Goal: Complete Application Form: Complete application form

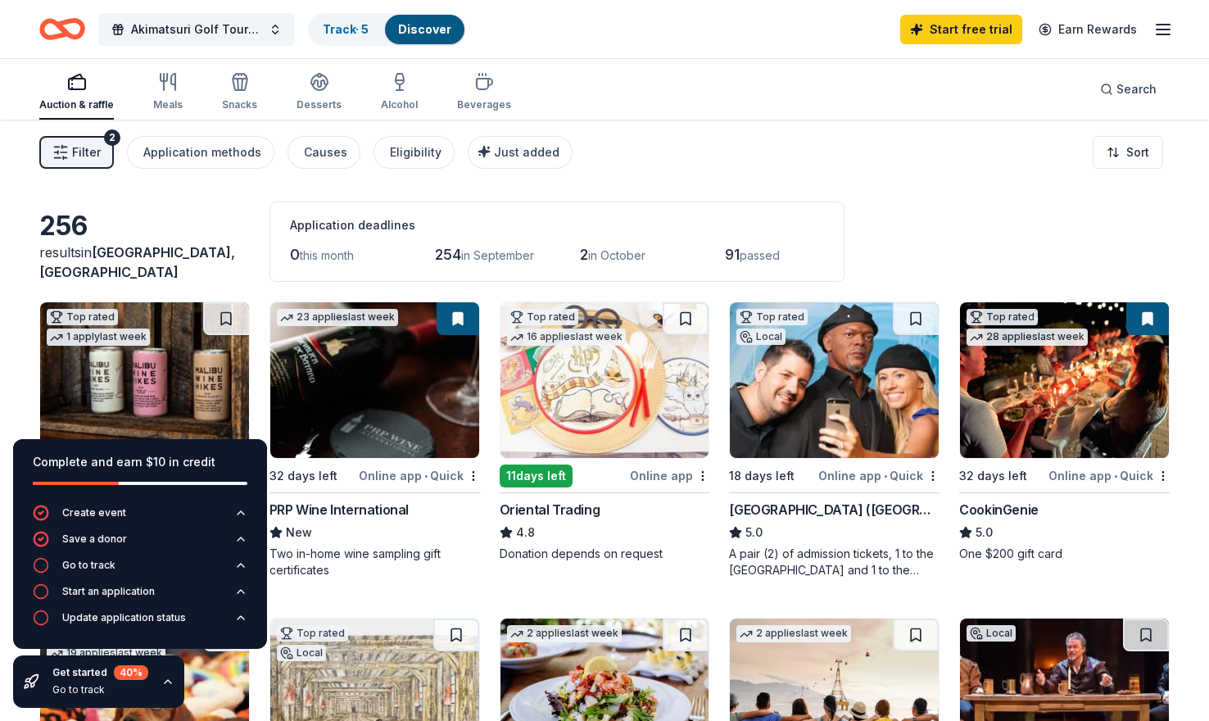
scroll to position [82, 0]
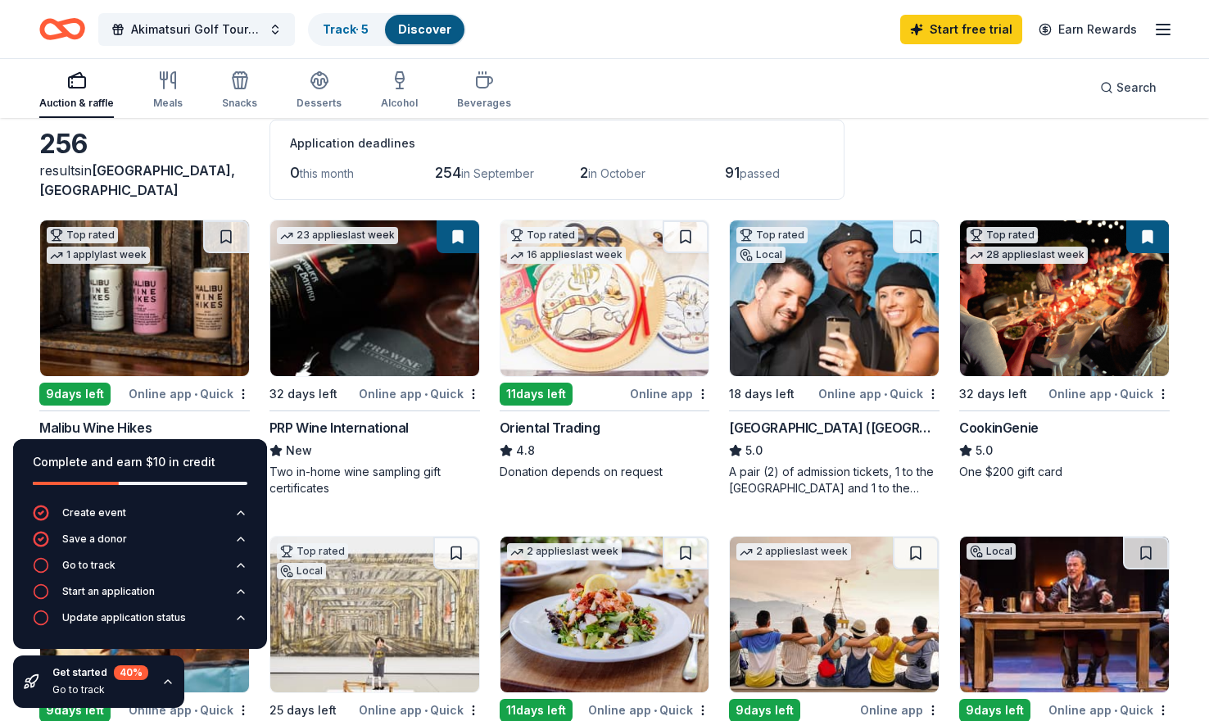
click at [219, 319] on img at bounding box center [144, 298] width 209 height 156
click at [542, 308] on img at bounding box center [604, 298] width 209 height 156
click at [161, 680] on icon "button" at bounding box center [167, 681] width 13 height 13
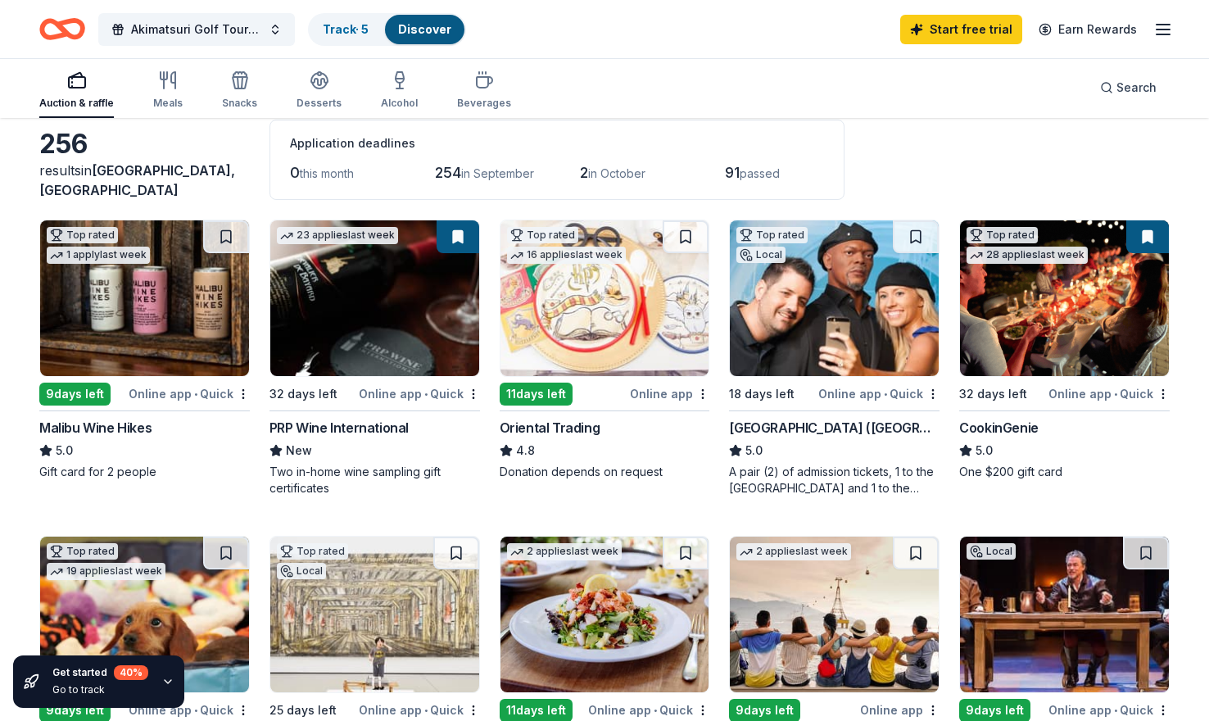
click at [422, 337] on img at bounding box center [374, 298] width 209 height 156
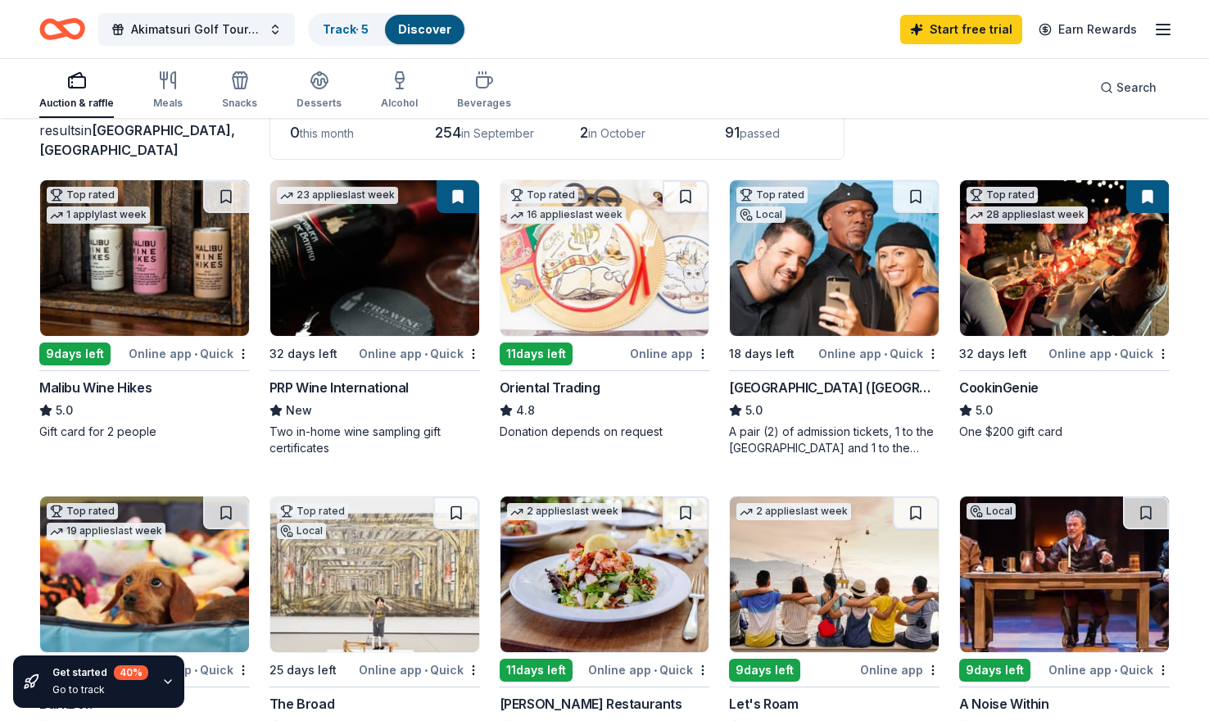
scroll to position [164, 0]
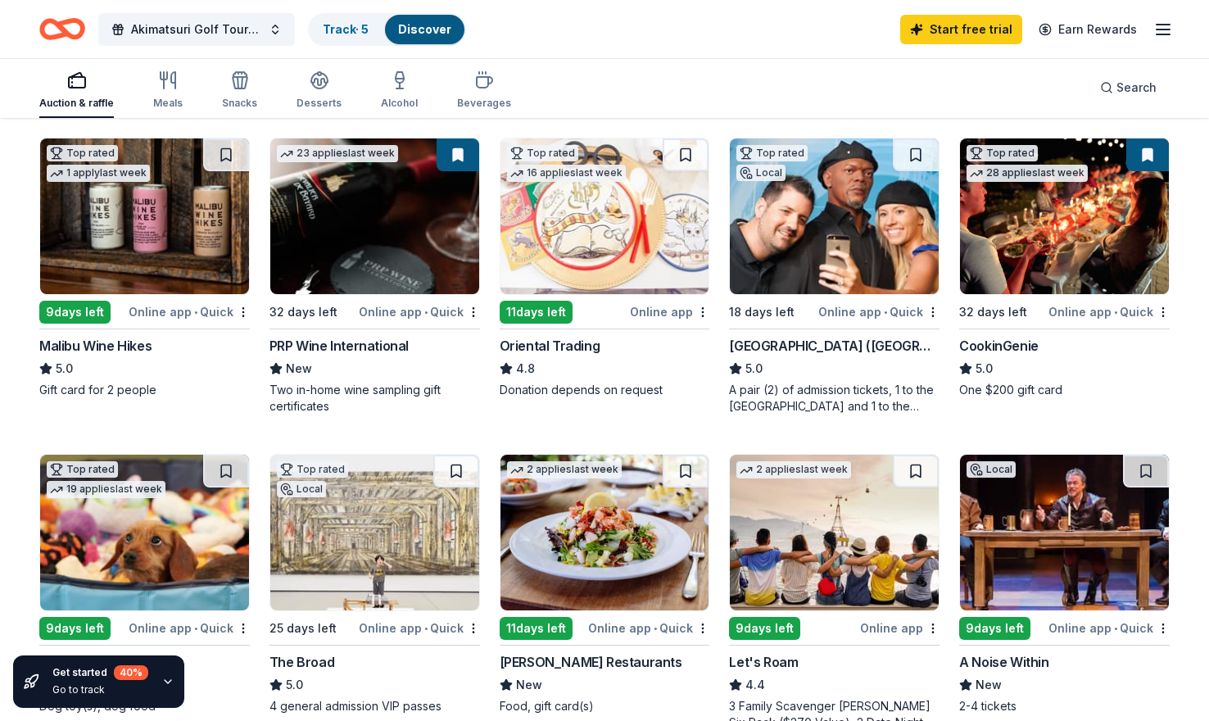
click at [803, 253] on img at bounding box center [834, 216] width 209 height 156
click at [1001, 205] on img at bounding box center [1064, 216] width 209 height 156
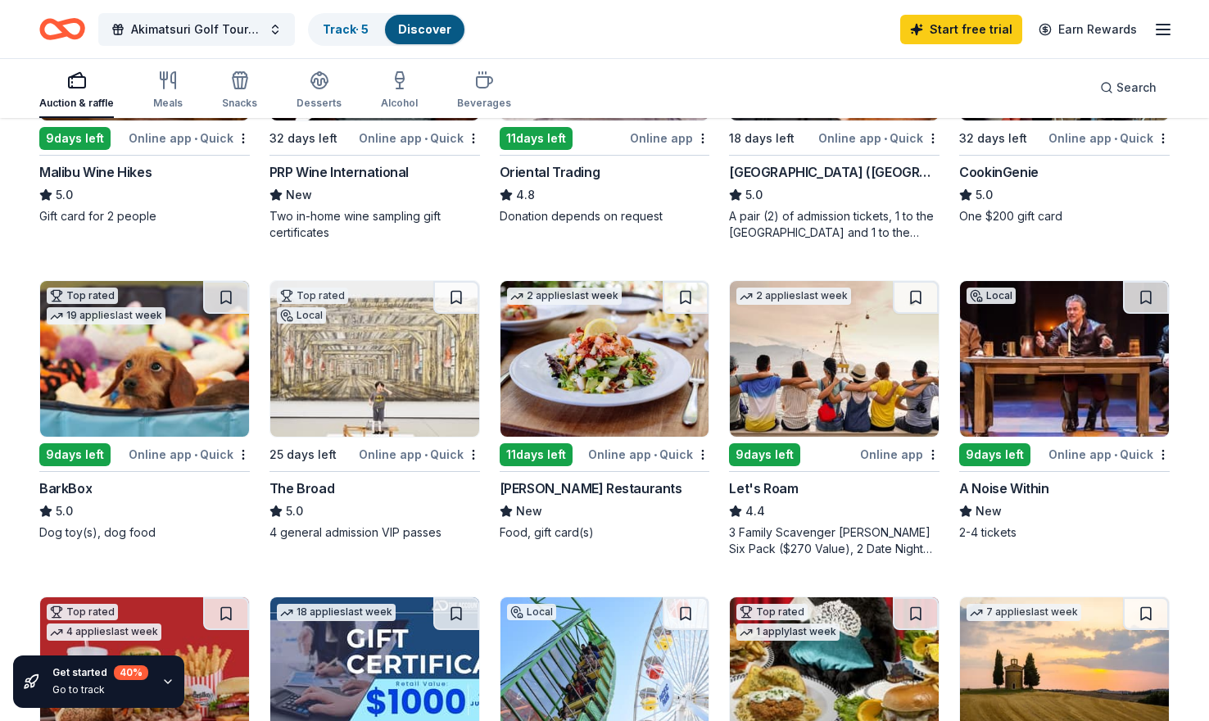
scroll to position [328, 0]
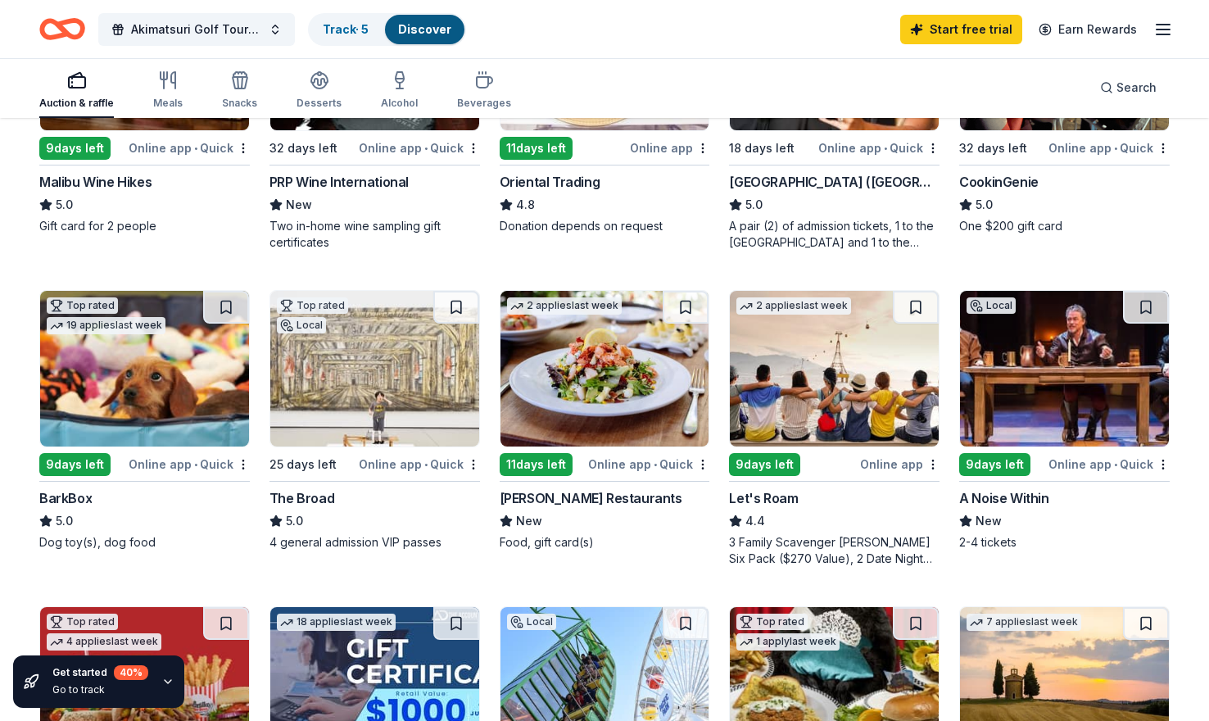
click at [152, 368] on img at bounding box center [144, 369] width 209 height 156
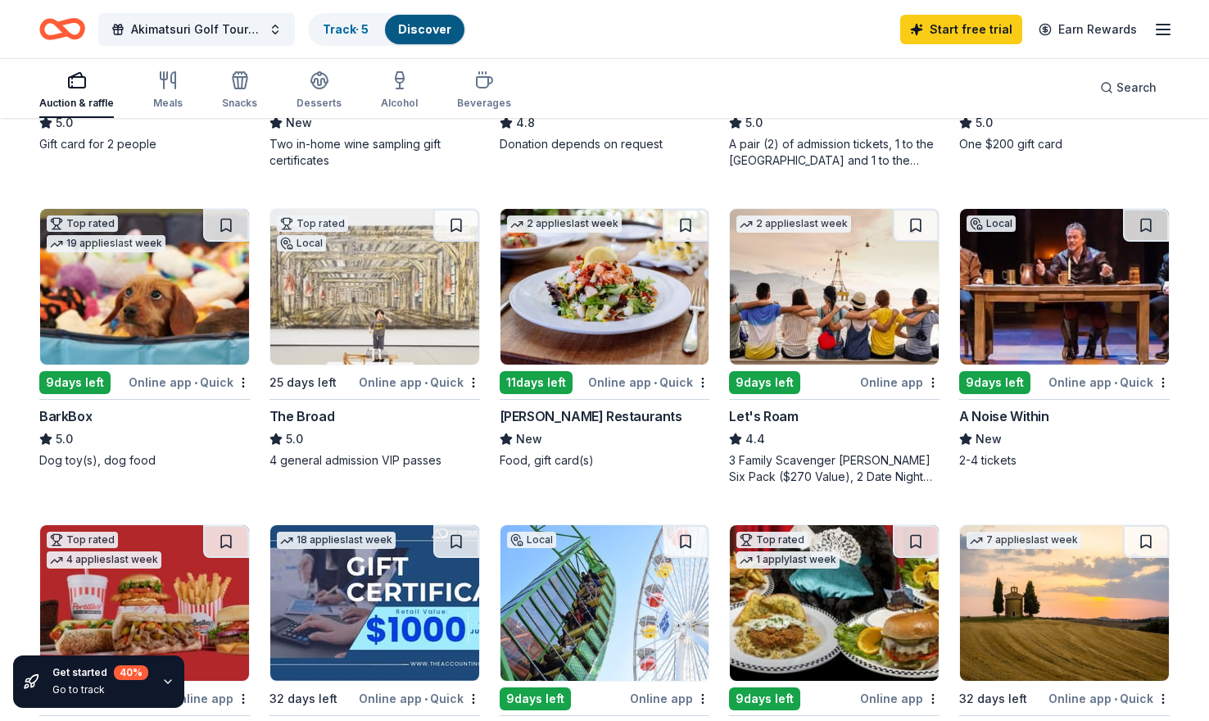
click at [385, 325] on img at bounding box center [374, 287] width 209 height 156
click at [595, 312] on img at bounding box center [604, 287] width 209 height 156
click at [630, 286] on img at bounding box center [604, 287] width 209 height 156
click at [611, 305] on img at bounding box center [604, 287] width 209 height 156
click at [829, 293] on img at bounding box center [834, 287] width 209 height 156
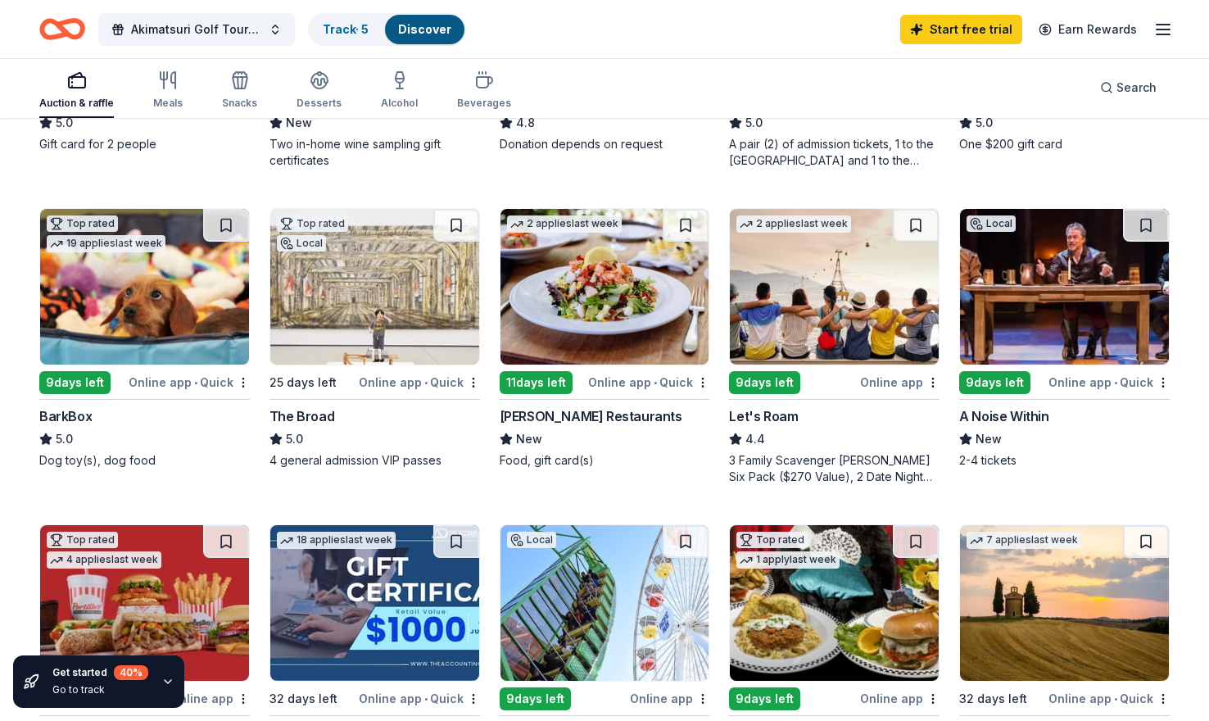
click at [805, 322] on img at bounding box center [834, 287] width 209 height 156
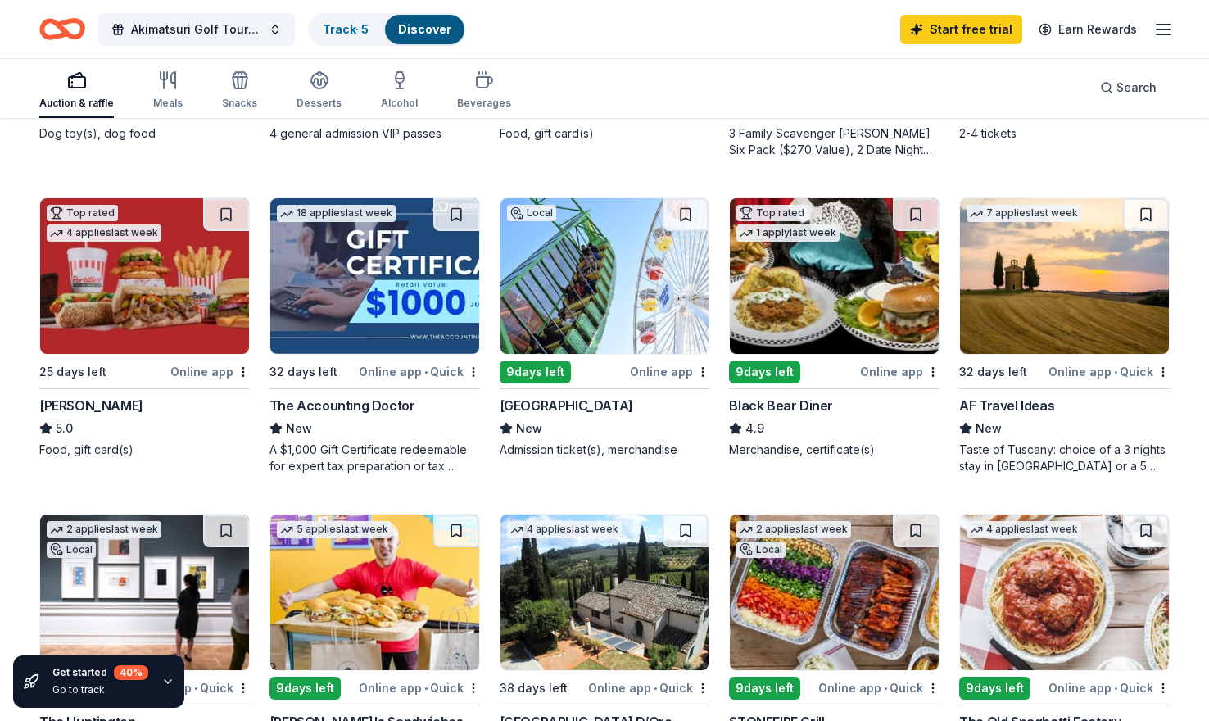
scroll to position [737, 0]
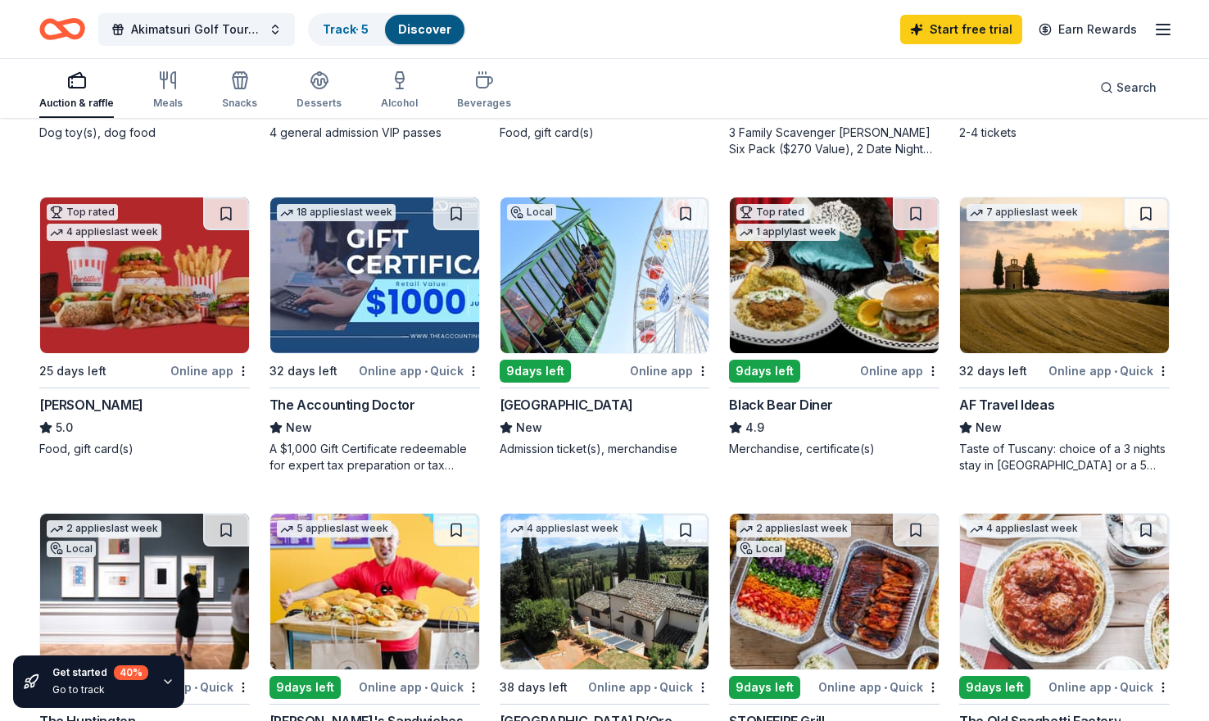
click at [645, 298] on img at bounding box center [604, 275] width 209 height 156
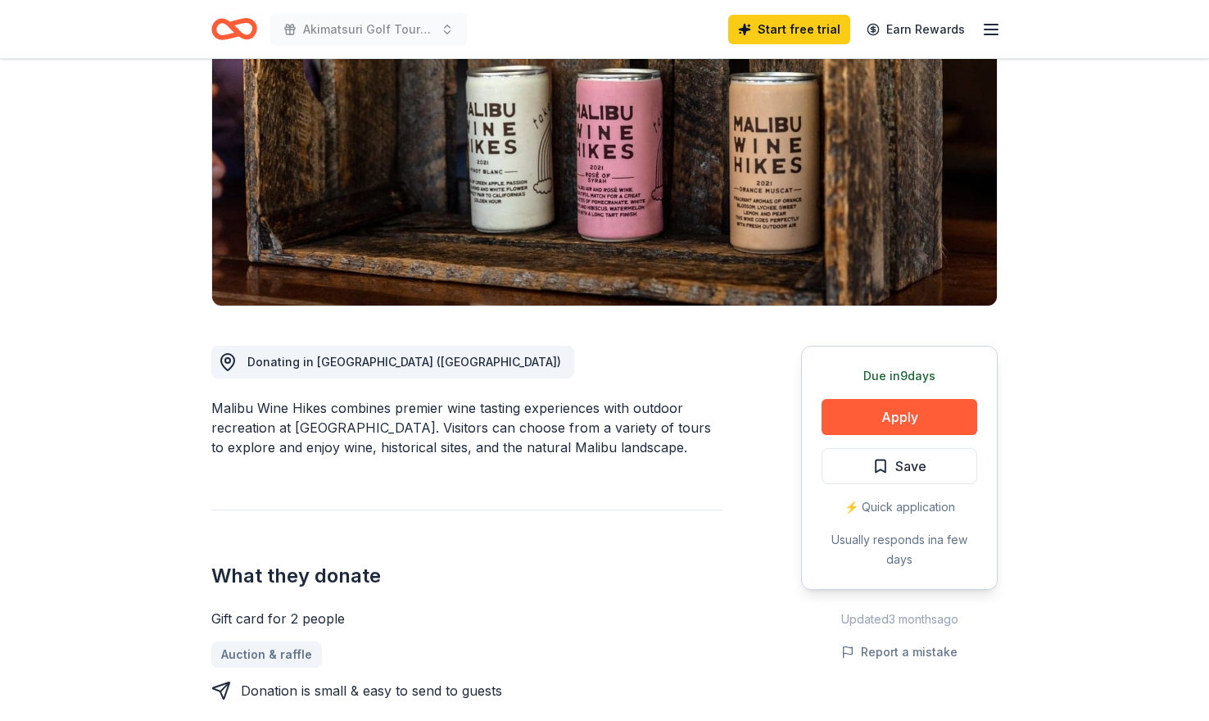
scroll to position [164, 0]
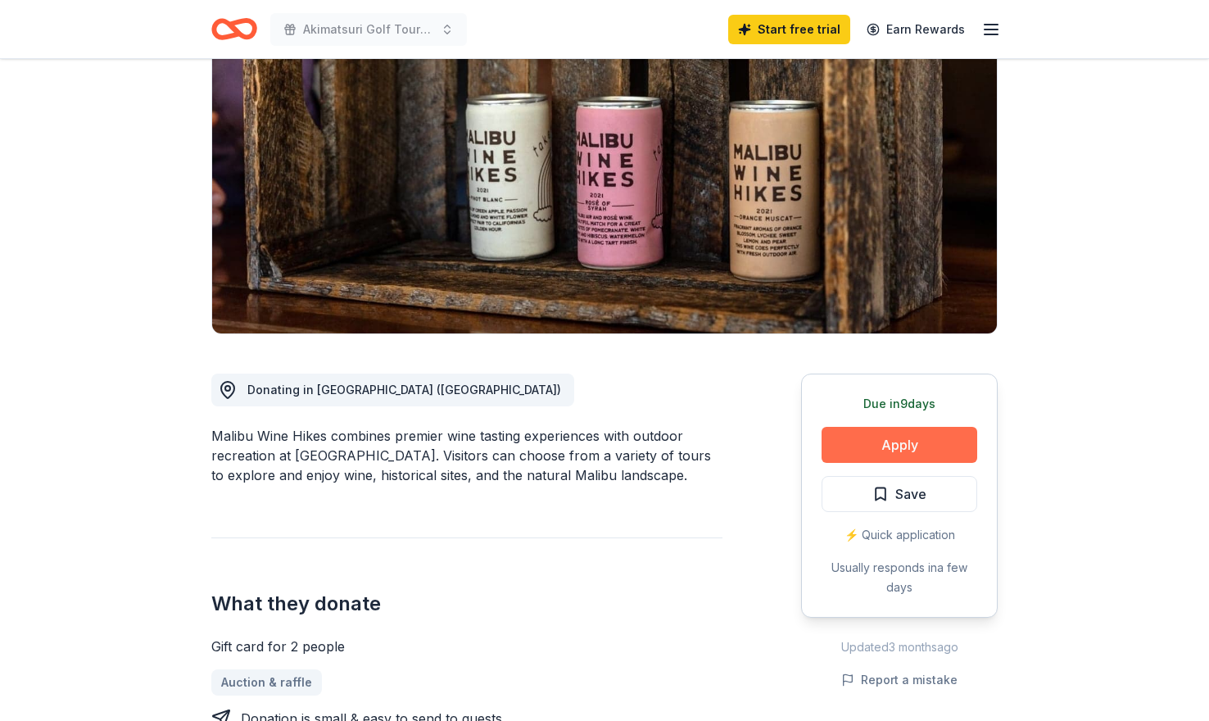
click at [890, 445] on button "Apply" at bounding box center [899, 445] width 156 height 36
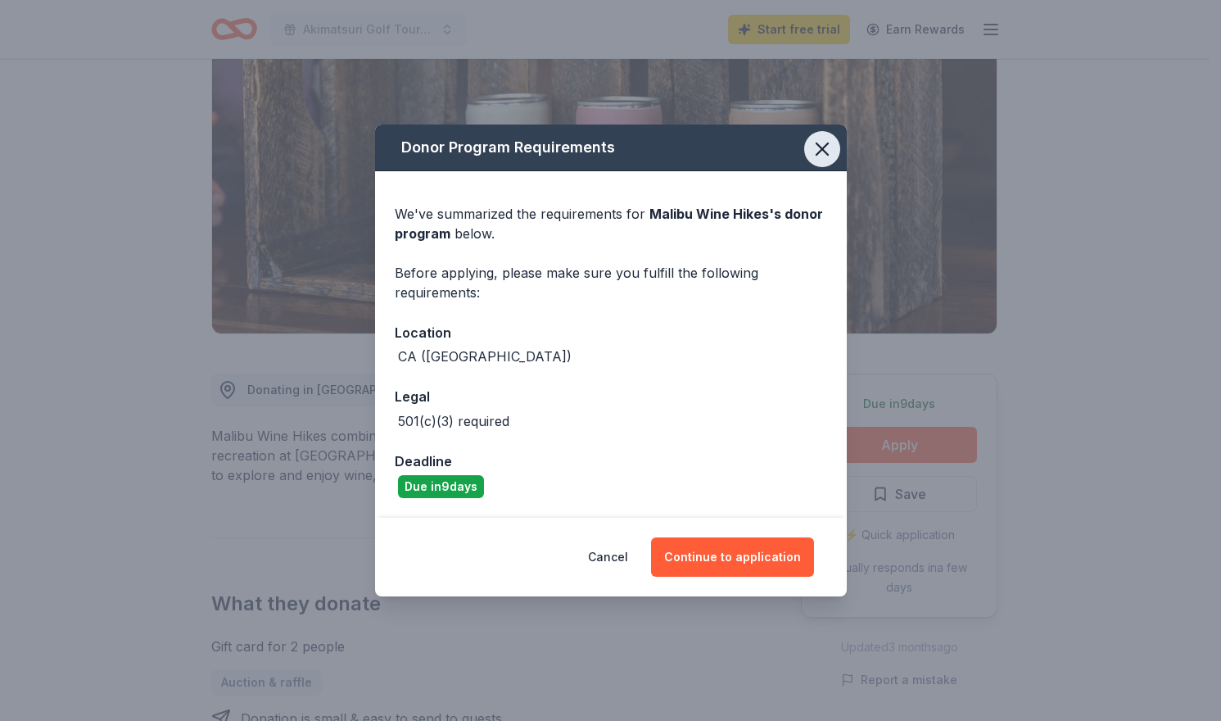
click at [827, 147] on icon "button" at bounding box center [822, 149] width 23 height 23
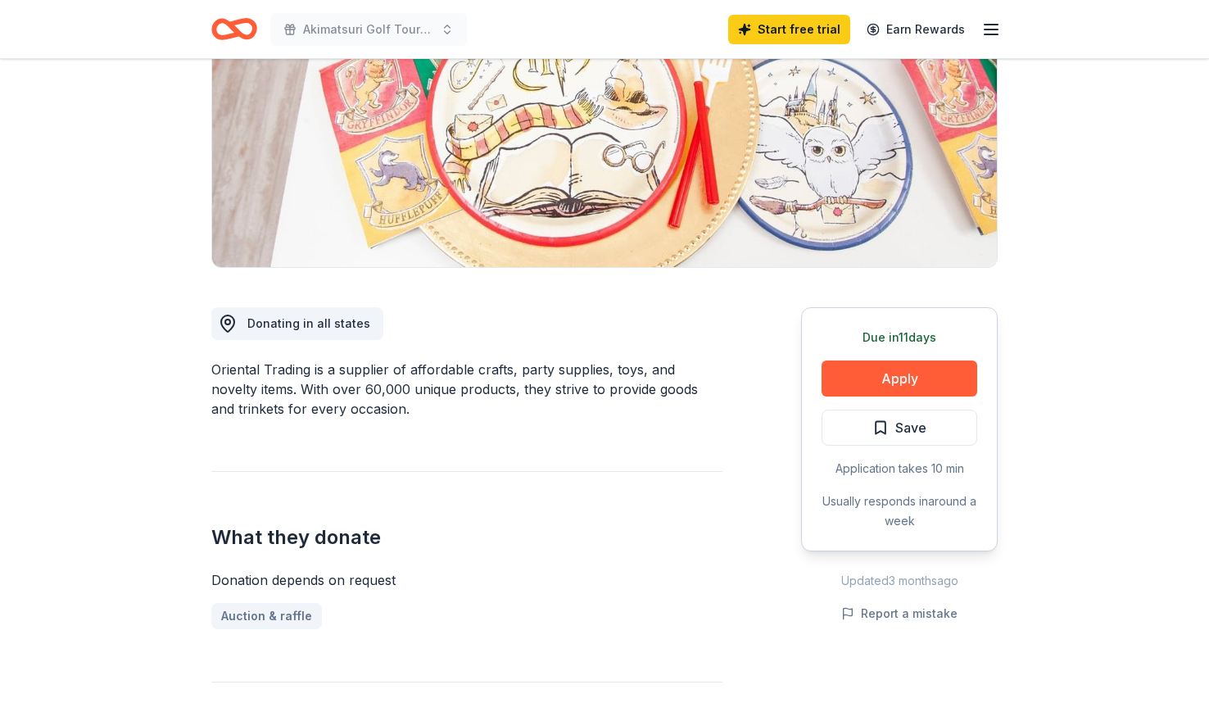
scroll to position [328, 0]
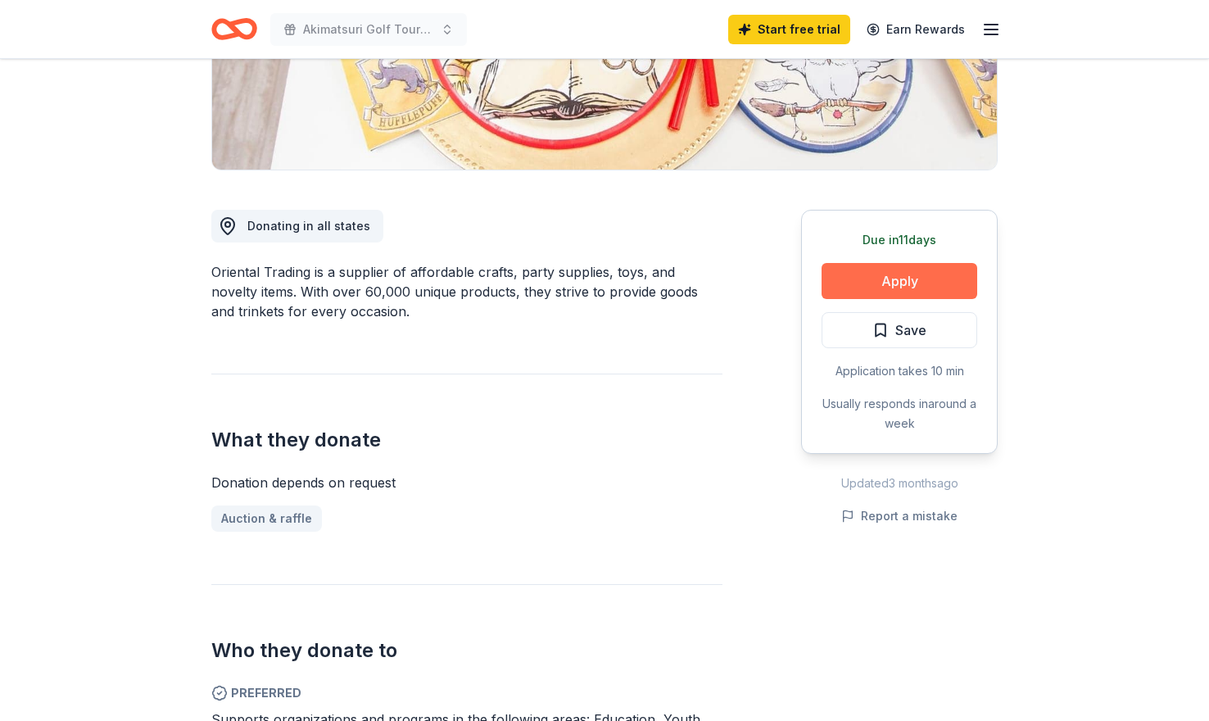
click at [824, 285] on button "Apply" at bounding box center [899, 281] width 156 height 36
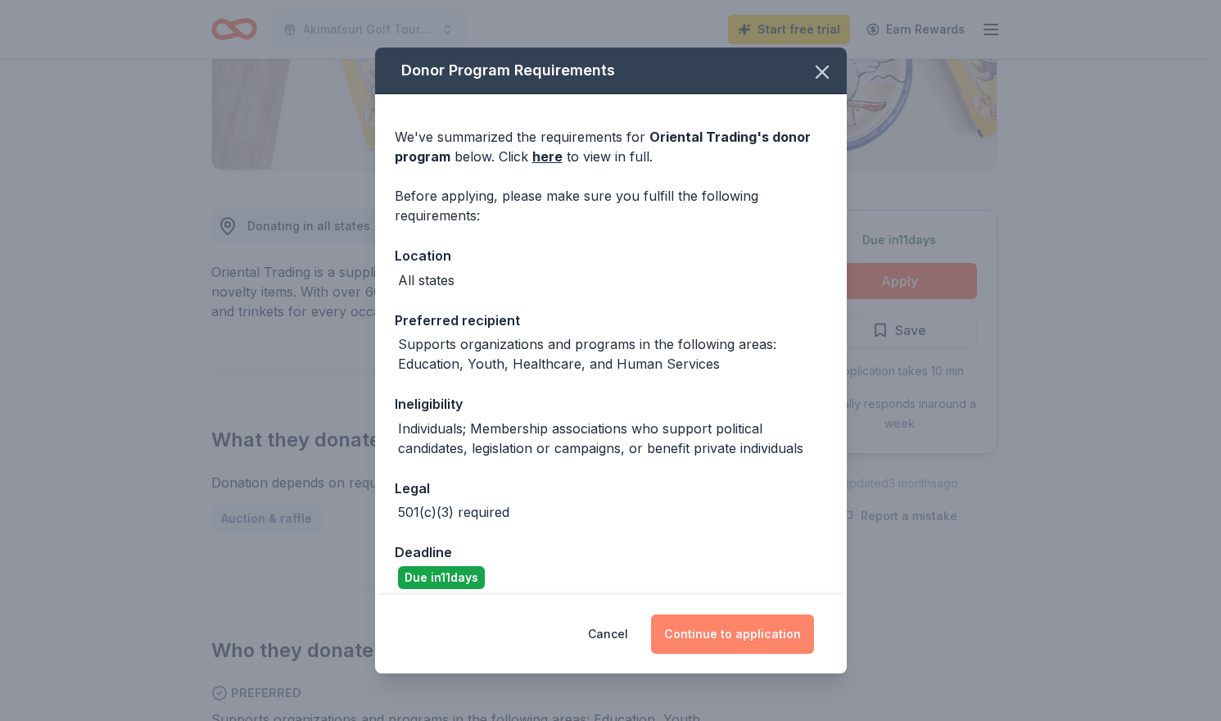
click at [735, 631] on button "Continue to application" at bounding box center [732, 633] width 163 height 39
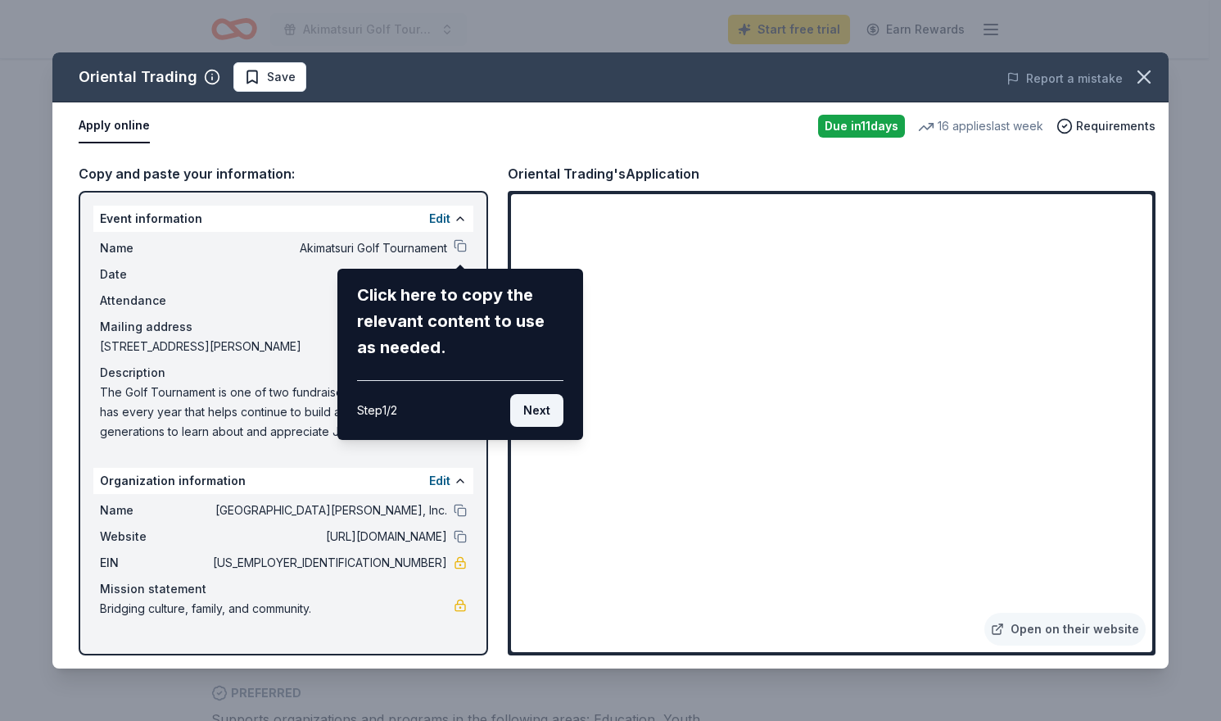
click at [545, 413] on button "Next" at bounding box center [536, 410] width 53 height 33
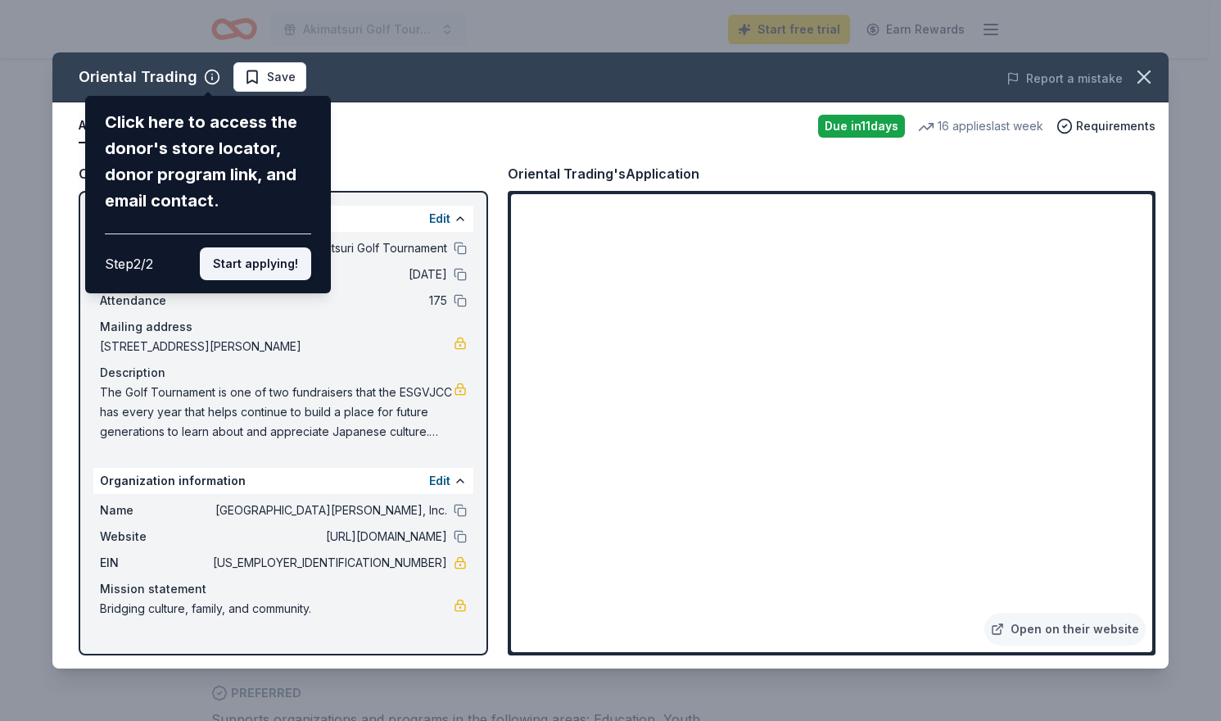
click at [277, 265] on button "Start applying!" at bounding box center [255, 263] width 111 height 33
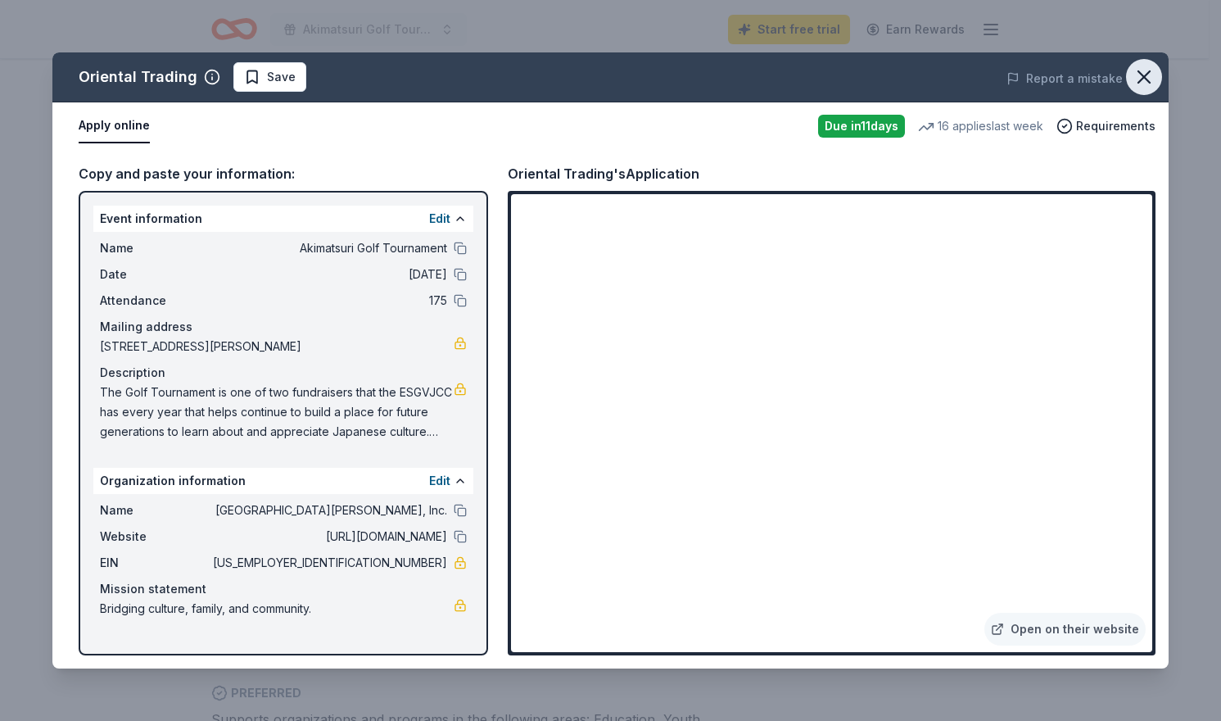
click at [1149, 77] on icon "button" at bounding box center [1143, 77] width 23 height 23
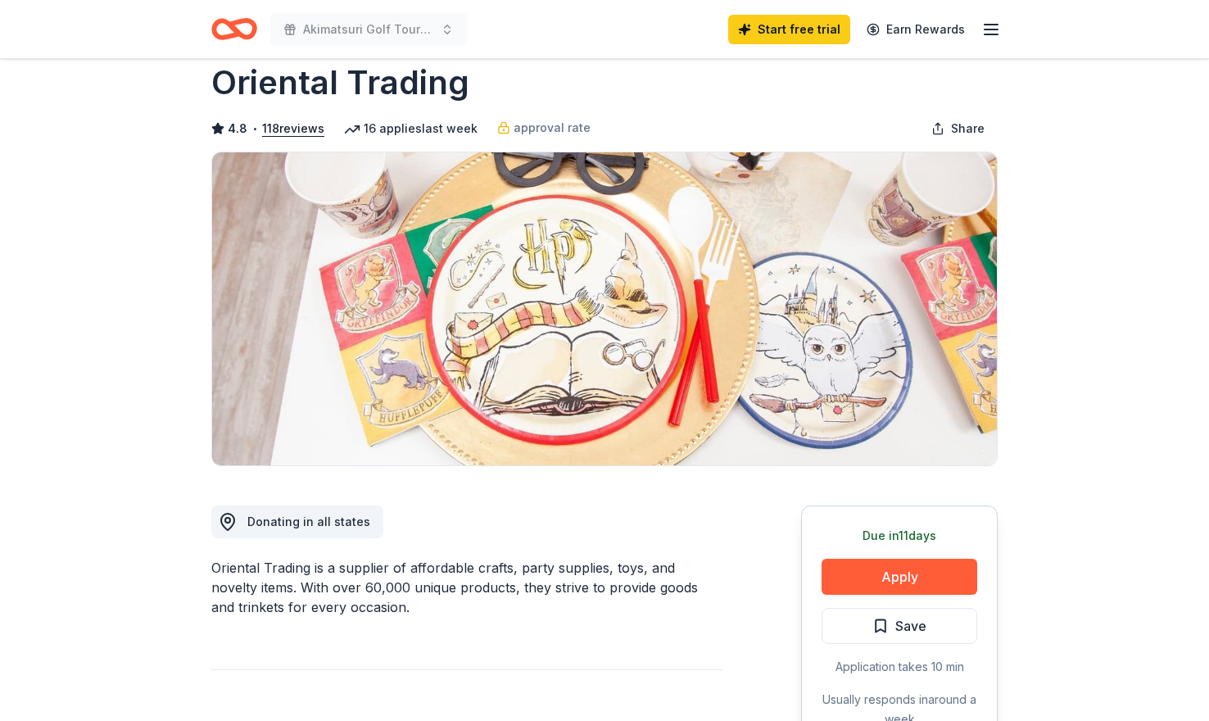
scroll to position [0, 0]
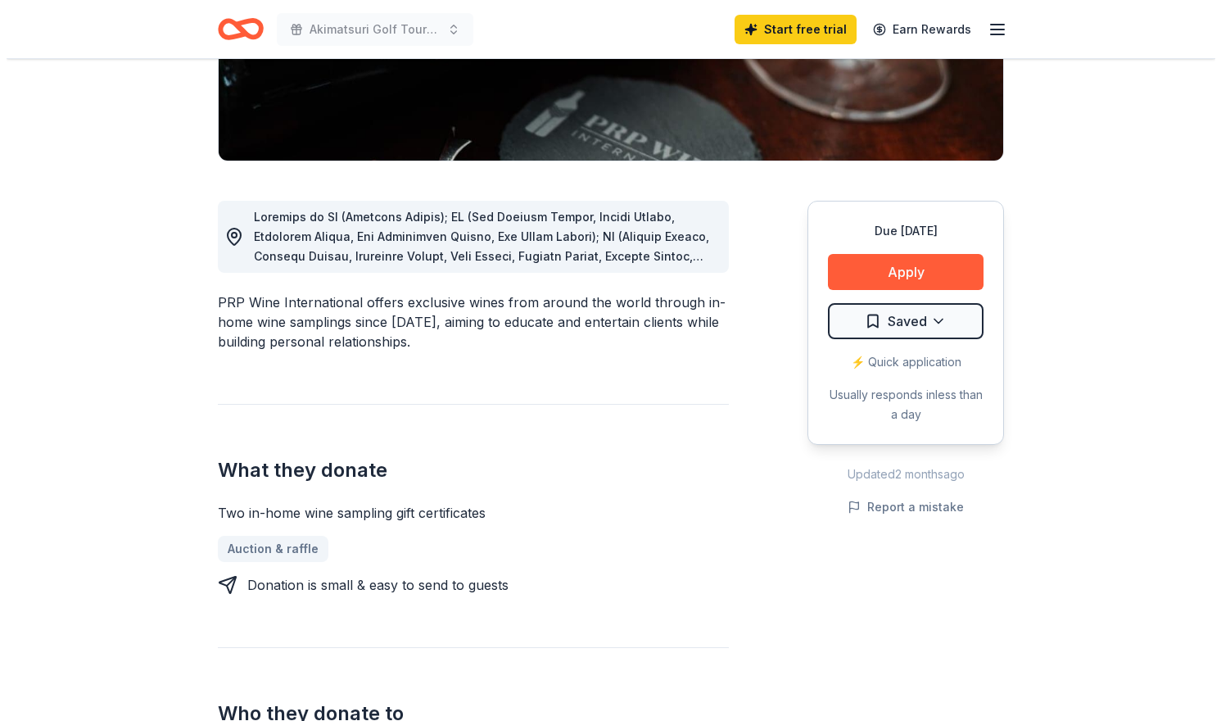
scroll to position [328, 0]
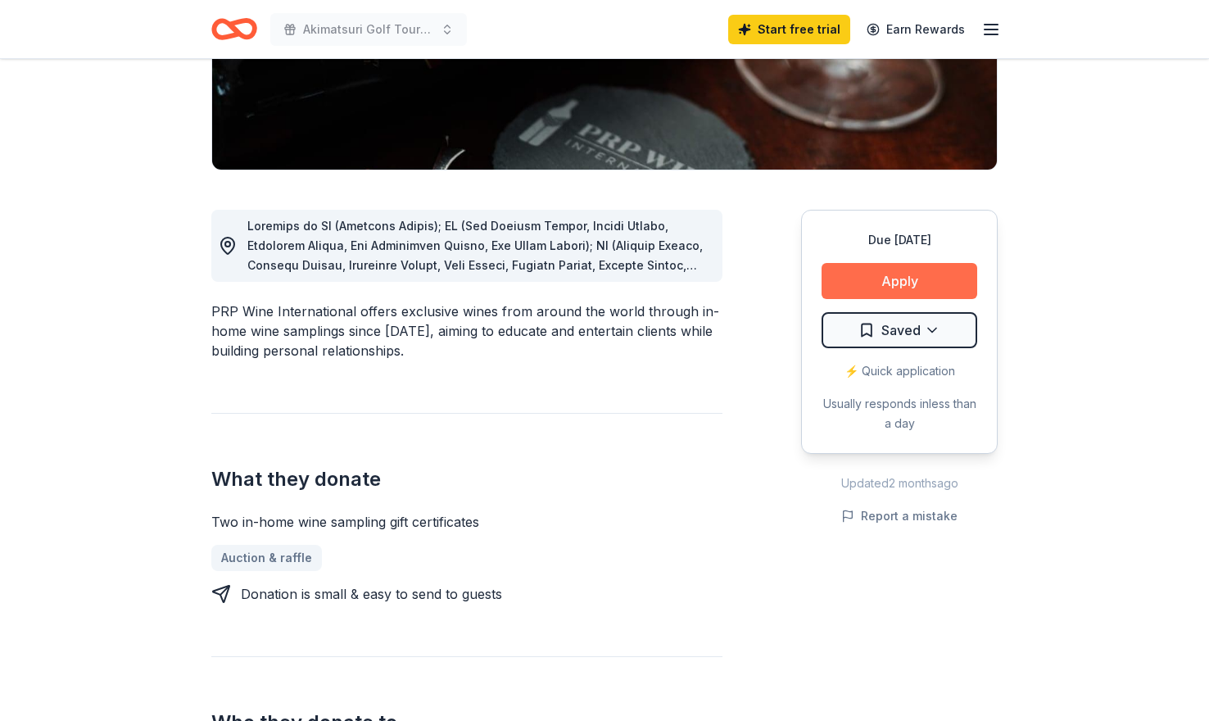
click at [867, 277] on button "Apply" at bounding box center [899, 281] width 156 height 36
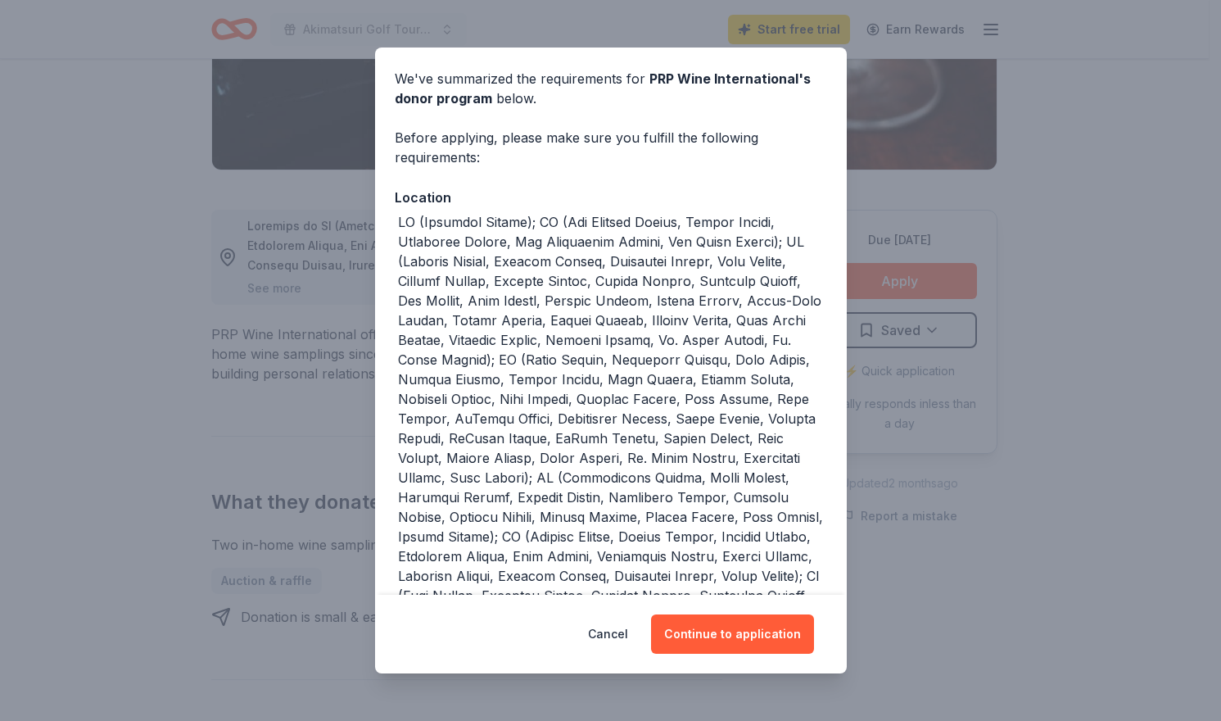
scroll to position [164, 0]
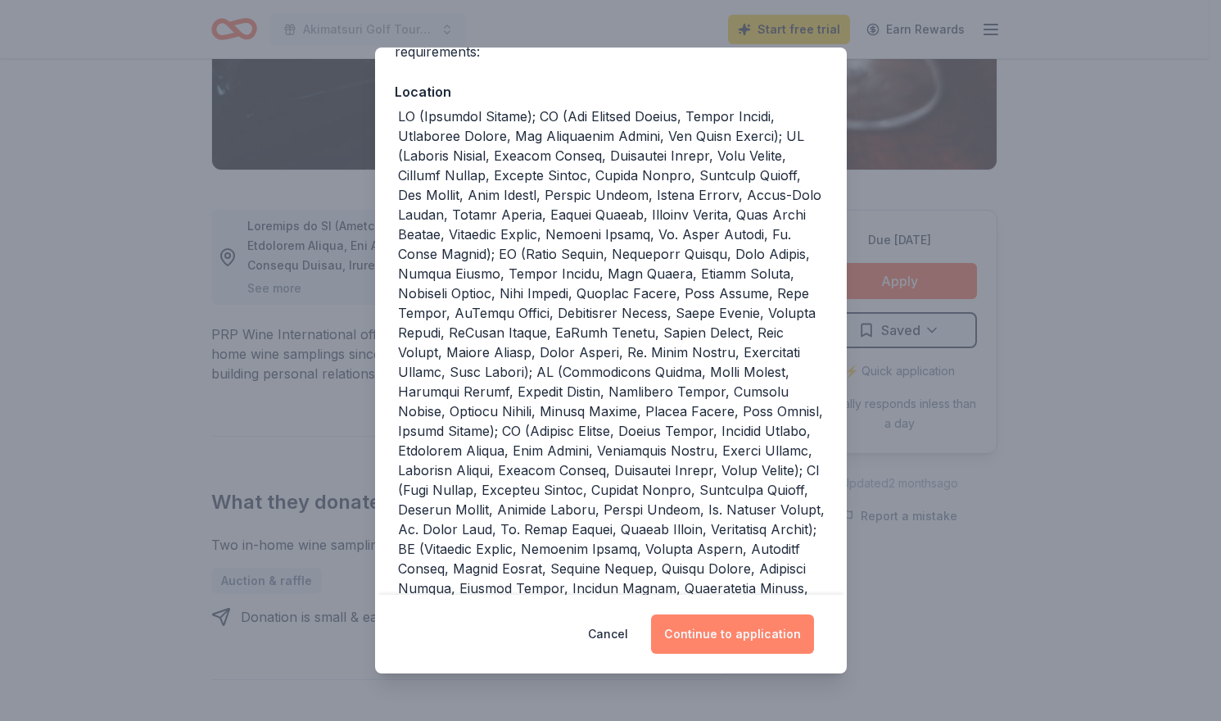
click at [739, 635] on button "Continue to application" at bounding box center [732, 633] width 163 height 39
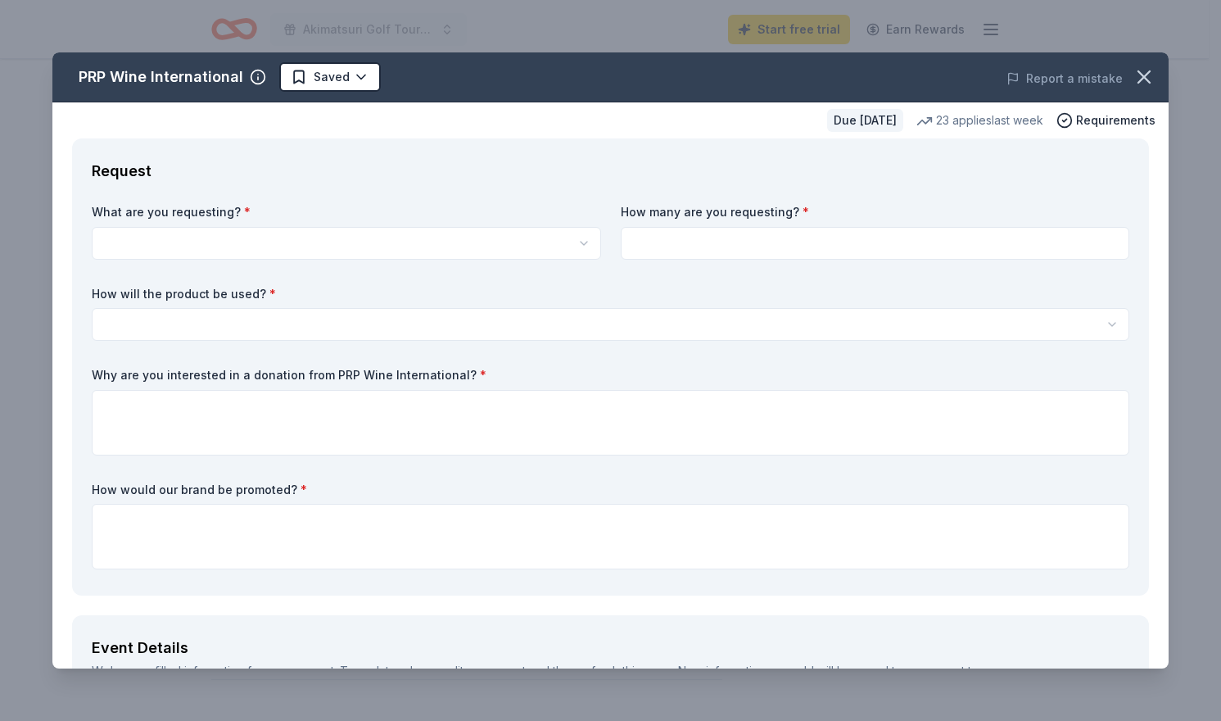
click at [367, 239] on html "Akimatsuri Golf Tournament Start free trial Earn Rewards Due [DATE] Share PRP W…" at bounding box center [610, 32] width 1221 height 721
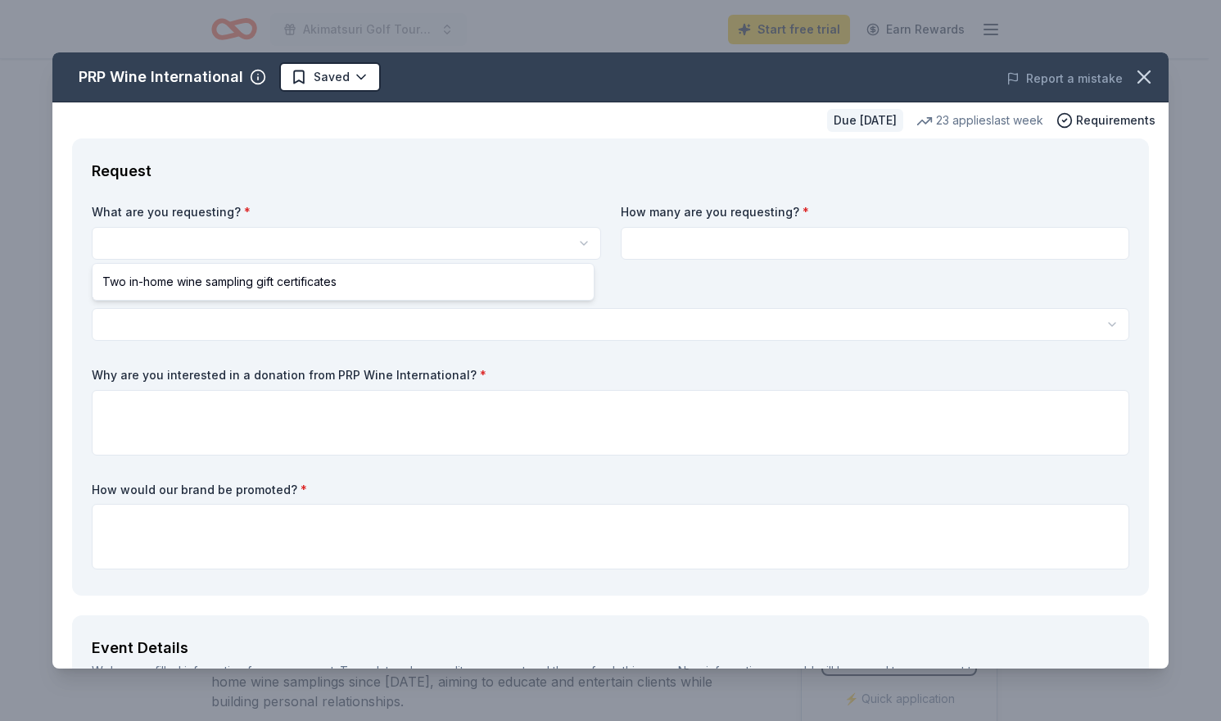
scroll to position [0, 0]
select select "Two in-home wine sampling gift certificates"
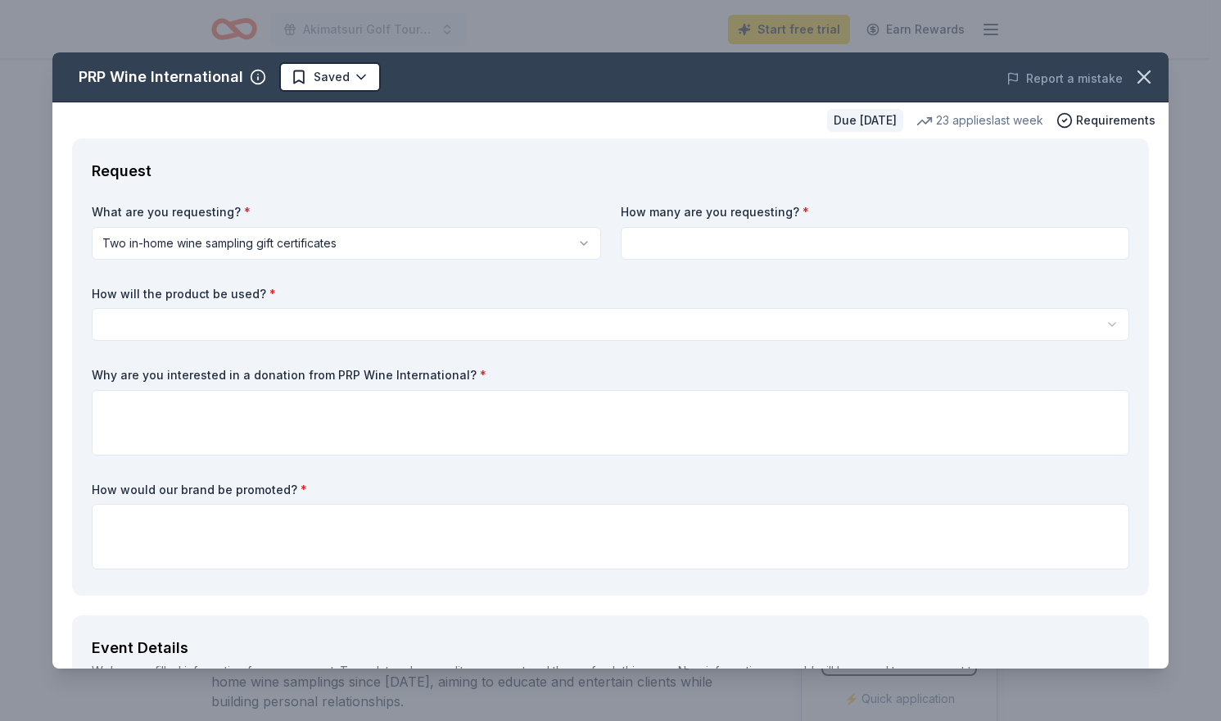
click at [667, 244] on input at bounding box center [875, 243] width 509 height 33
click at [598, 282] on div "What are you requesting? * Two in-home wine sampling gift certificates Two in-h…" at bounding box center [610, 390] width 1037 height 372
drag, startPoint x: 660, startPoint y: 238, endPoint x: 596, endPoint y: 241, distance: 63.9
click at [596, 241] on div "What are you requesting? * Two in-home wine sampling gift certificates Two in-h…" at bounding box center [610, 390] width 1037 height 372
type input "1"
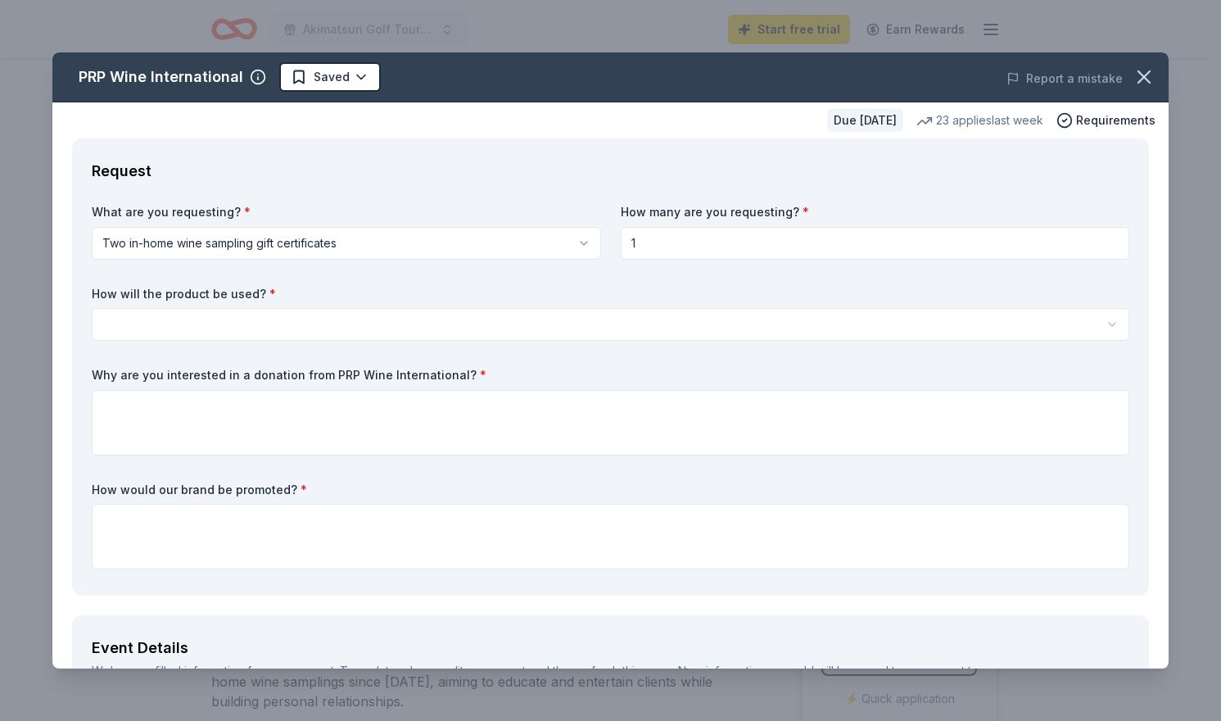
click at [545, 310] on html "Akimatsuri Golf Tournament Start free trial Earn Rewards Due in 32 days Share P…" at bounding box center [610, 360] width 1221 height 721
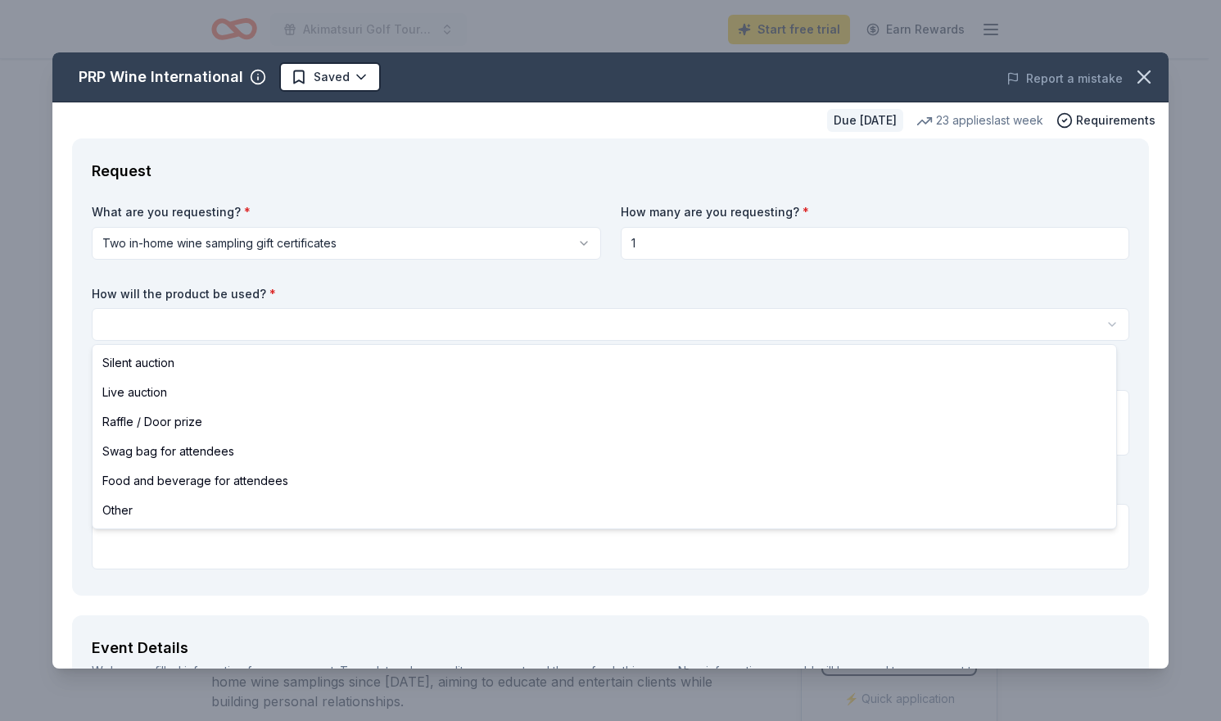
select select "raffleDoorPrize"
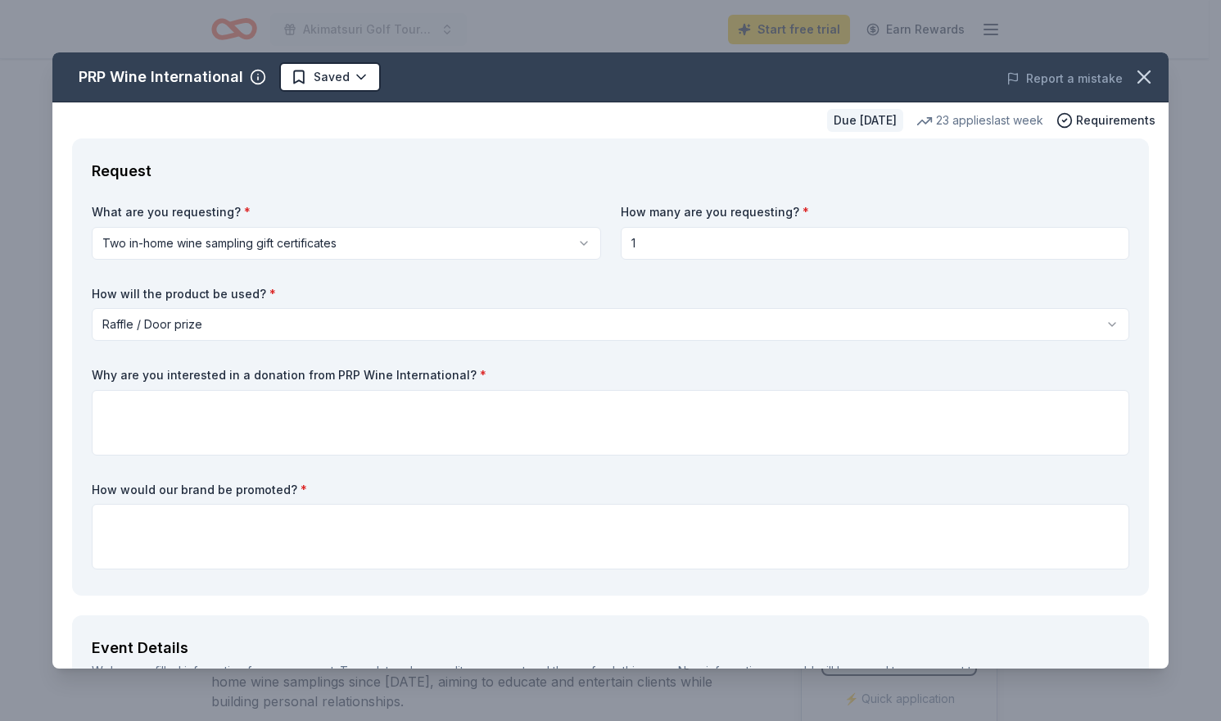
click at [377, 370] on label "Why are you interested in a donation from PRP Wine International? *" at bounding box center [610, 375] width 1037 height 16
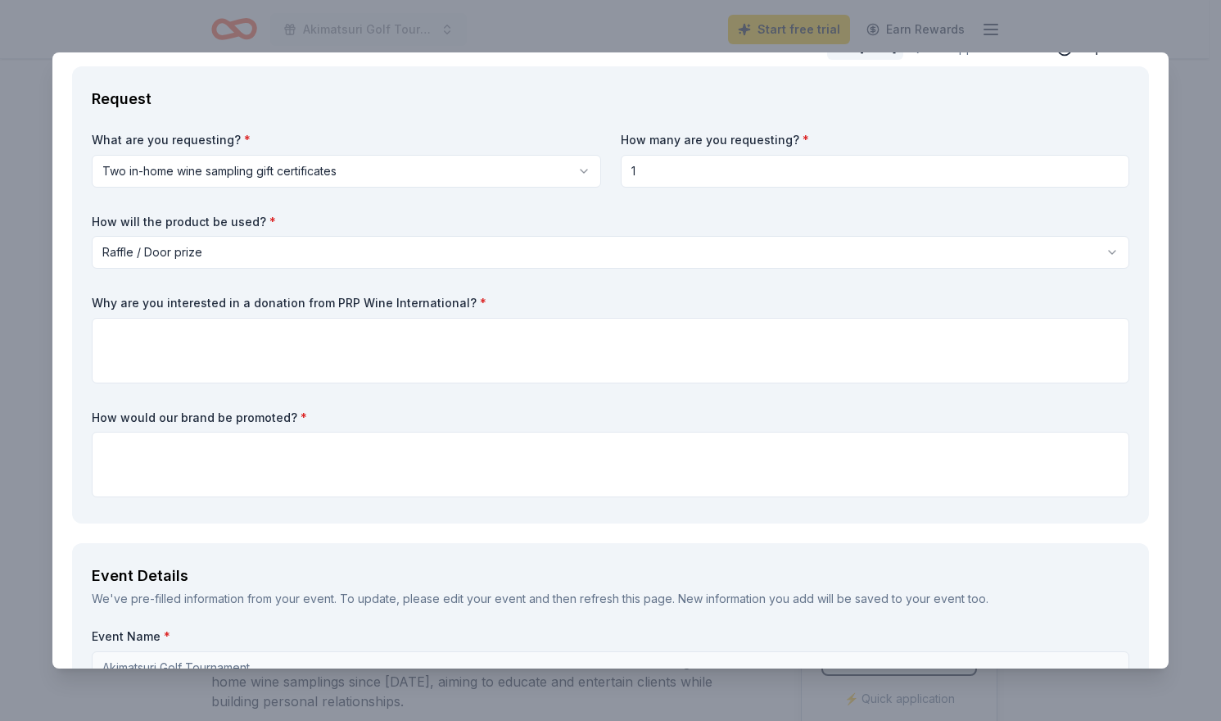
scroll to position [82, 0]
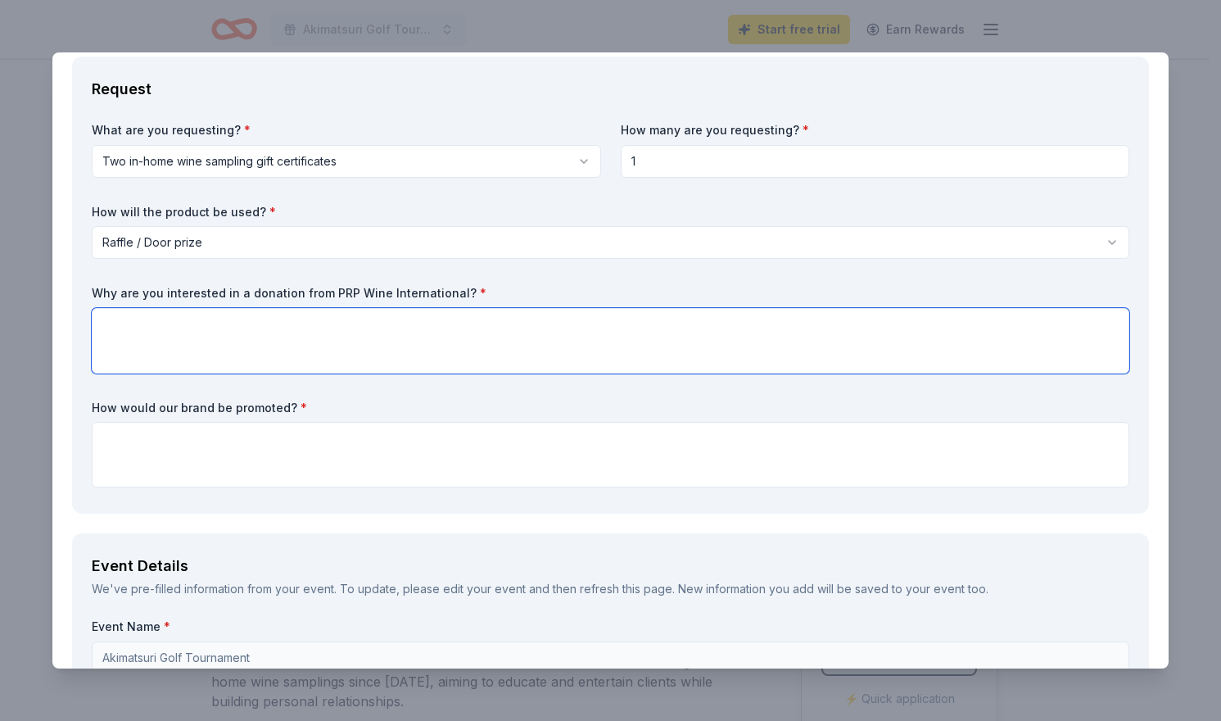
click at [382, 347] on textarea at bounding box center [610, 341] width 1037 height 66
click at [432, 308] on textarea at bounding box center [610, 341] width 1037 height 66
paste textarea "Hi Chris and Haven City Market Team, I hope this message finds you well. My nam…"
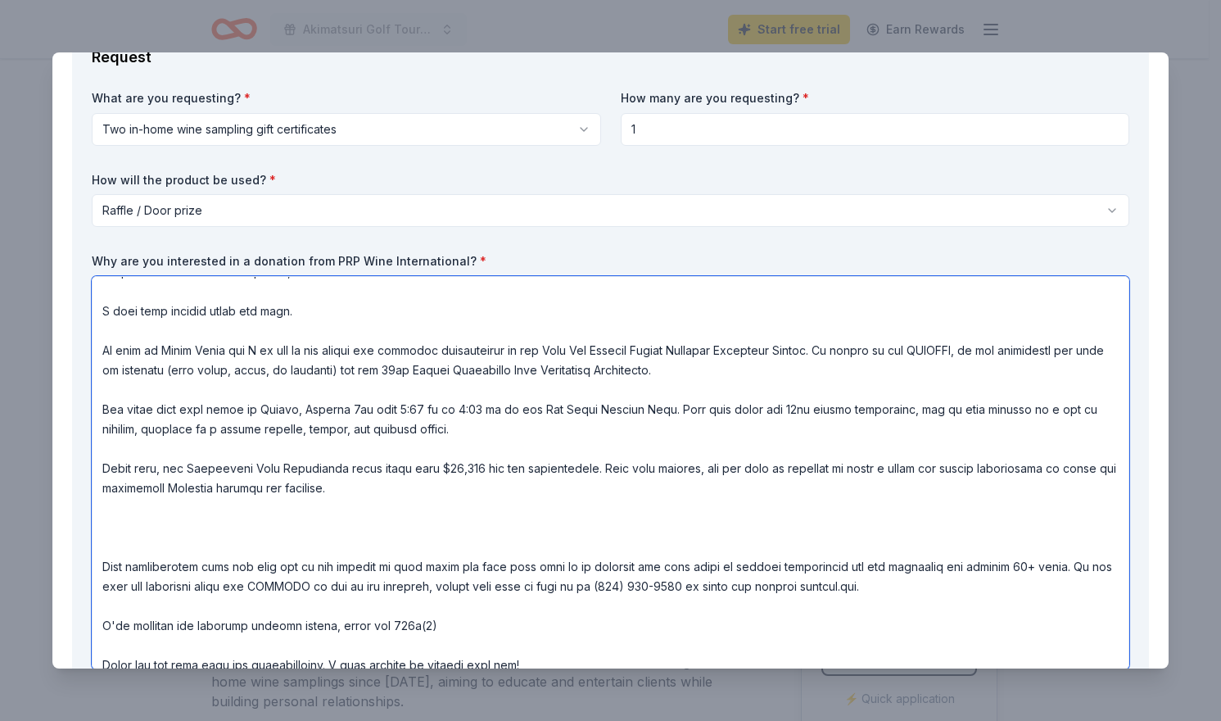
scroll to position [0, 0]
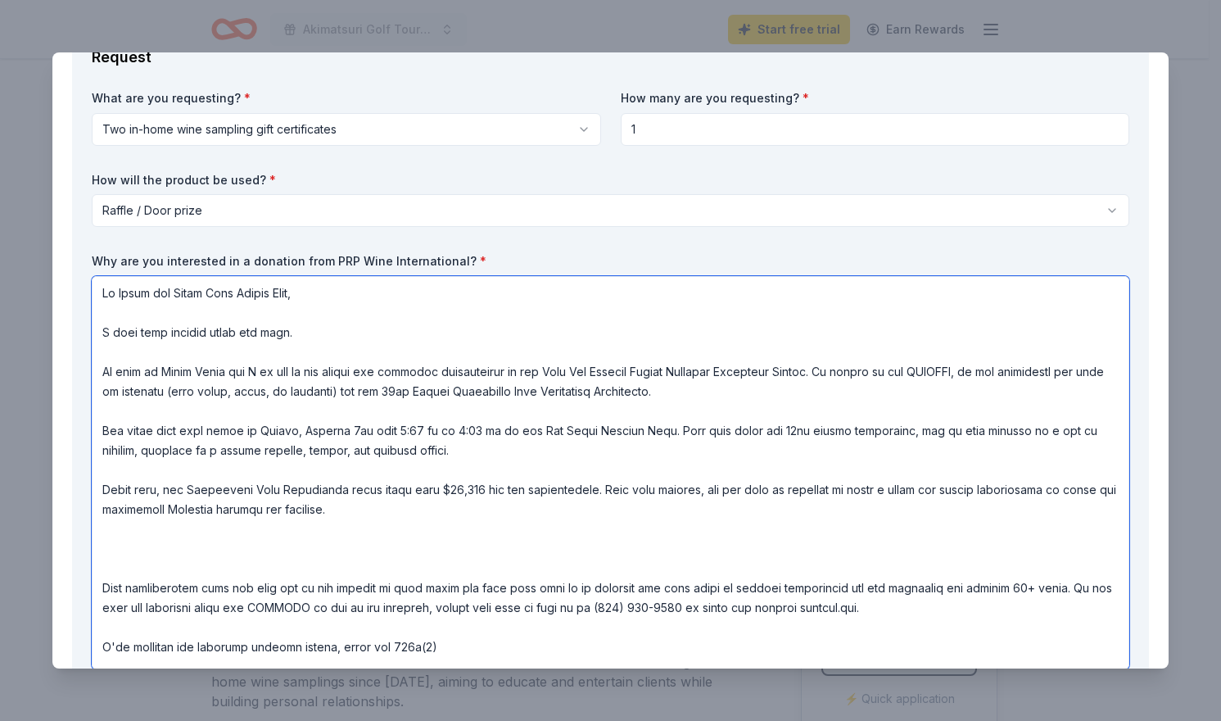
drag, startPoint x: 273, startPoint y: 294, endPoint x: 120, endPoint y: 296, distance: 152.3
click at [120, 296] on textarea at bounding box center [610, 472] width 1037 height 393
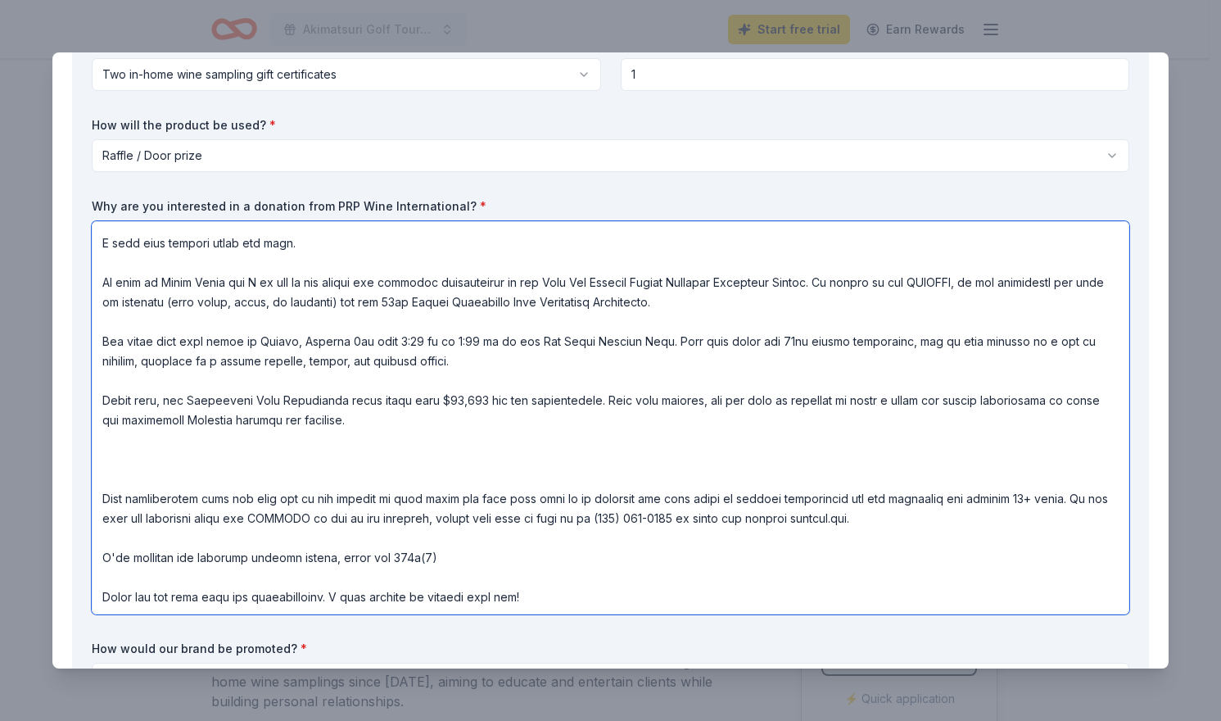
scroll to position [196, 0]
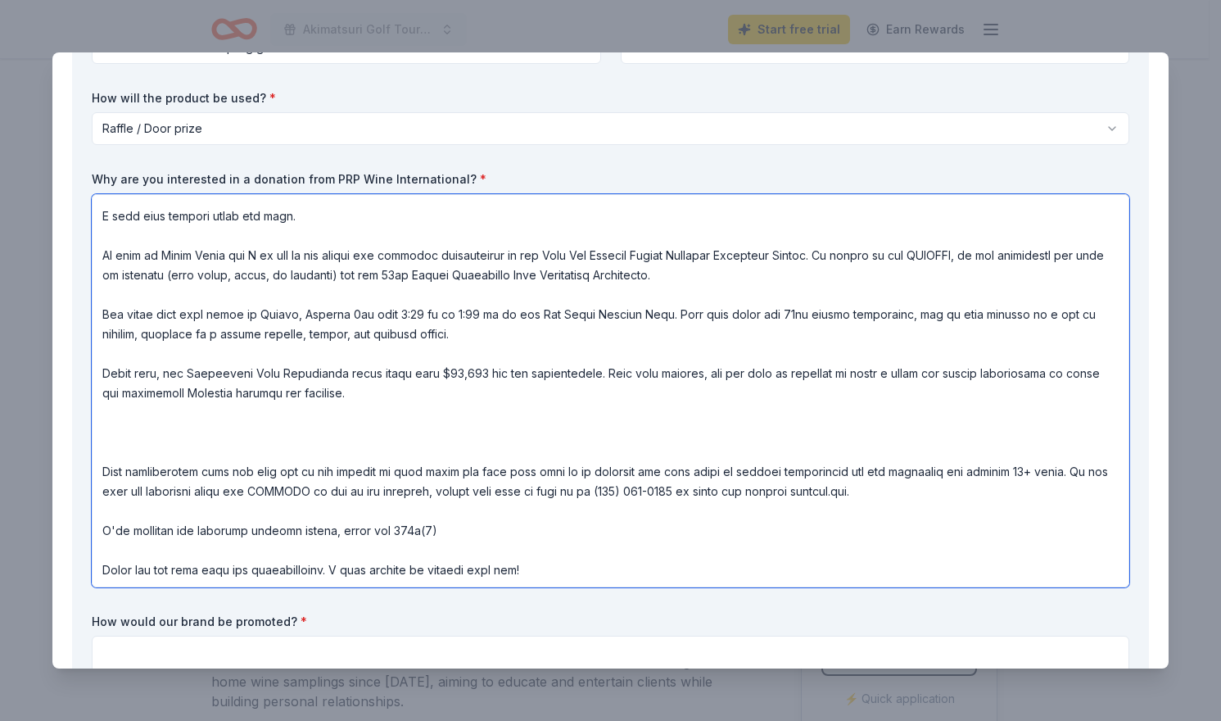
click at [262, 402] on textarea at bounding box center [610, 390] width 1037 height 393
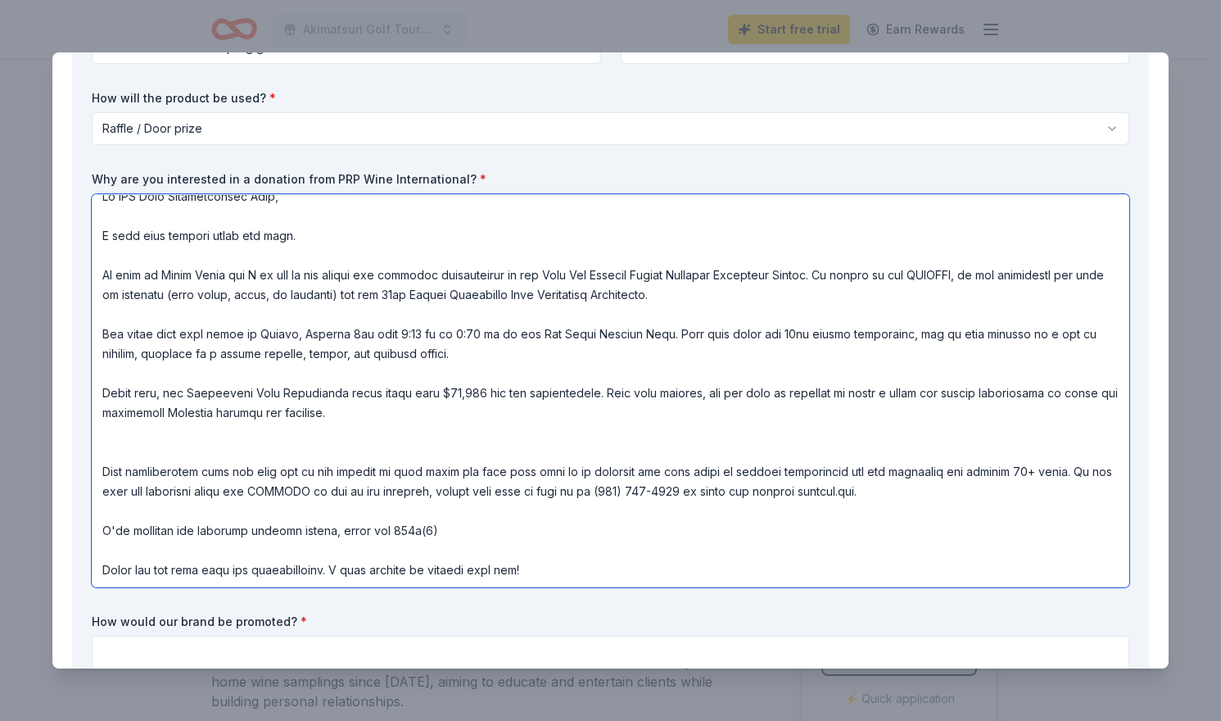
scroll to position [2, 0]
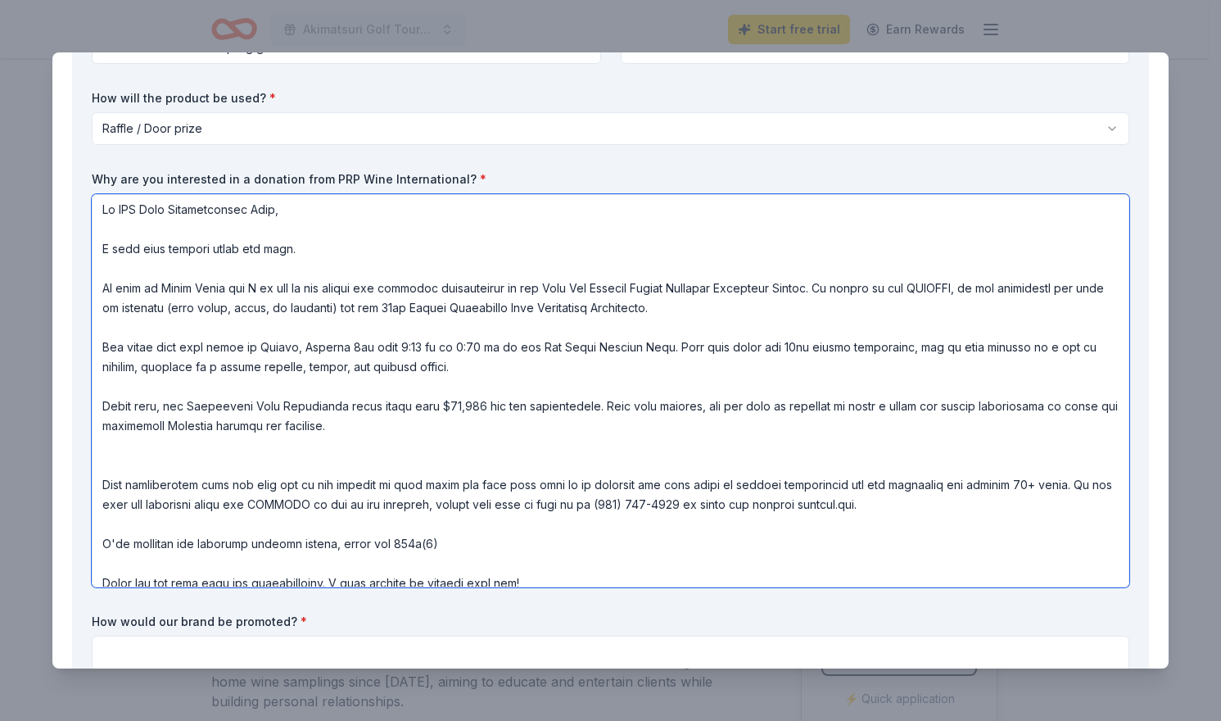
click at [264, 464] on textarea at bounding box center [610, 390] width 1037 height 393
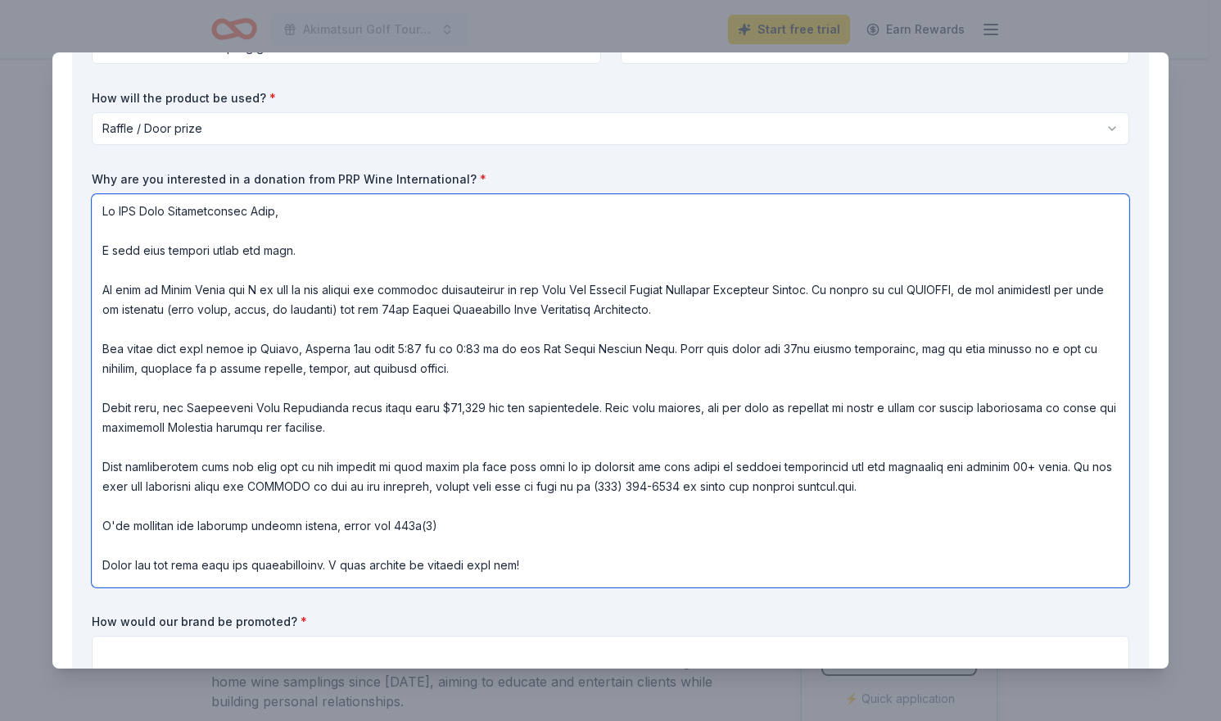
scroll to position [15, 0]
drag, startPoint x: 440, startPoint y: 506, endPoint x: 60, endPoint y: 515, distance: 380.0
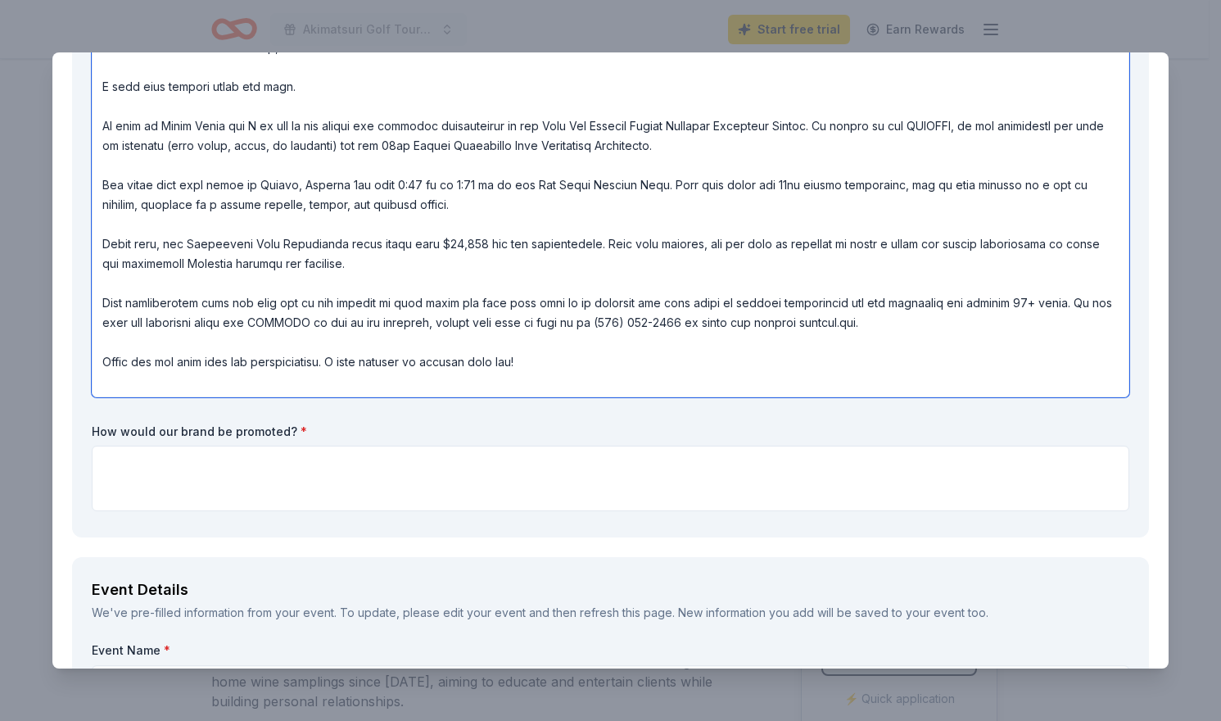
scroll to position [523, 0]
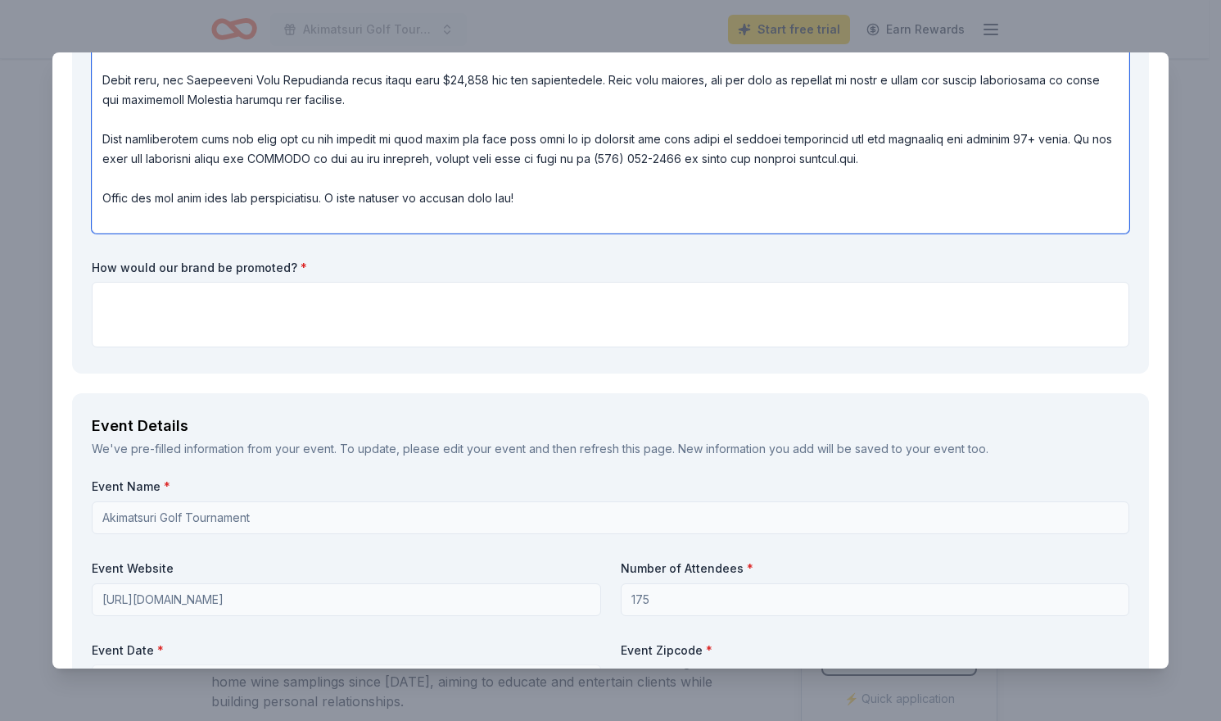
type textarea "Hi PRP Wine International Team, I hope this message finds you well. My name is …"
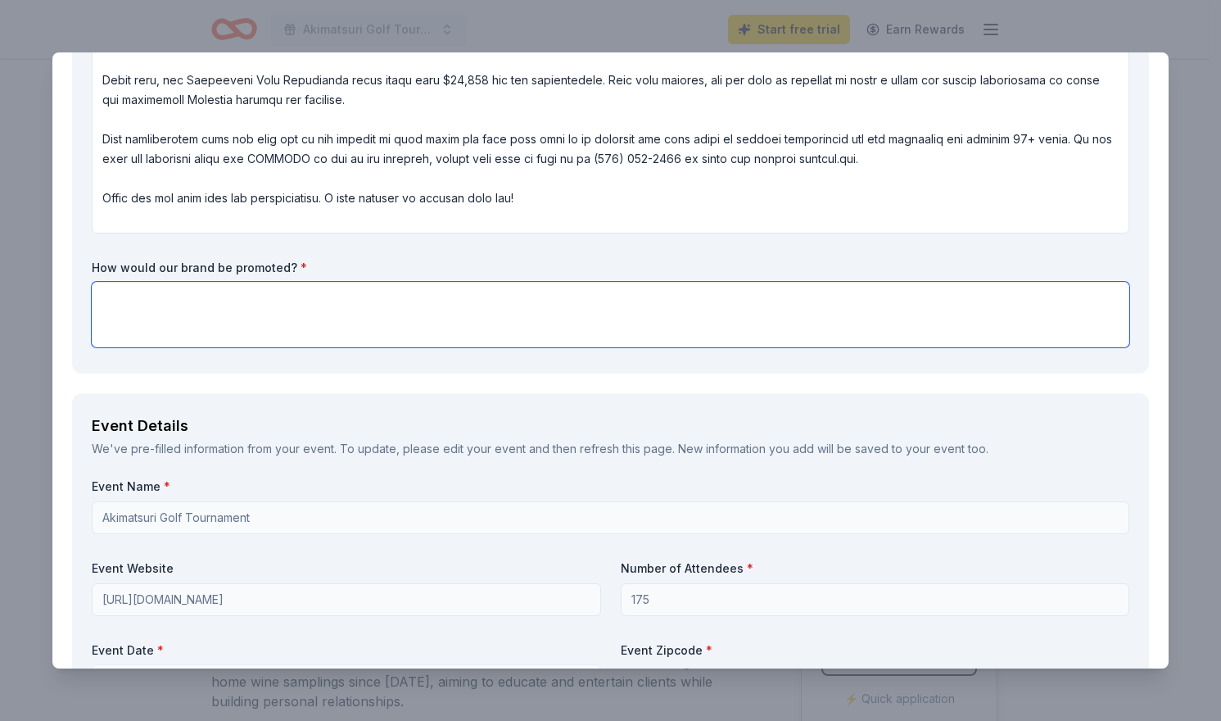
click at [282, 317] on textarea at bounding box center [610, 315] width 1037 height 66
click at [674, 289] on textarea at bounding box center [610, 315] width 1037 height 66
paste textarea "Acknowledgement in the e-Booklet"
type textarea "Acknowledgement in the e-Booklet"
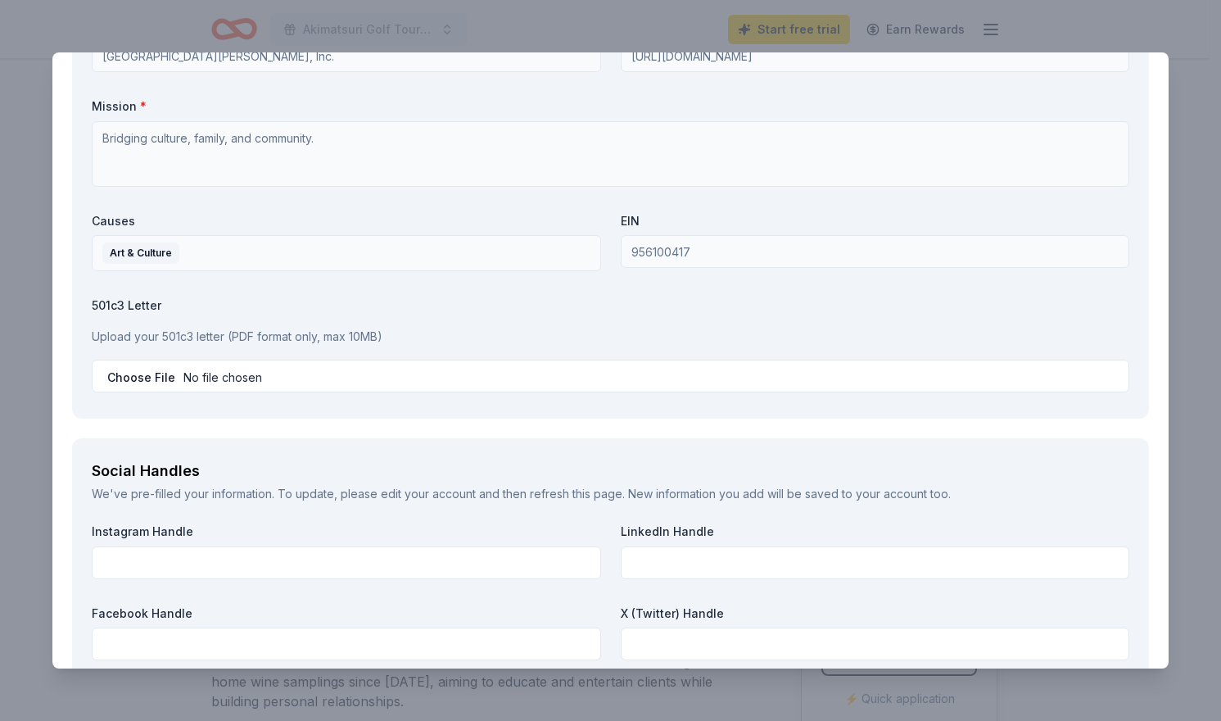
scroll to position [1915, 0]
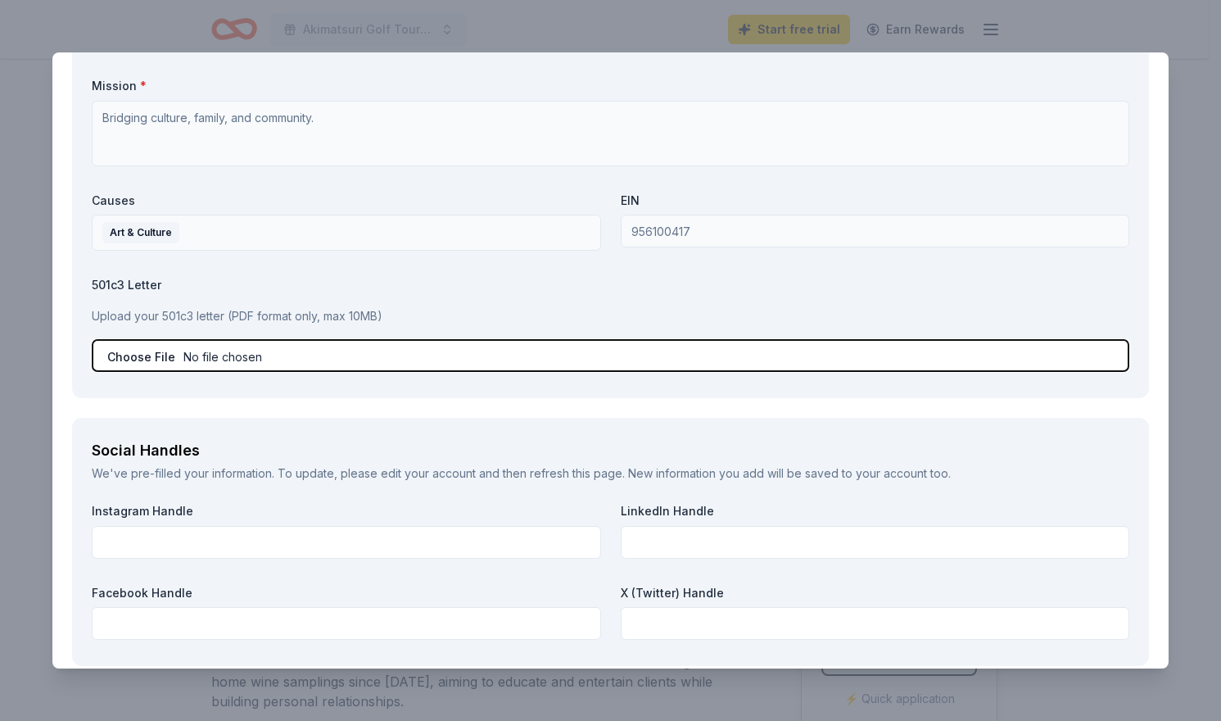
click at [142, 355] on input "file" at bounding box center [610, 355] width 1037 height 33
type input "C:\fakepath\ESGVJCC IRS 501c3 Determination Letter (1).pdf"
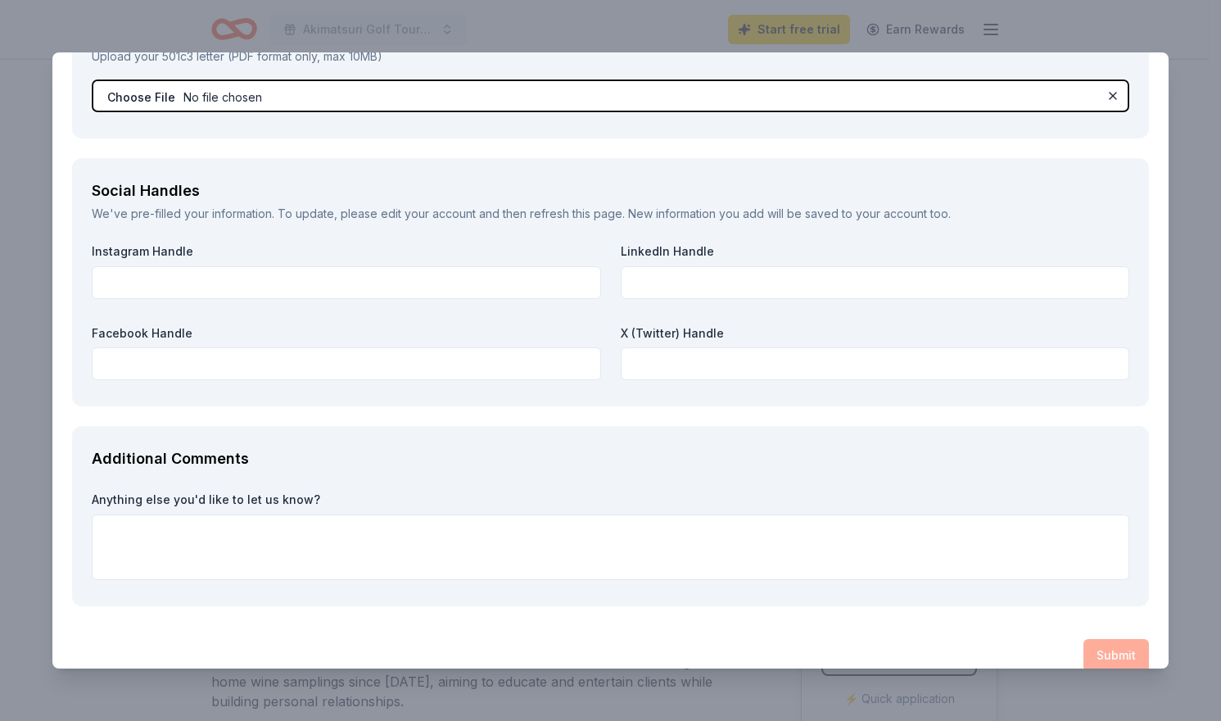
scroll to position [2198, 0]
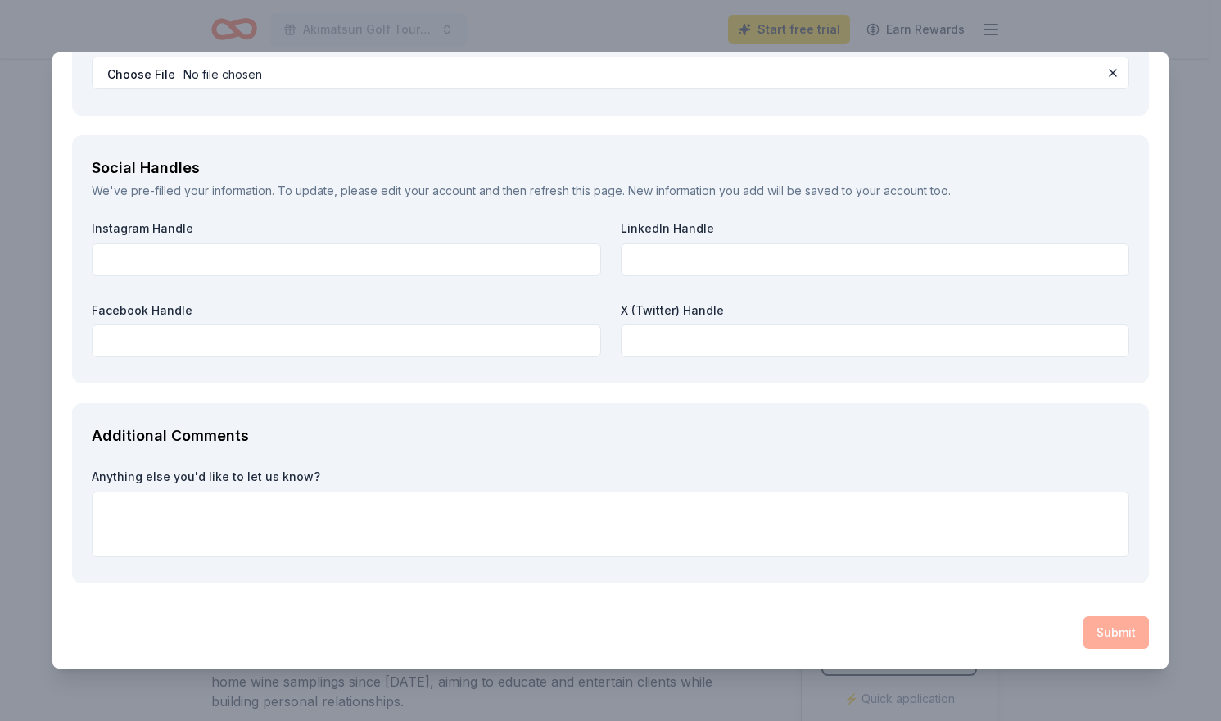
click at [1124, 634] on div "Submit" at bounding box center [610, 632] width 1077 height 33
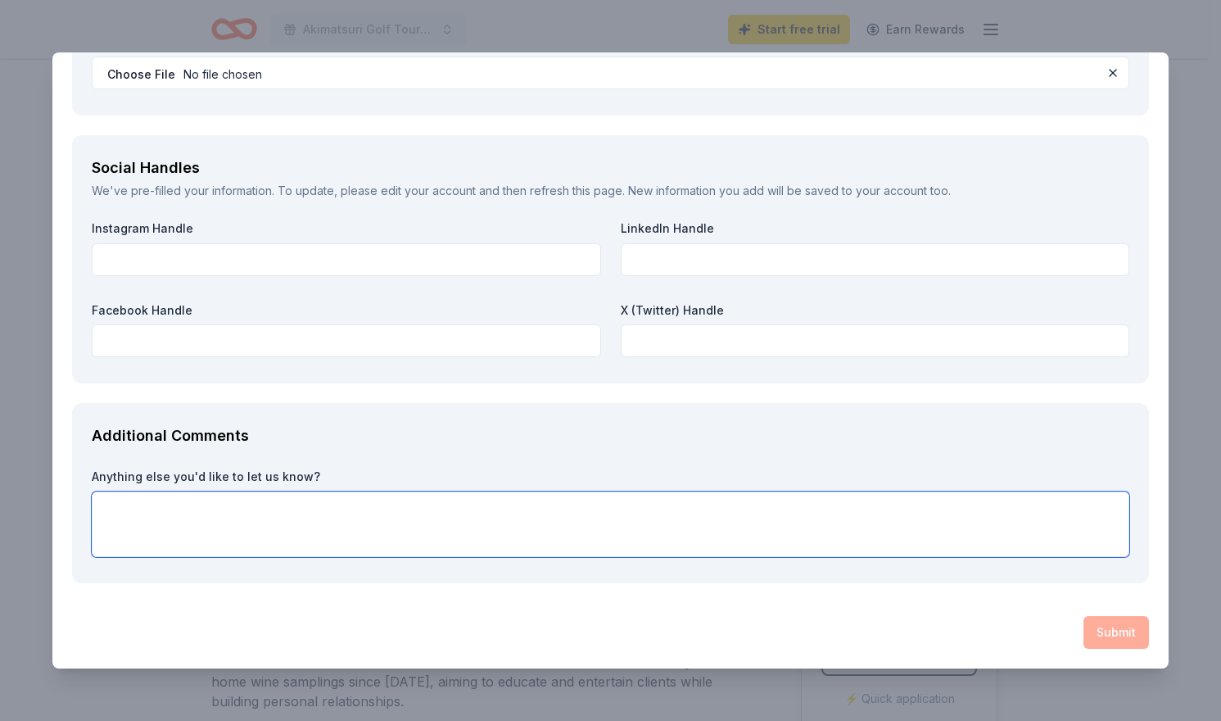
click at [968, 531] on textarea at bounding box center [610, 524] width 1037 height 66
type textarea "Thank you for the opportunity to collaborate towards a great cause."
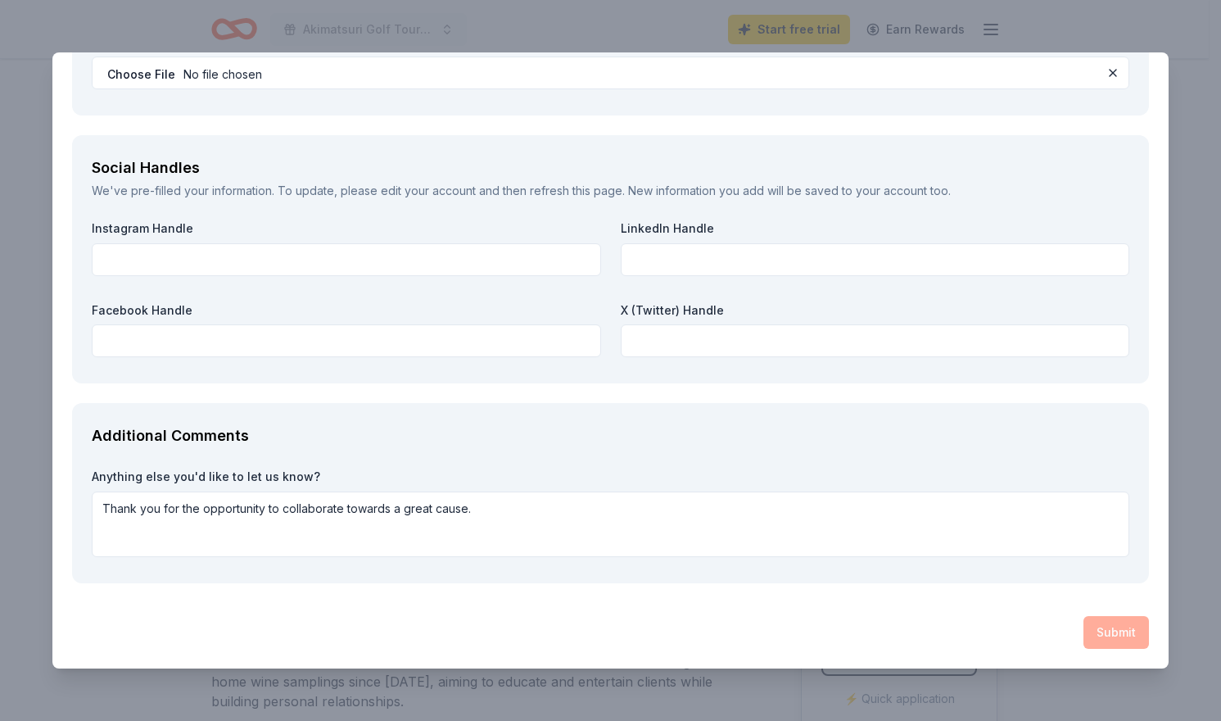
click at [1127, 569] on div "Additional Comments Anything else you'd like to let us know? Thank you for the …" at bounding box center [610, 493] width 1077 height 180
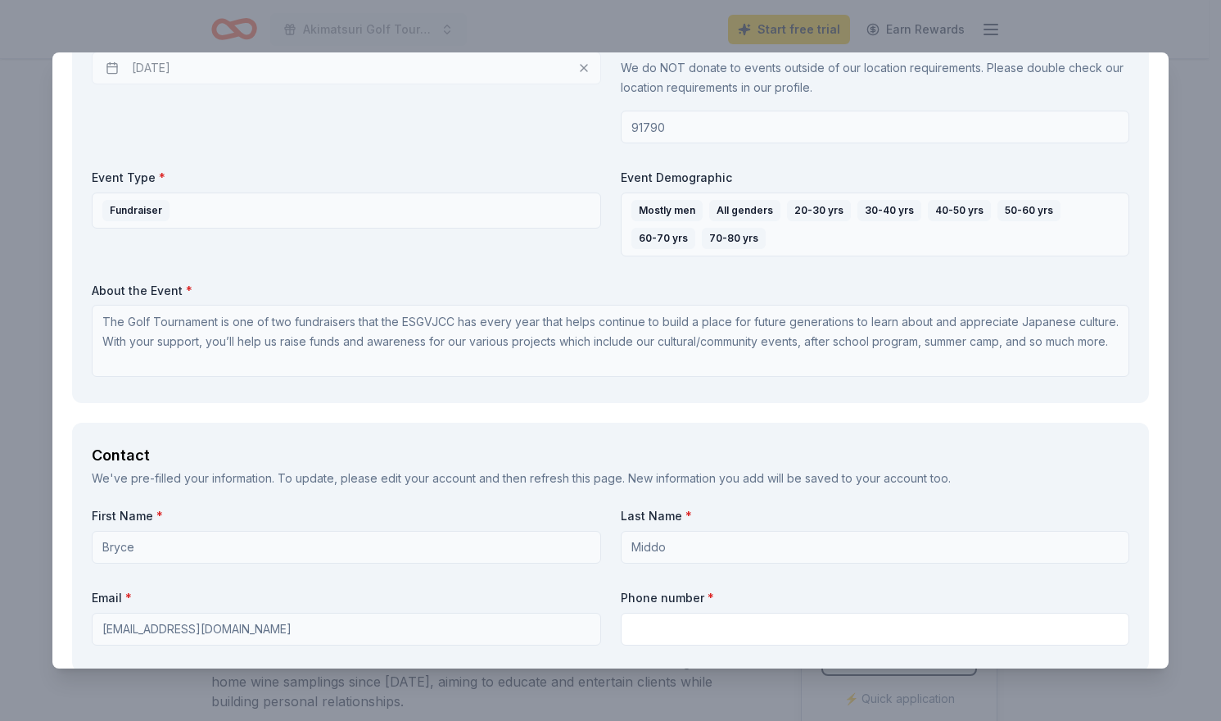
scroll to position [1215, 0]
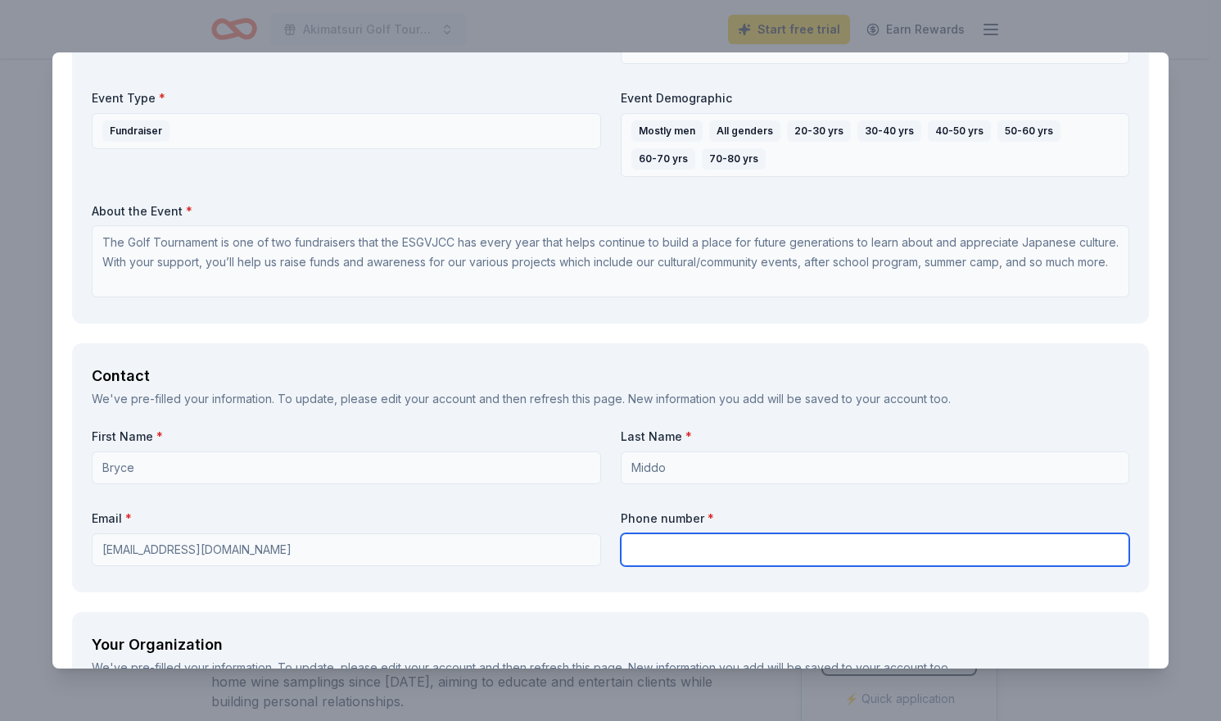
click at [682, 546] on input "text" at bounding box center [875, 549] width 509 height 33
type input "6269602566"
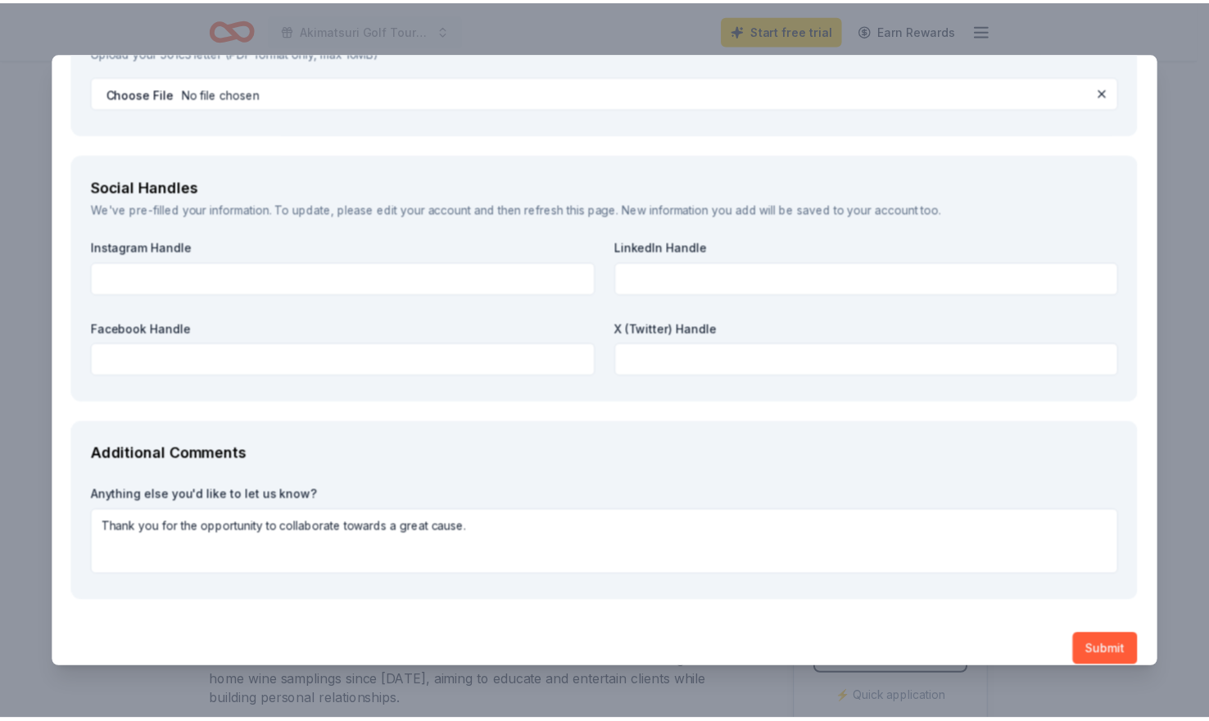
scroll to position [2198, 0]
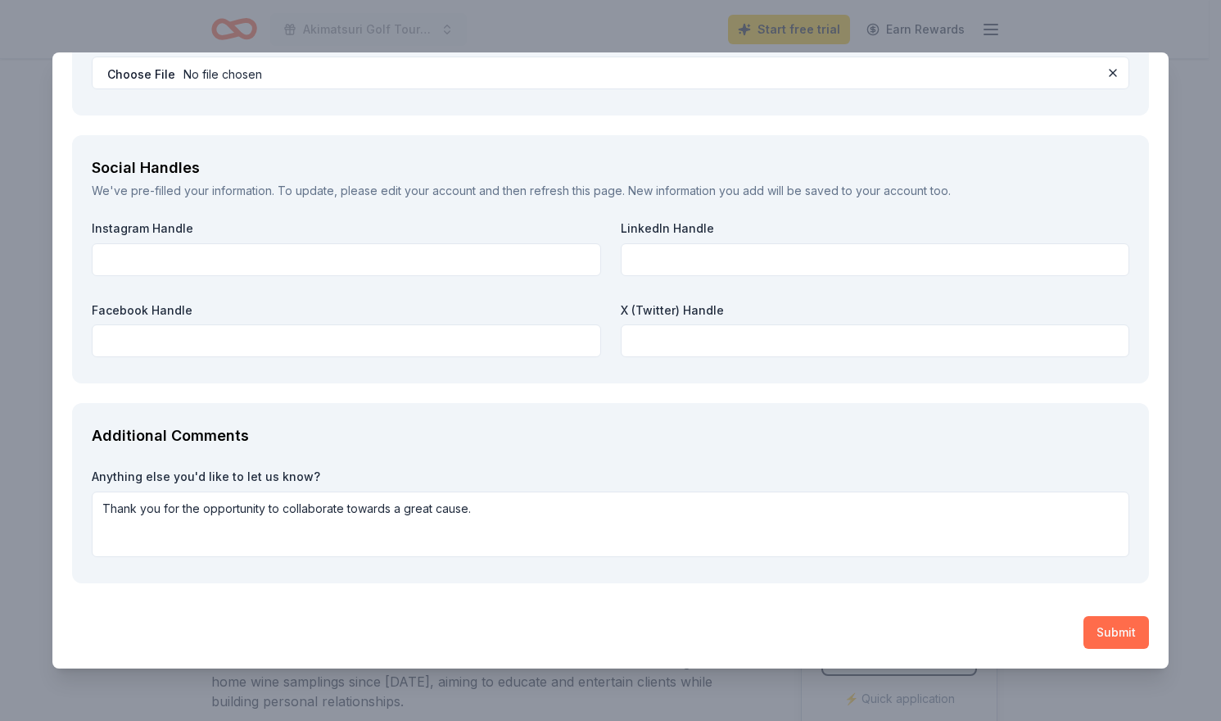
click at [1091, 632] on button "Submit" at bounding box center [1116, 632] width 66 height 33
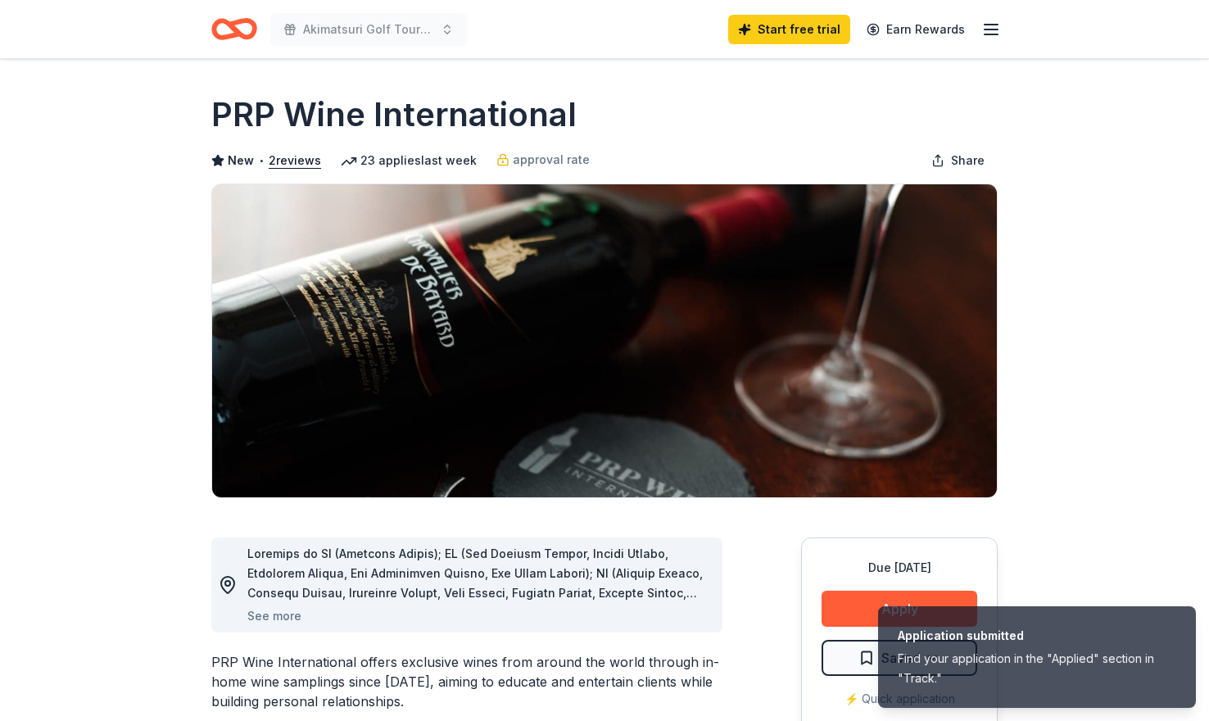
click at [990, 26] on icon "button" at bounding box center [991, 30] width 20 height 20
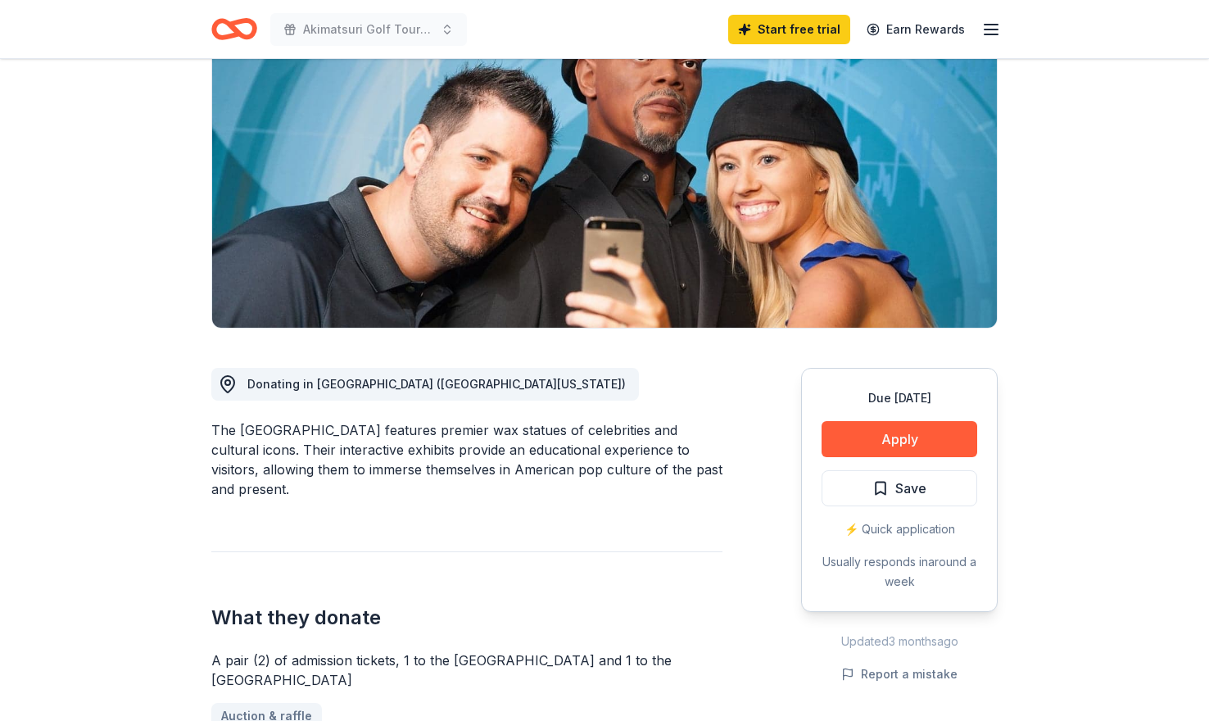
scroll to position [164, 0]
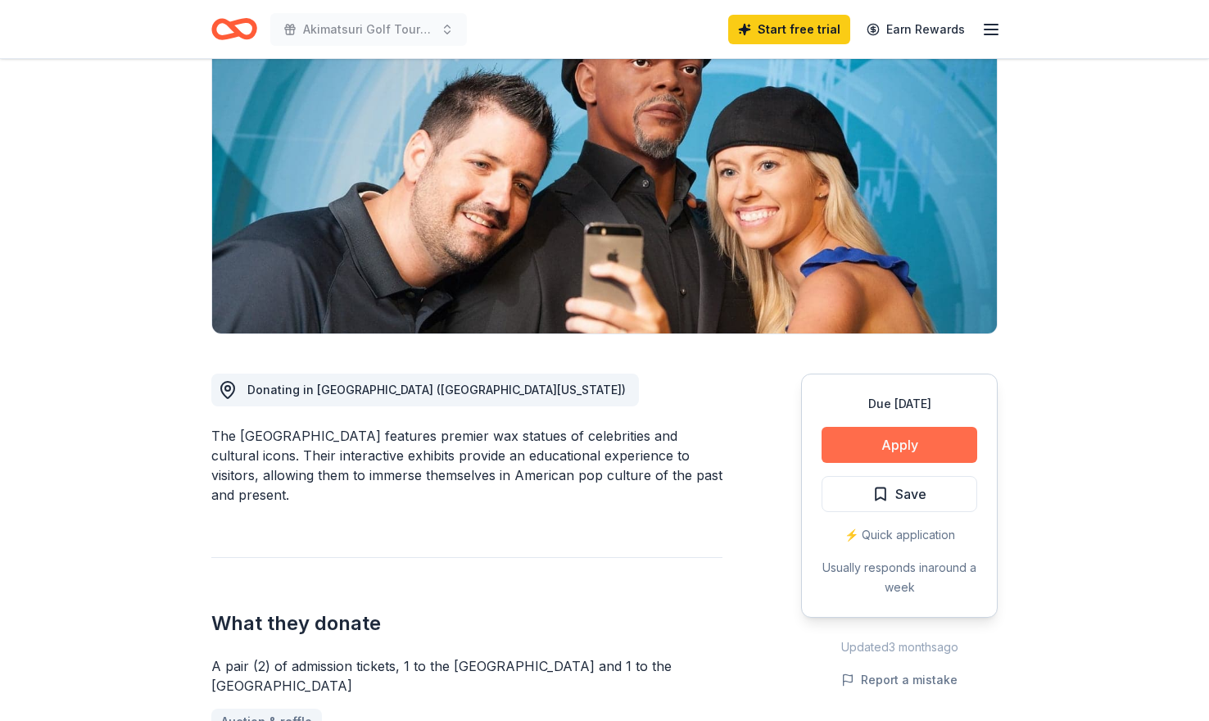
click at [870, 447] on button "Apply" at bounding box center [899, 445] width 156 height 36
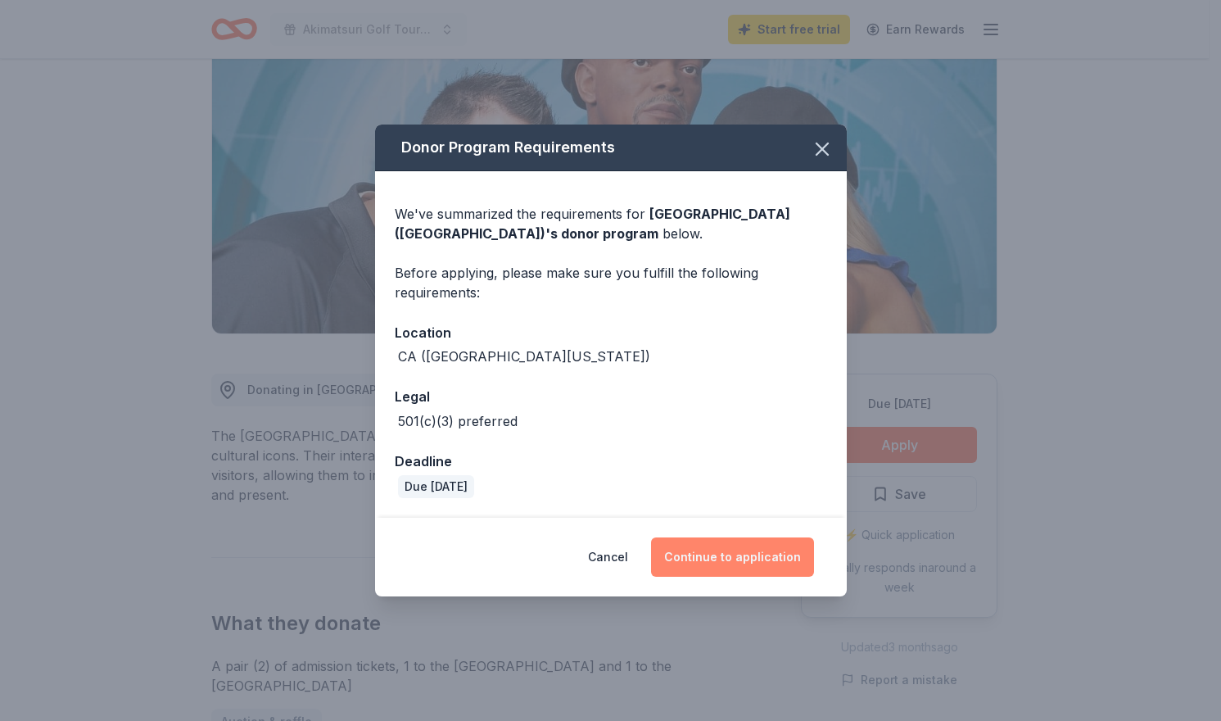
click at [805, 556] on button "Continue to application" at bounding box center [732, 556] width 163 height 39
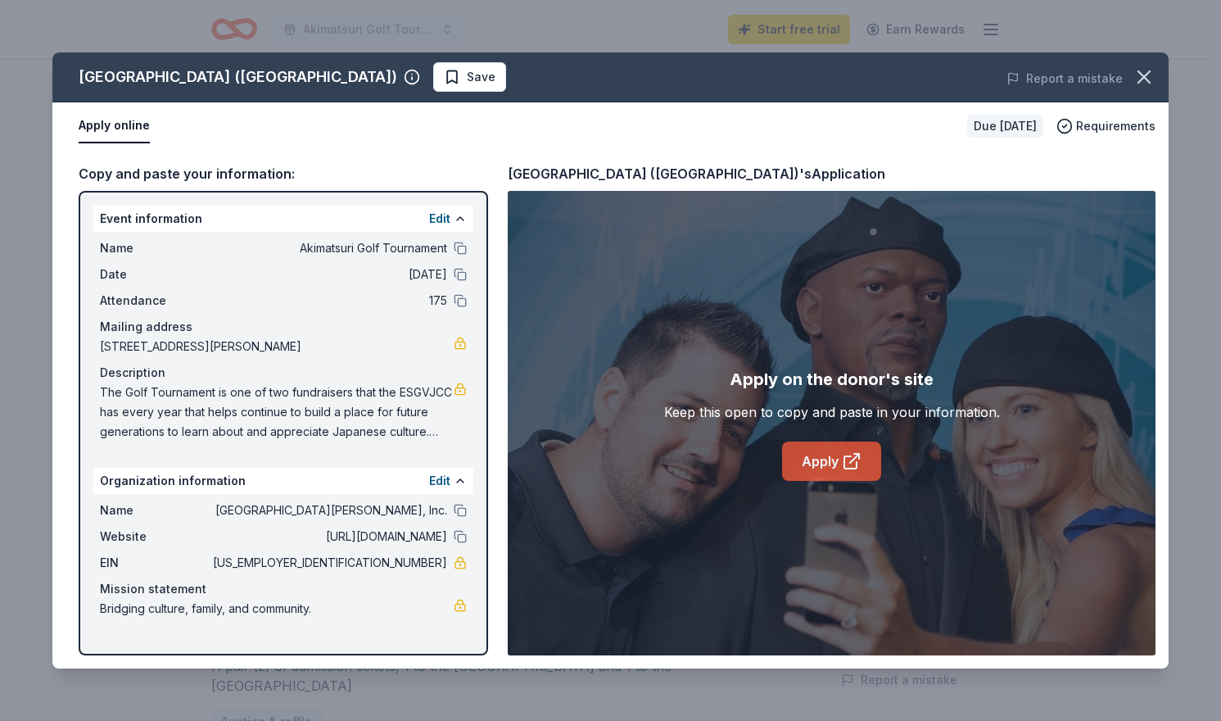
click at [812, 461] on link "Apply" at bounding box center [831, 460] width 99 height 39
click at [1152, 70] on icon "button" at bounding box center [1143, 77] width 23 height 23
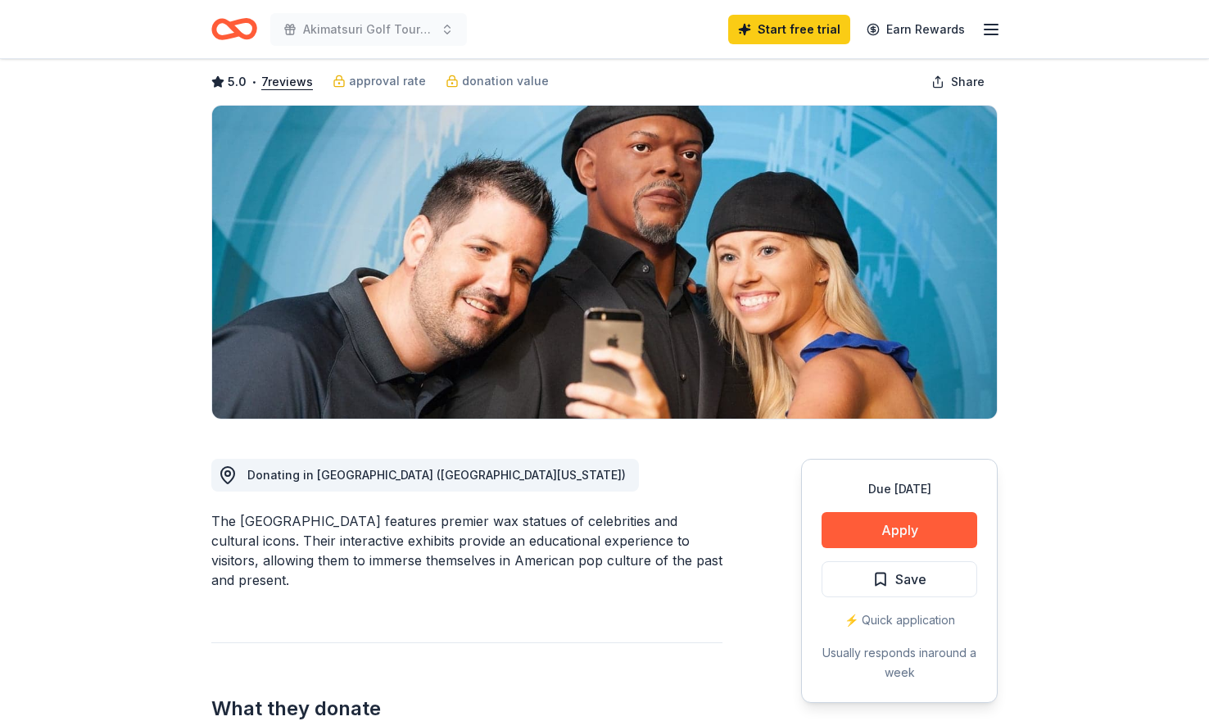
scroll to position [0, 0]
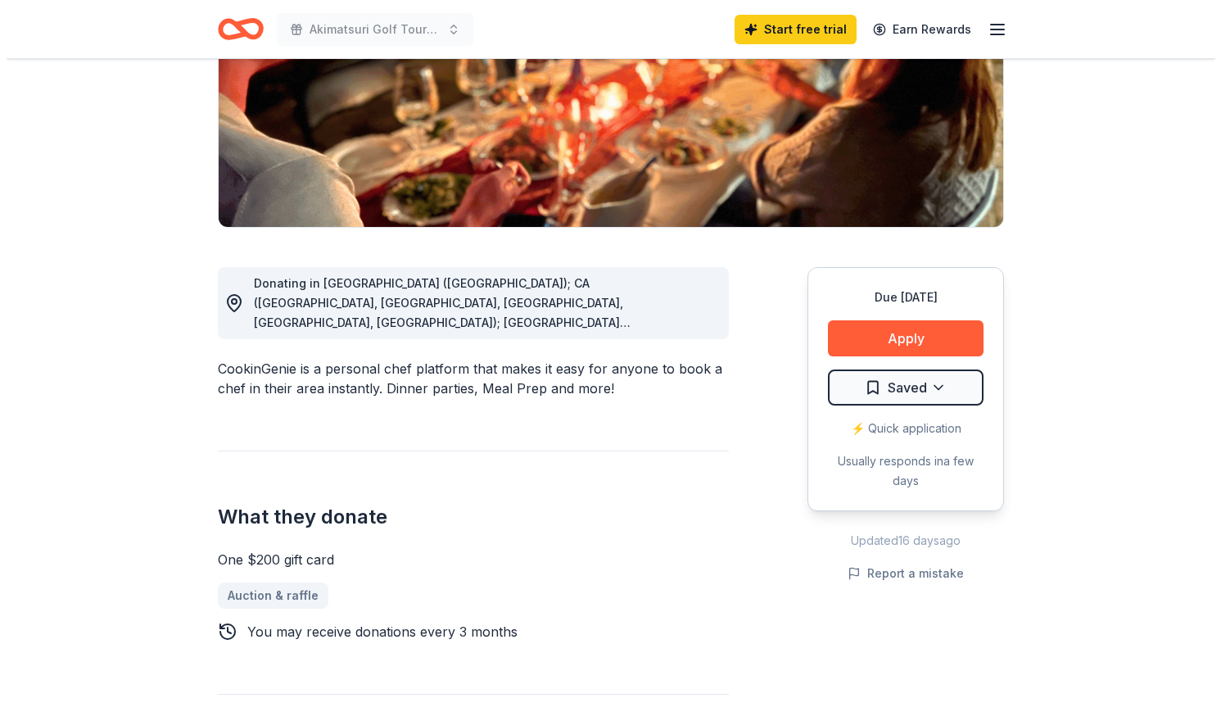
scroll to position [164, 0]
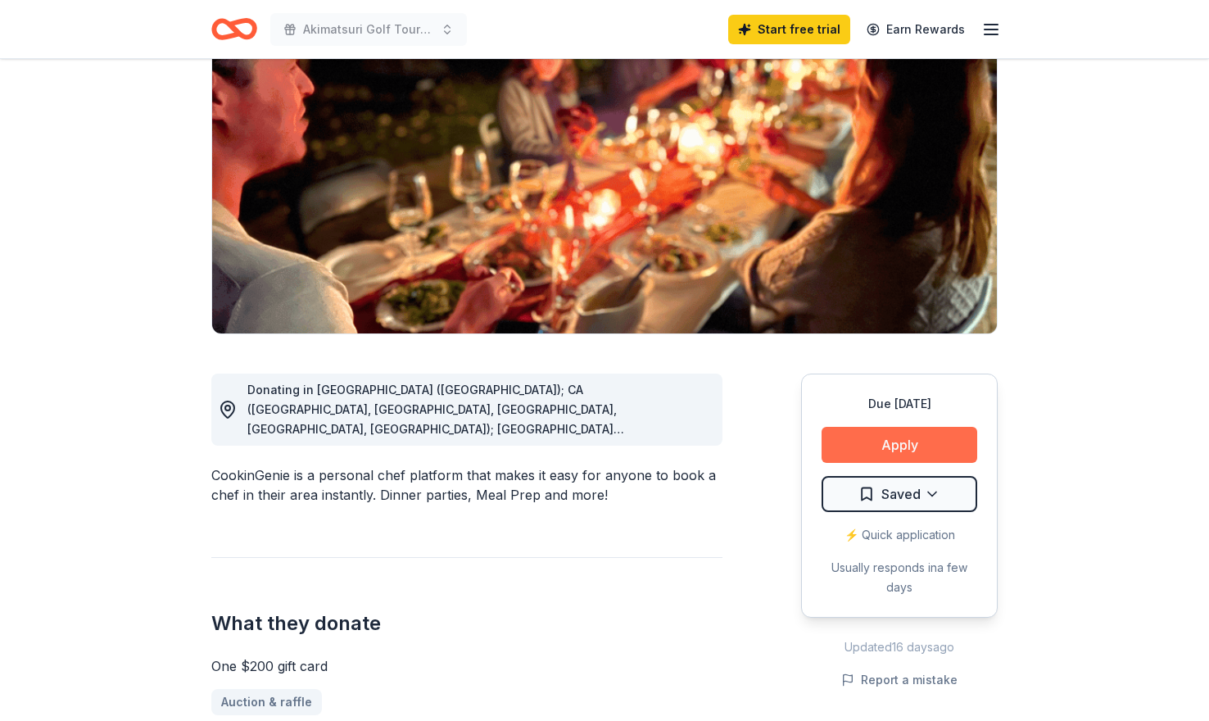
click at [846, 433] on button "Apply" at bounding box center [899, 445] width 156 height 36
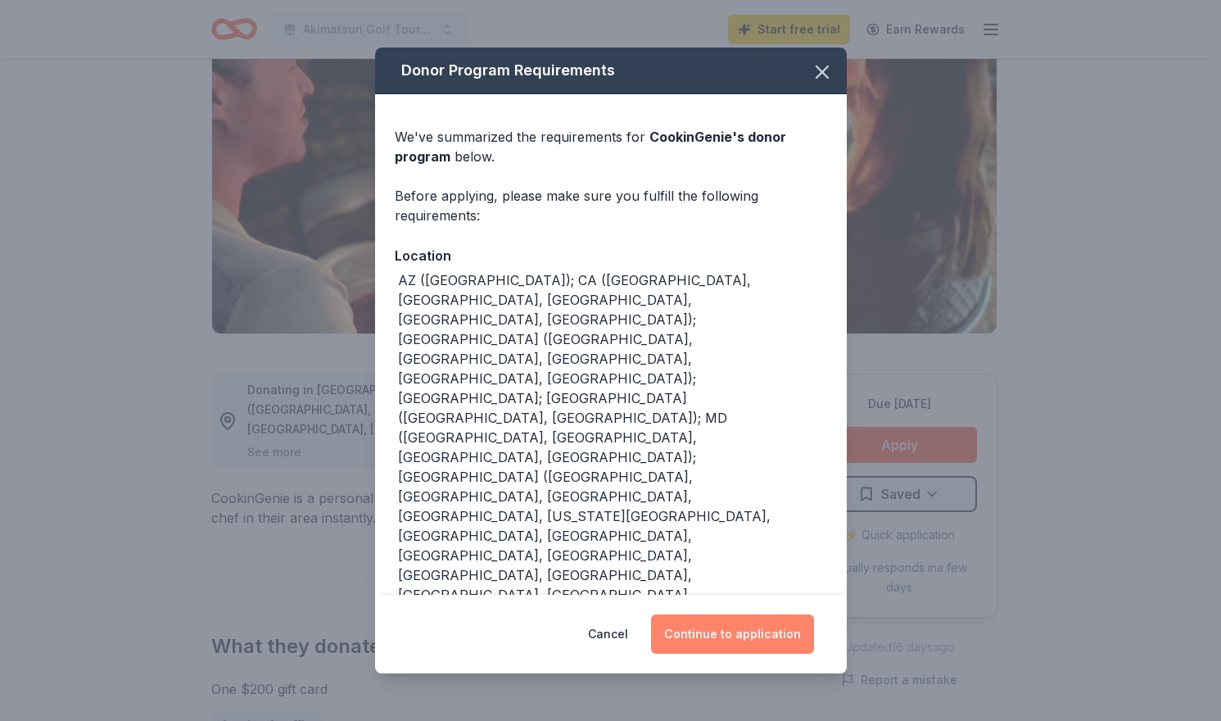
click at [782, 629] on button "Continue to application" at bounding box center [732, 633] width 163 height 39
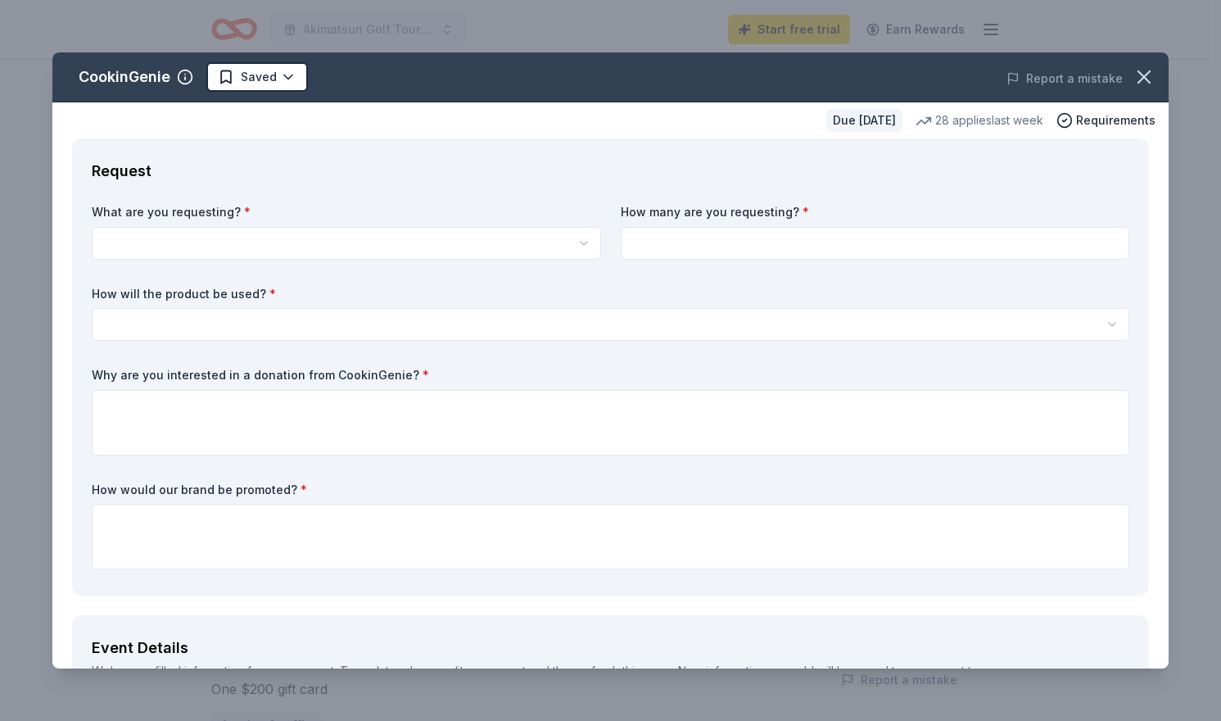
click at [348, 242] on html "Akimatsuri Golf Tournament Start free trial Earn Rewards Due [DATE] Share Cooki…" at bounding box center [610, 196] width 1221 height 721
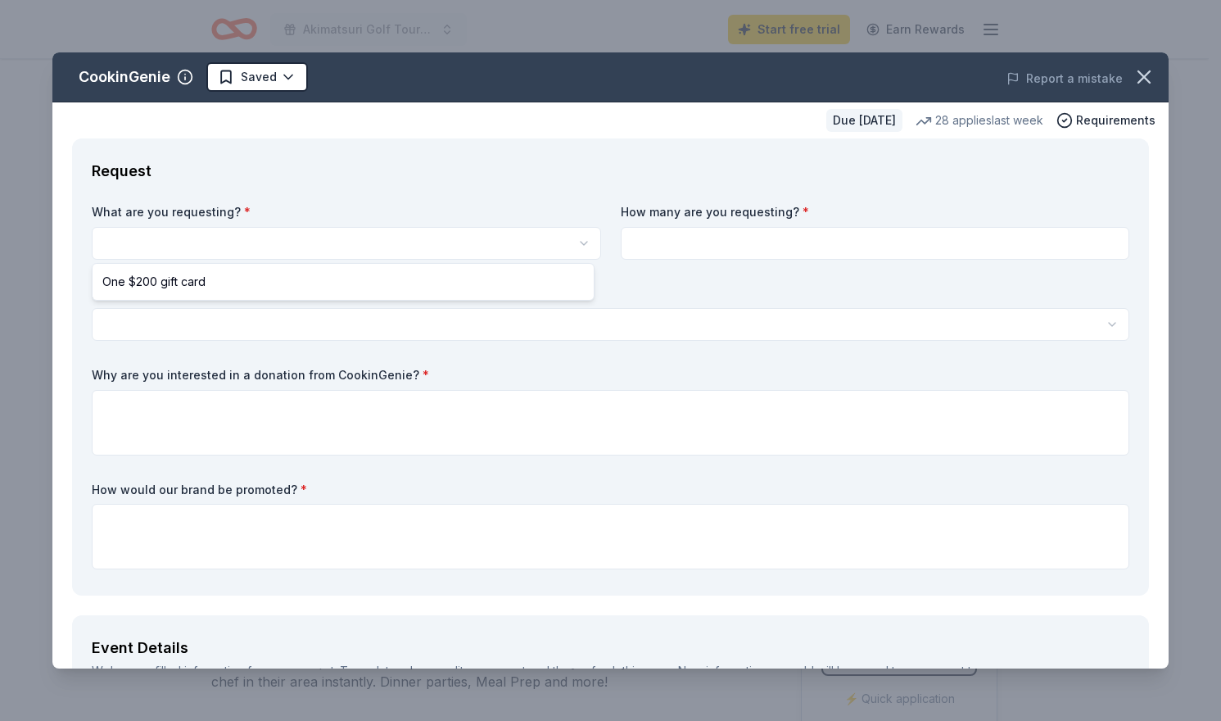
scroll to position [0, 0]
select select "One $200 gift card"
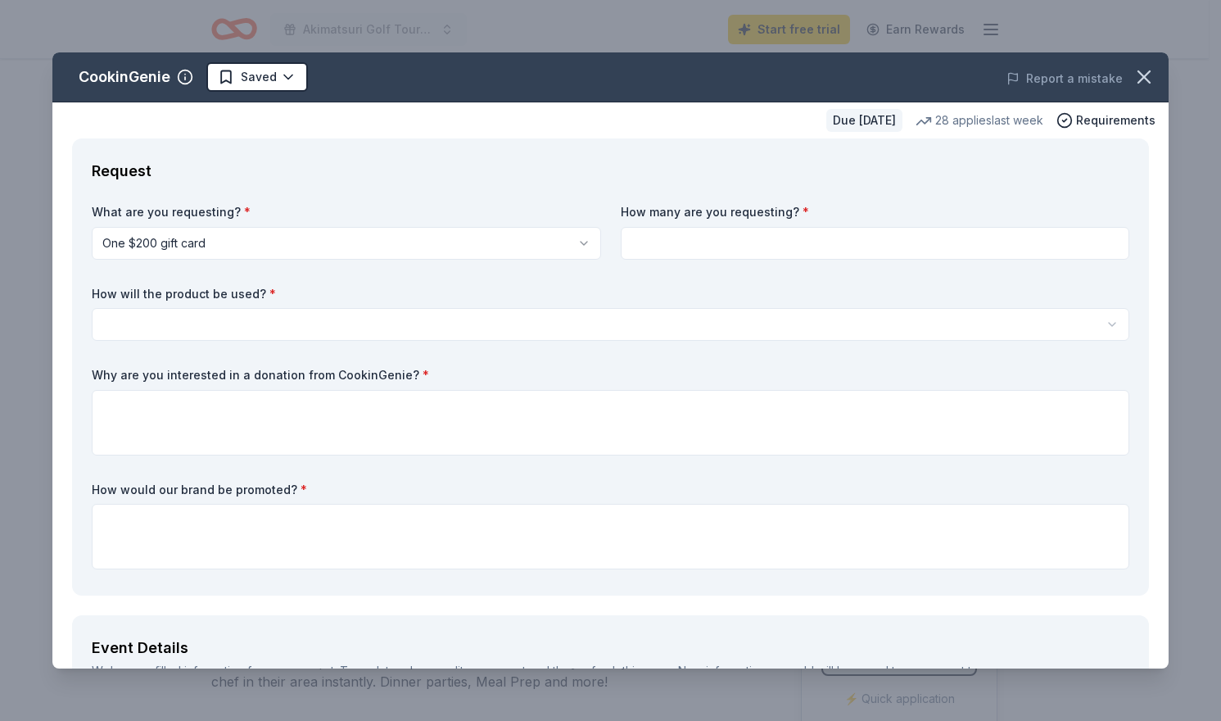
click at [752, 251] on input at bounding box center [875, 243] width 509 height 33
type input "1"
click at [427, 312] on html "Akimatsuri Golf Tournament Start free trial Earn Rewards Due in 32 days Share C…" at bounding box center [610, 360] width 1221 height 721
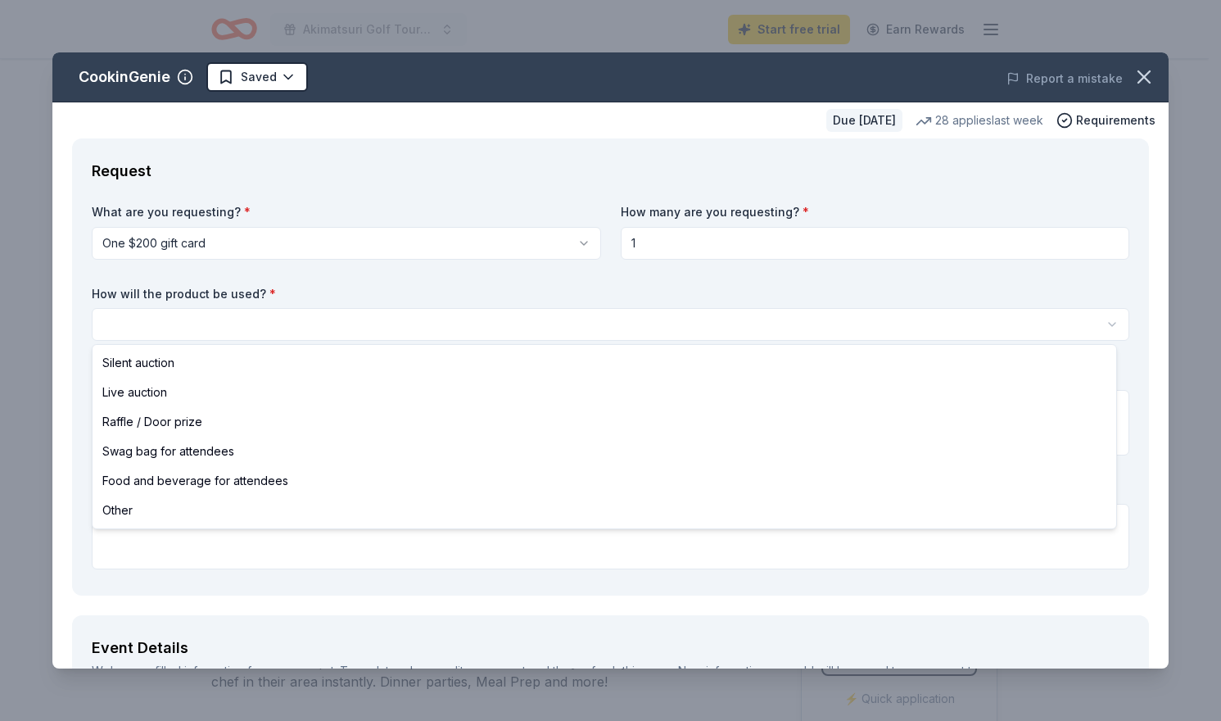
select select "silentAuction"
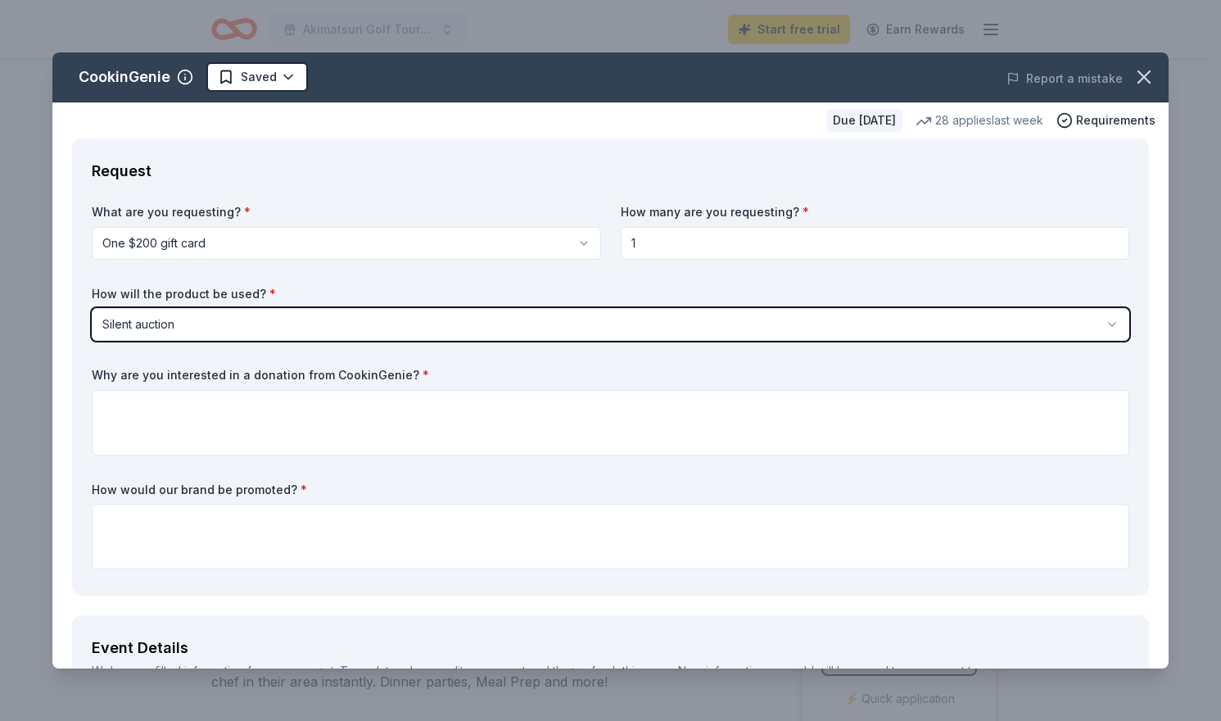
scroll to position [164, 0]
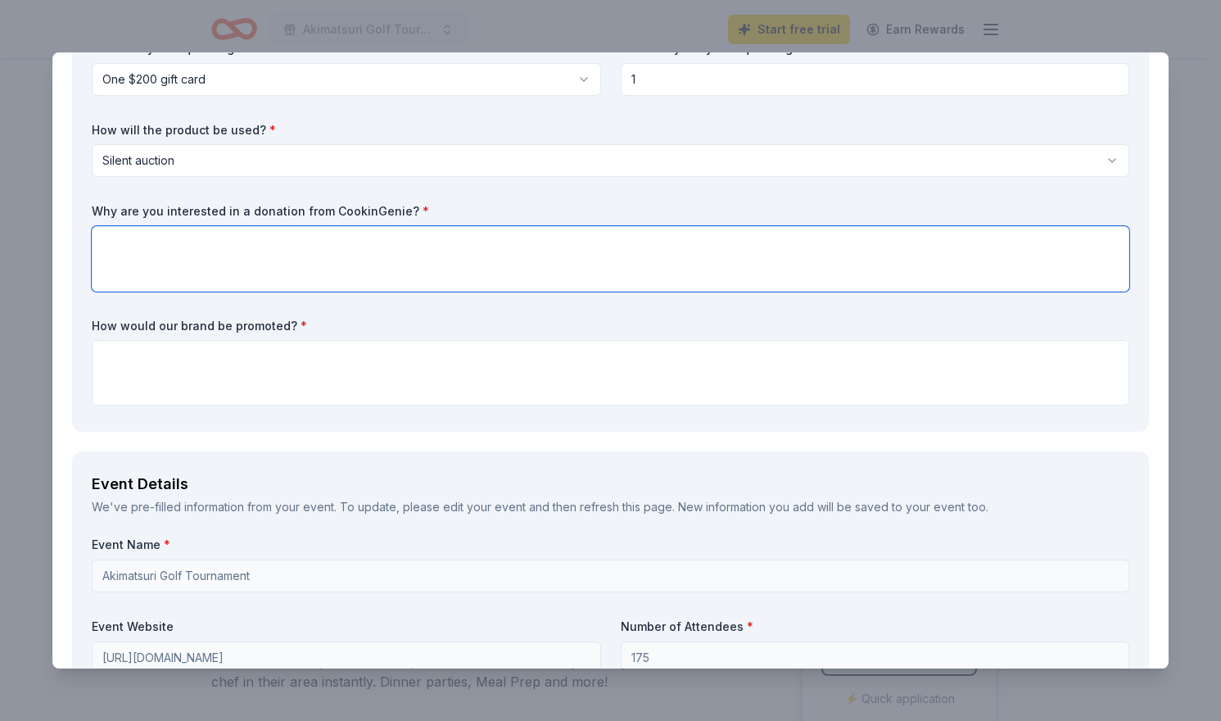
click at [218, 257] on textarea at bounding box center [610, 259] width 1037 height 66
click at [725, 389] on textarea at bounding box center [610, 373] width 1037 height 66
paste textarea "Hi Chris and Haven City Market Team, I hope this message finds you well. My nam…"
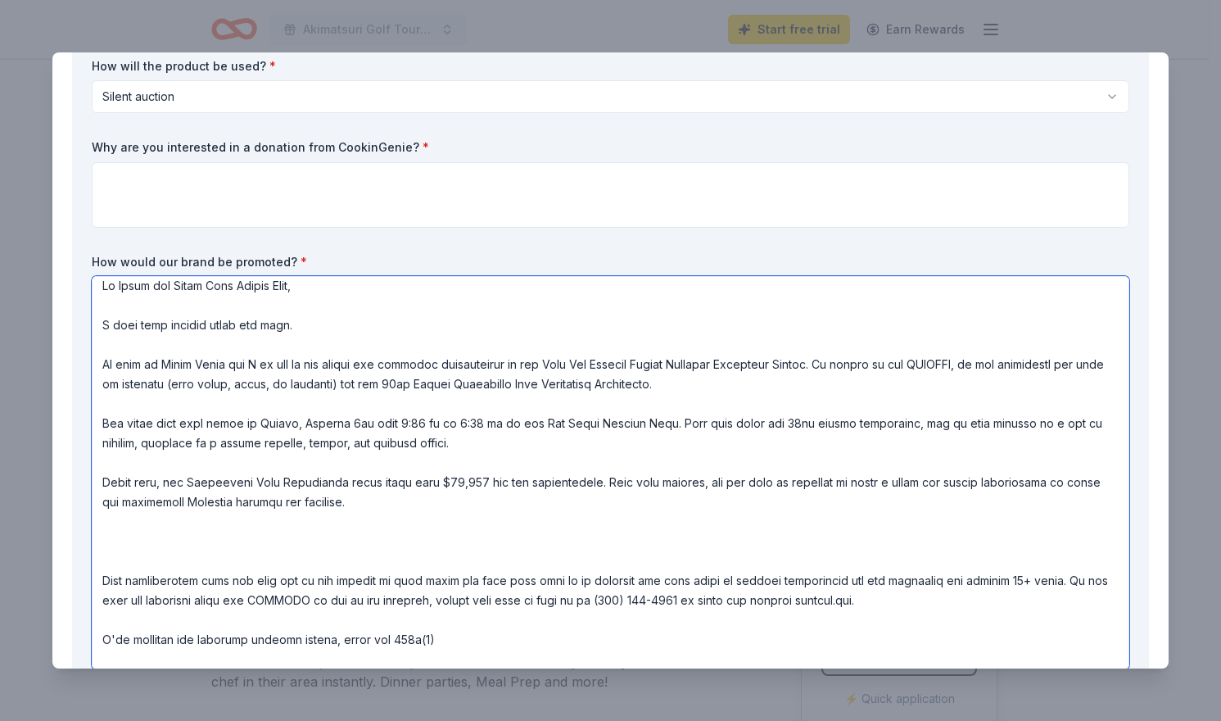
scroll to position [0, 0]
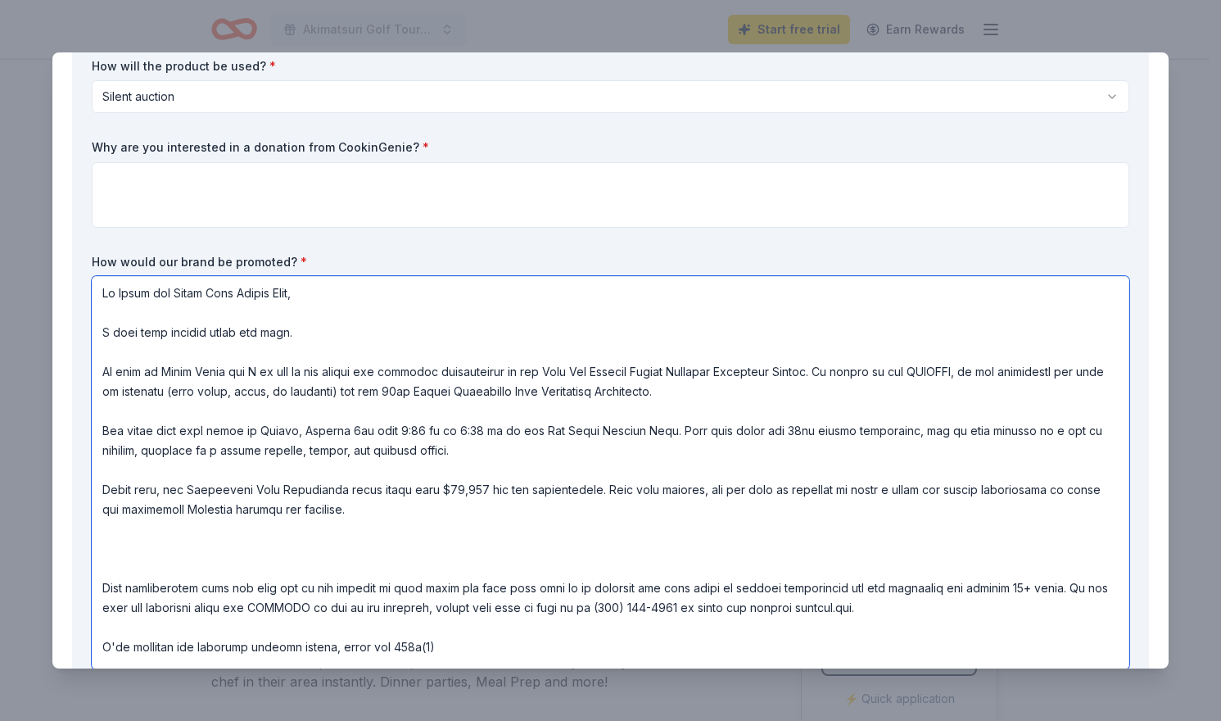
click at [269, 295] on textarea at bounding box center [610, 472] width 1037 height 393
drag, startPoint x: 272, startPoint y: 292, endPoint x: 122, endPoint y: 296, distance: 149.9
click at [122, 296] on textarea at bounding box center [610, 472] width 1037 height 393
click at [308, 323] on textarea at bounding box center [610, 472] width 1037 height 393
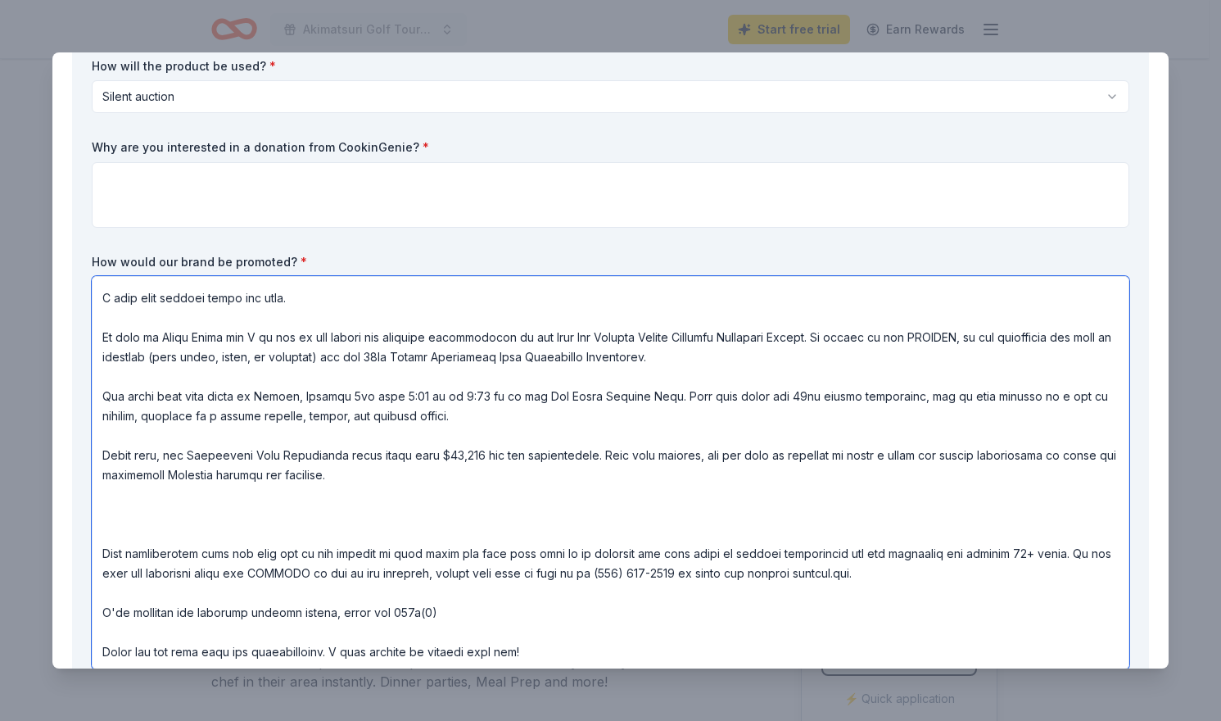
click at [228, 509] on textarea at bounding box center [610, 472] width 1037 height 393
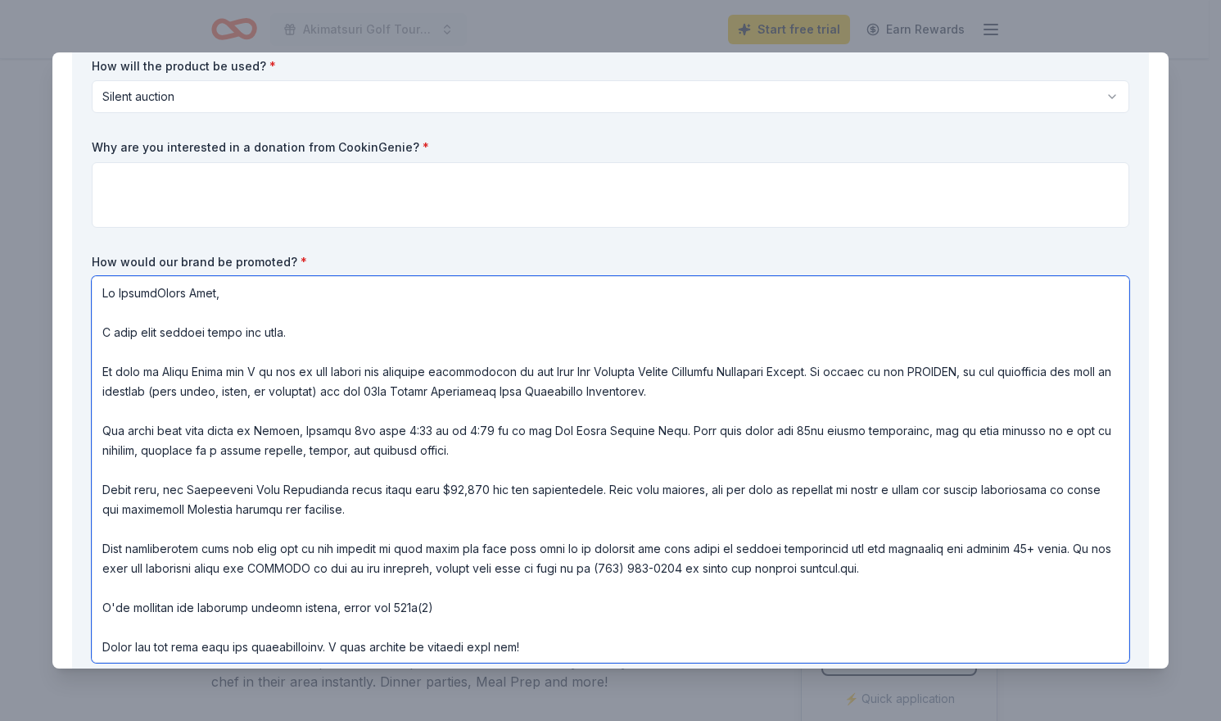
scroll to position [2, 0]
drag, startPoint x: 443, startPoint y: 611, endPoint x: 97, endPoint y: 611, distance: 345.5
click at [97, 611] on textarea at bounding box center [610, 469] width 1037 height 386
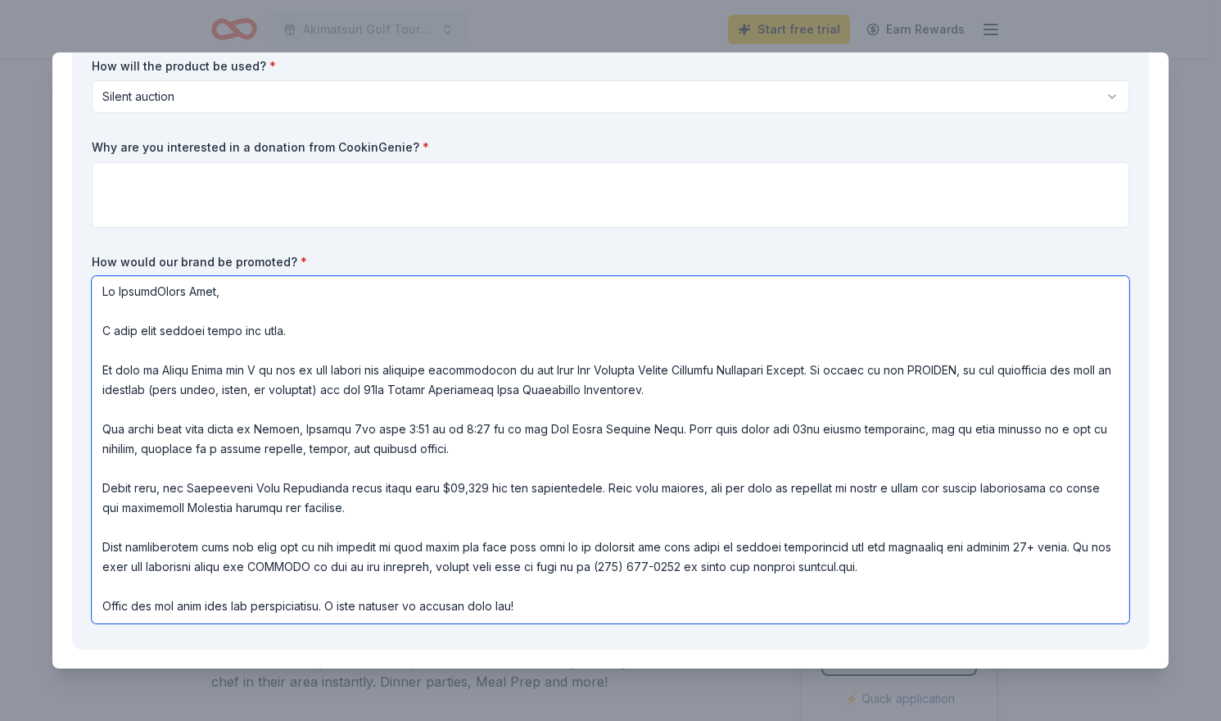
drag, startPoint x: 99, startPoint y: 292, endPoint x: 819, endPoint y: 629, distance: 794.5
click at [819, 629] on div "What are you requesting? * One $200 gift card One $200 gift card How many are y…" at bounding box center [610, 302] width 1037 height 653
type textarea "Hi CookinGenie Team, I hope this message finds you well. My name is Bryce Middo…"
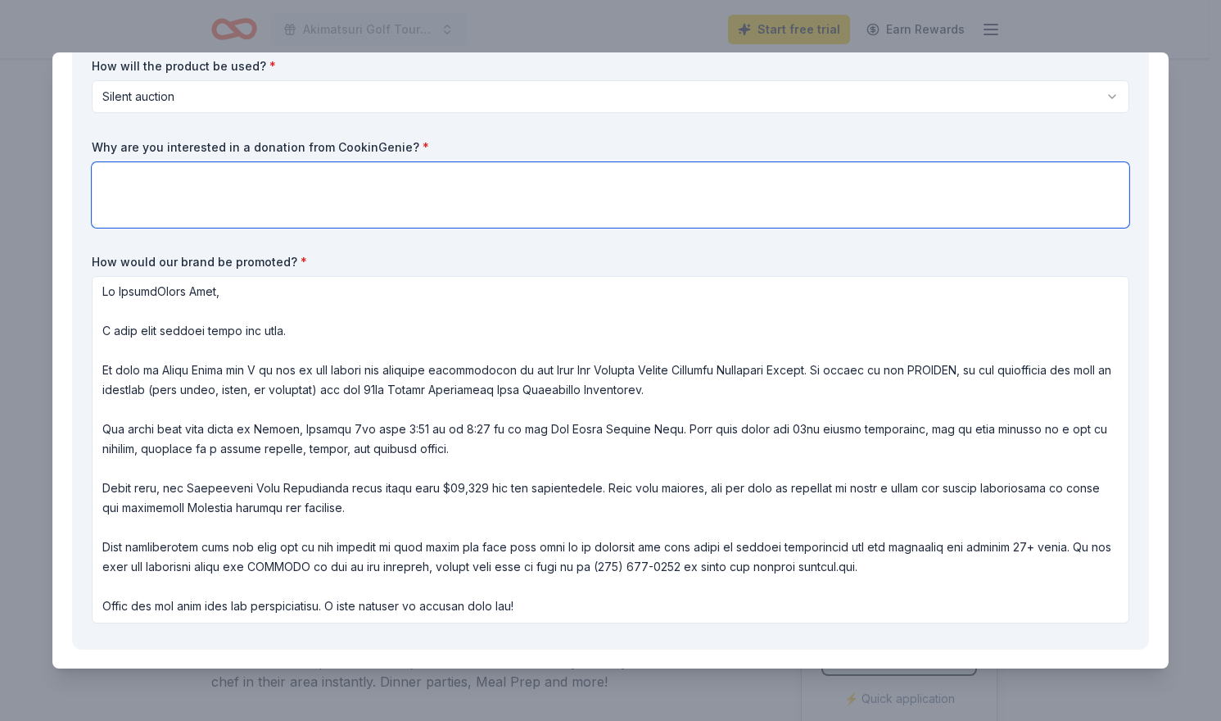
click at [341, 211] on textarea at bounding box center [610, 195] width 1037 height 66
paste textarea "Hi CookinGenie Team, I hope this message finds you well. My name is Bryce Middo…"
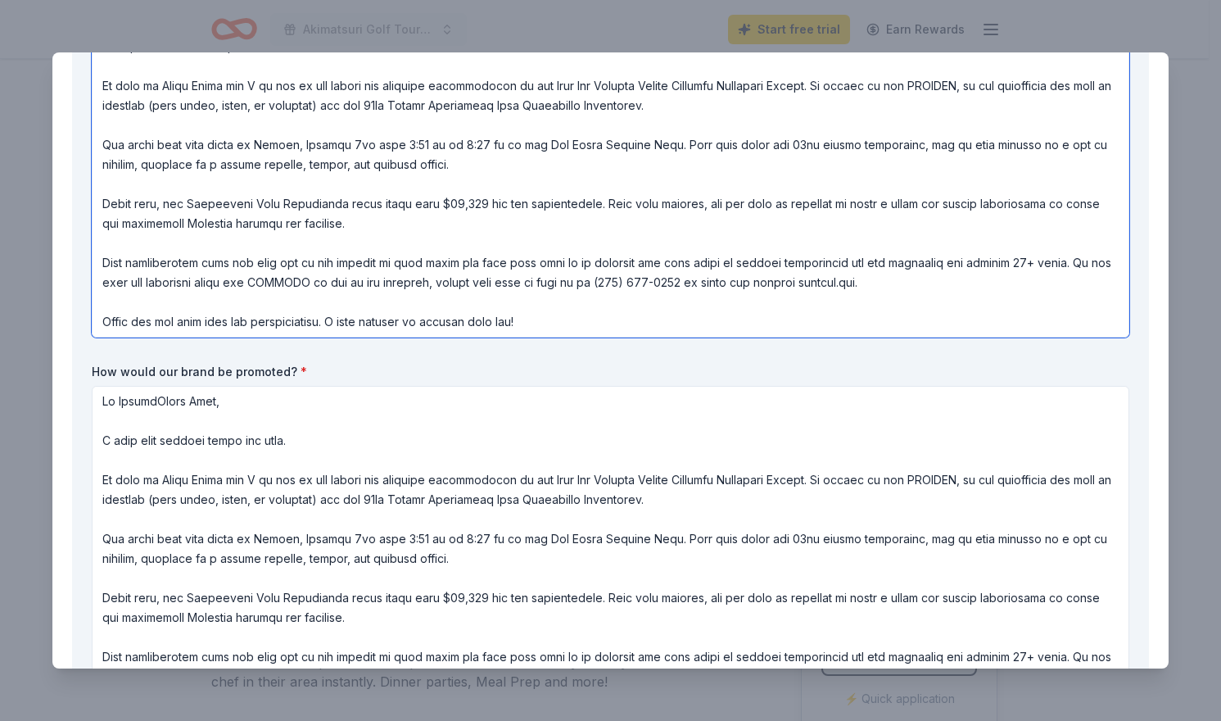
scroll to position [491, 0]
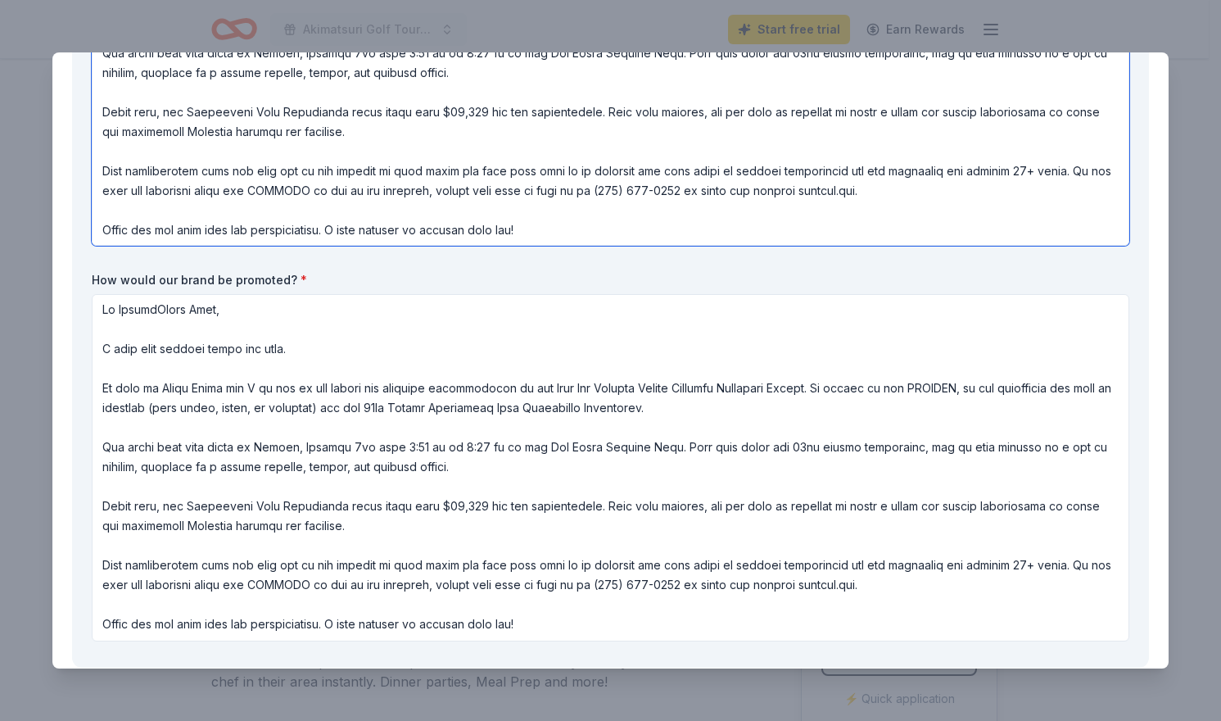
type textarea "Hi CookinGenie Team, I hope this message finds you well. My name is Bryce Middo…"
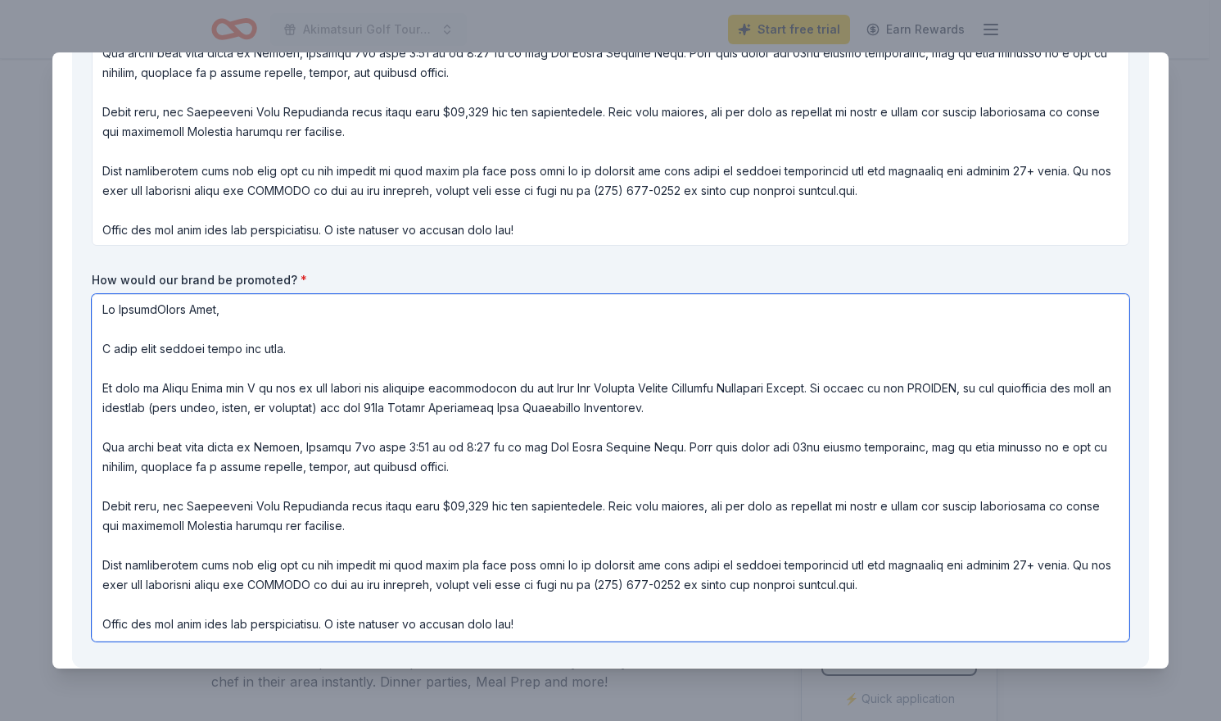
drag, startPoint x: 98, startPoint y: 311, endPoint x: 809, endPoint y: 649, distance: 787.1
click at [809, 649] on div "Request What are you requesting? * One $200 gift card One $200 gift card How ma…" at bounding box center [610, 157] width 1077 height 1020
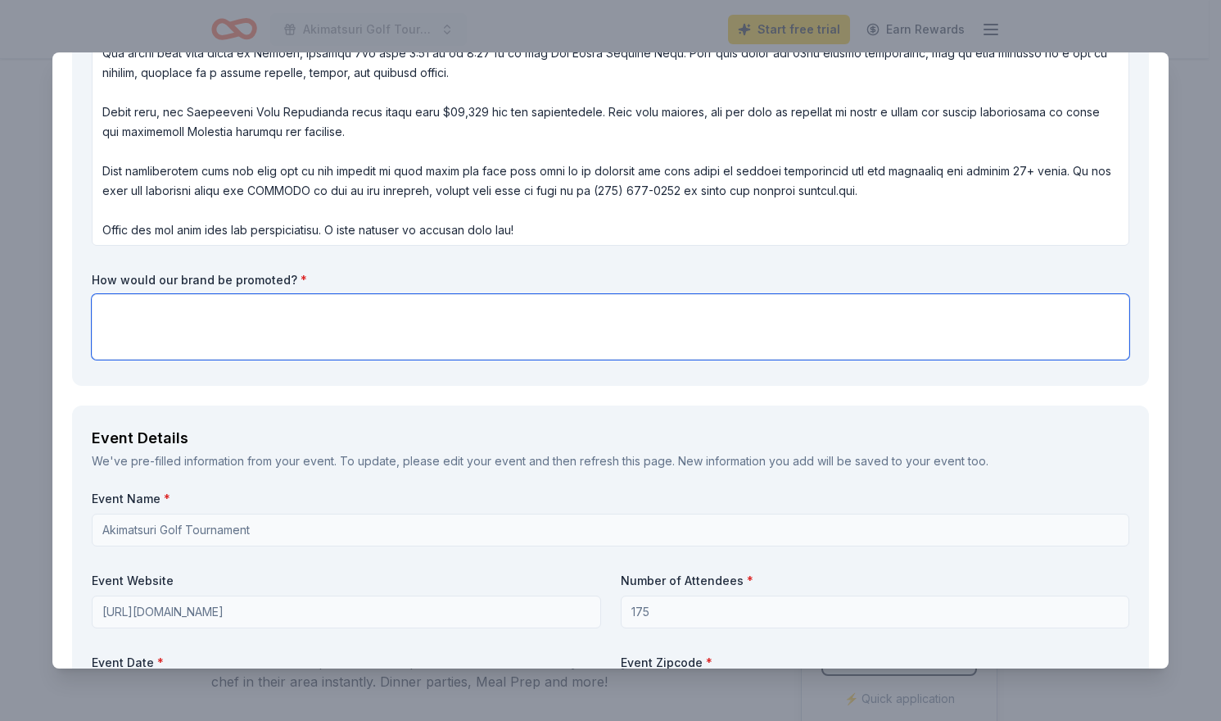
scroll to position [0, 0]
click at [508, 337] on textarea at bounding box center [610, 327] width 1037 height 66
paste textarea "Acknowledgement in the e-Booklet"
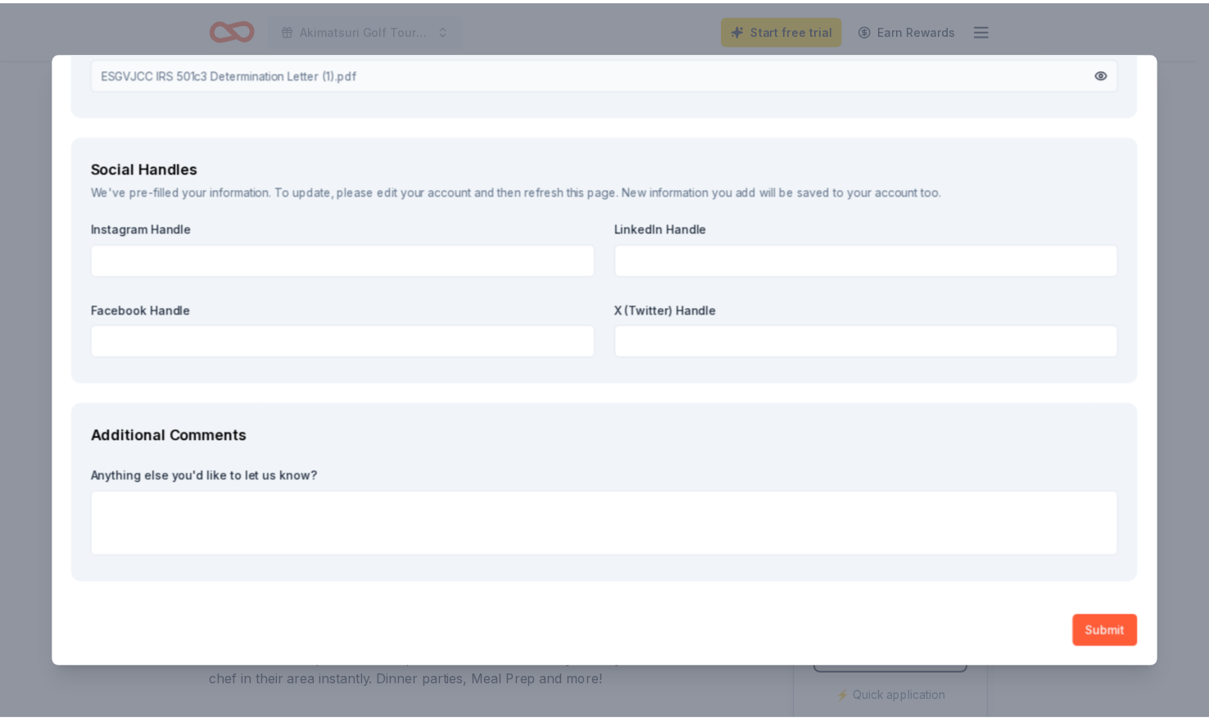
scroll to position [2119, 0]
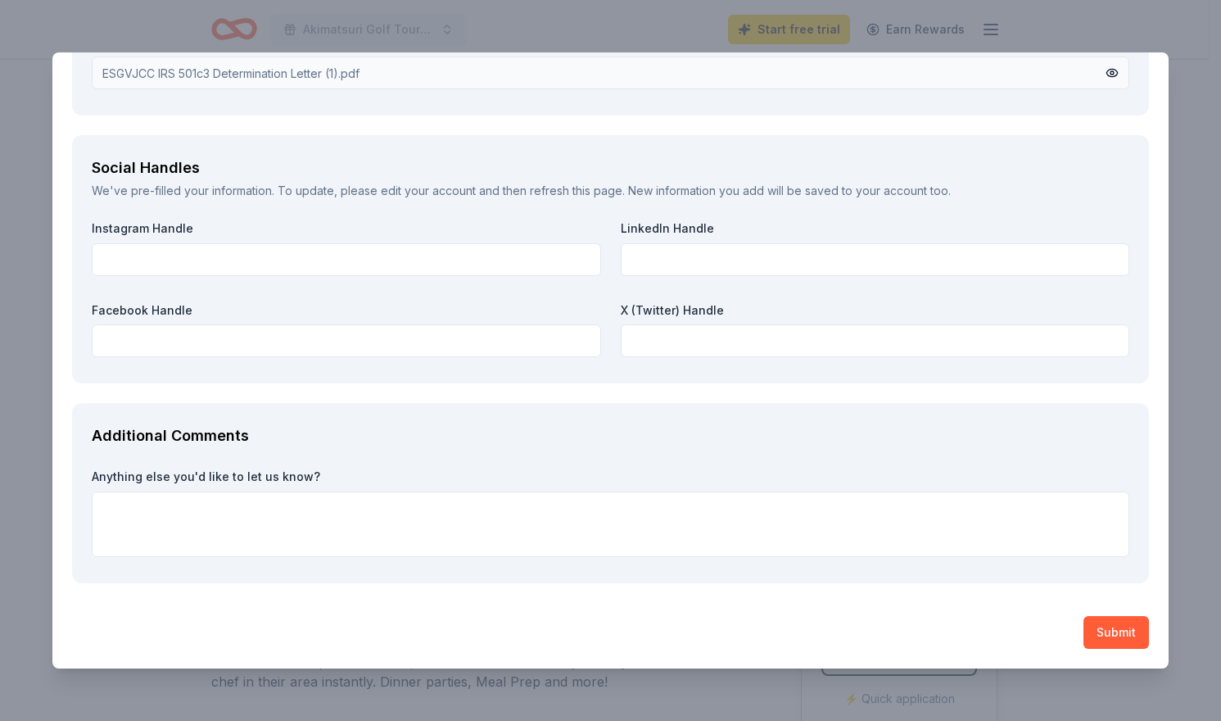
type textarea "Acknowledgement in the e-Booklet"
click at [924, 558] on div "Anything else you'd like to let us know?" at bounding box center [610, 515] width 1037 height 95
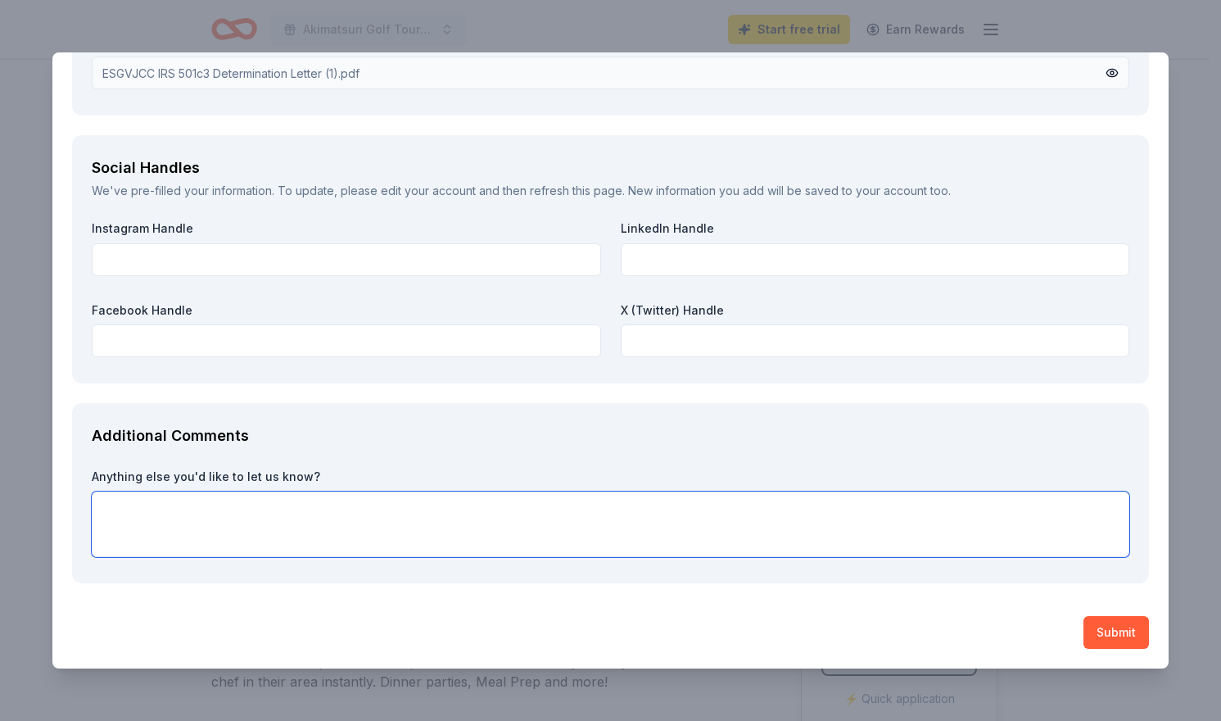
click at [920, 548] on textarea at bounding box center [610, 524] width 1037 height 66
click at [305, 508] on textarea "Thank you for the opportunity to collab" at bounding box center [610, 524] width 1037 height 66
click at [316, 510] on textarea "Thank you for the opportunity to collab" at bounding box center [610, 524] width 1037 height 66
drag, startPoint x: 356, startPoint y: 513, endPoint x: 280, endPoint y: 514, distance: 76.2
click at [280, 514] on textarea "Thank you for the opportunity to collaborate" at bounding box center [610, 524] width 1037 height 66
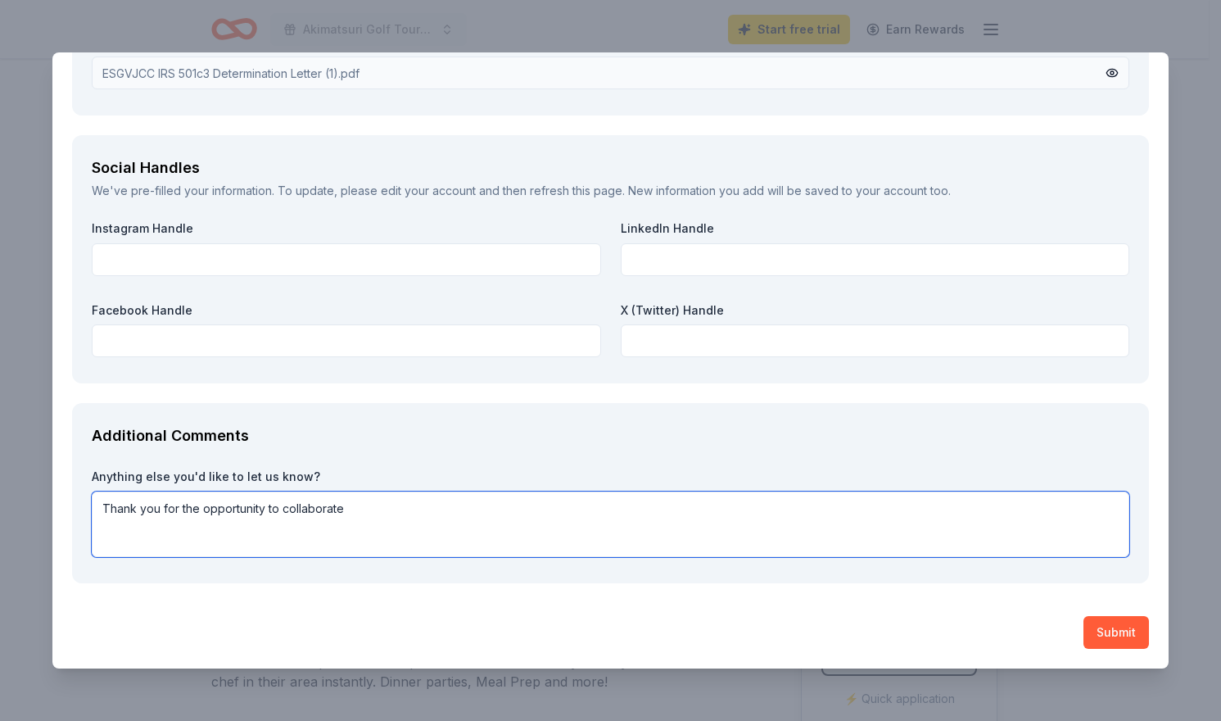
click at [472, 528] on textarea "Thank you for the opportunity to collaborate" at bounding box center [610, 524] width 1037 height 66
type textarea "Thank you for the opportunity to collaborate with our event. We look forward to…"
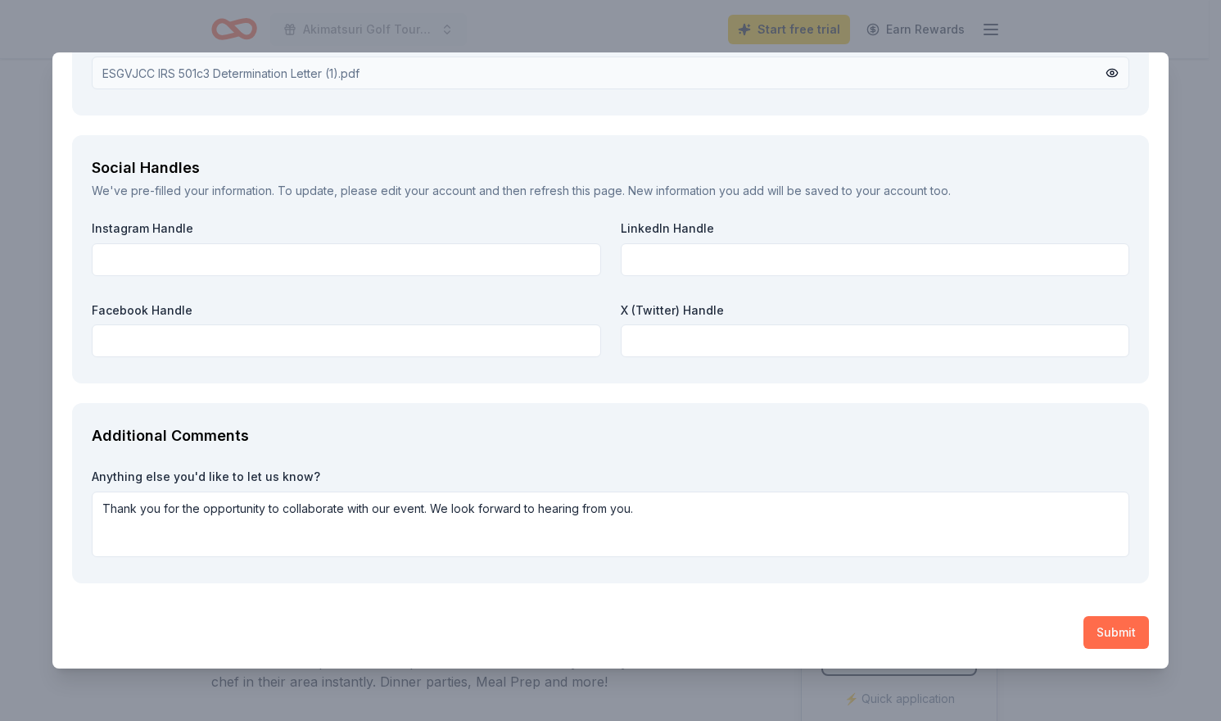
click at [1088, 635] on button "Submit" at bounding box center [1116, 632] width 66 height 33
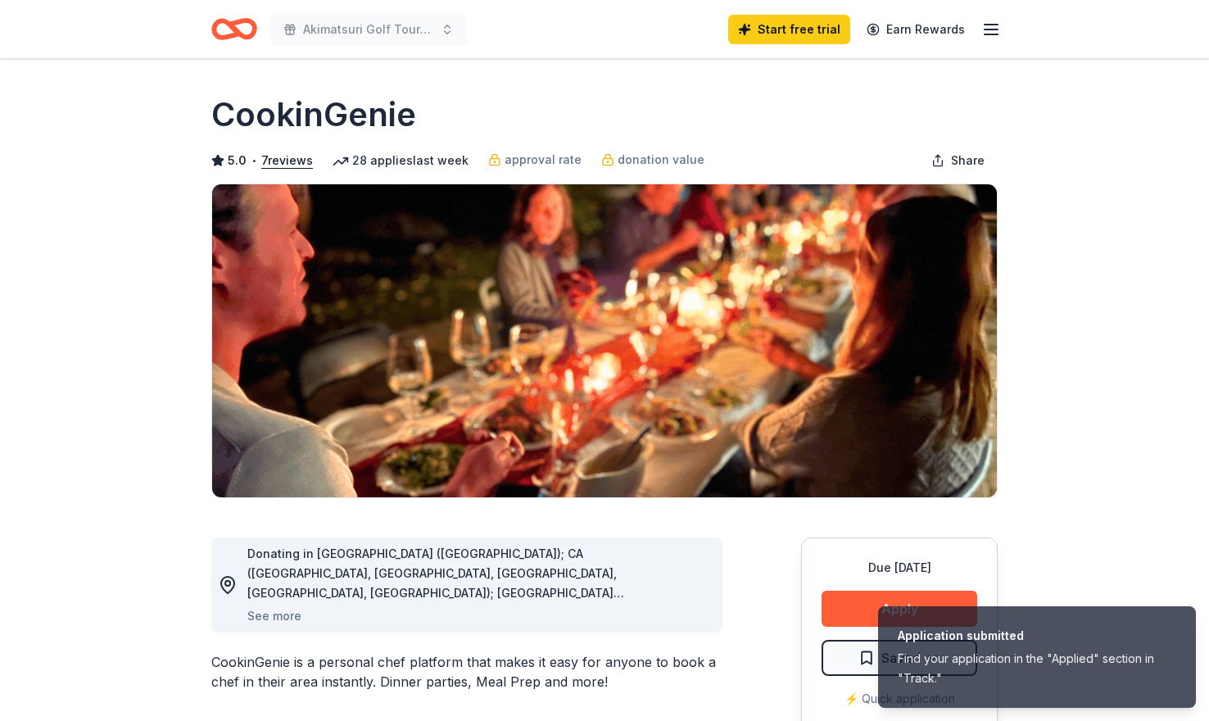
click at [992, 34] on line "button" at bounding box center [990, 34] width 13 height 0
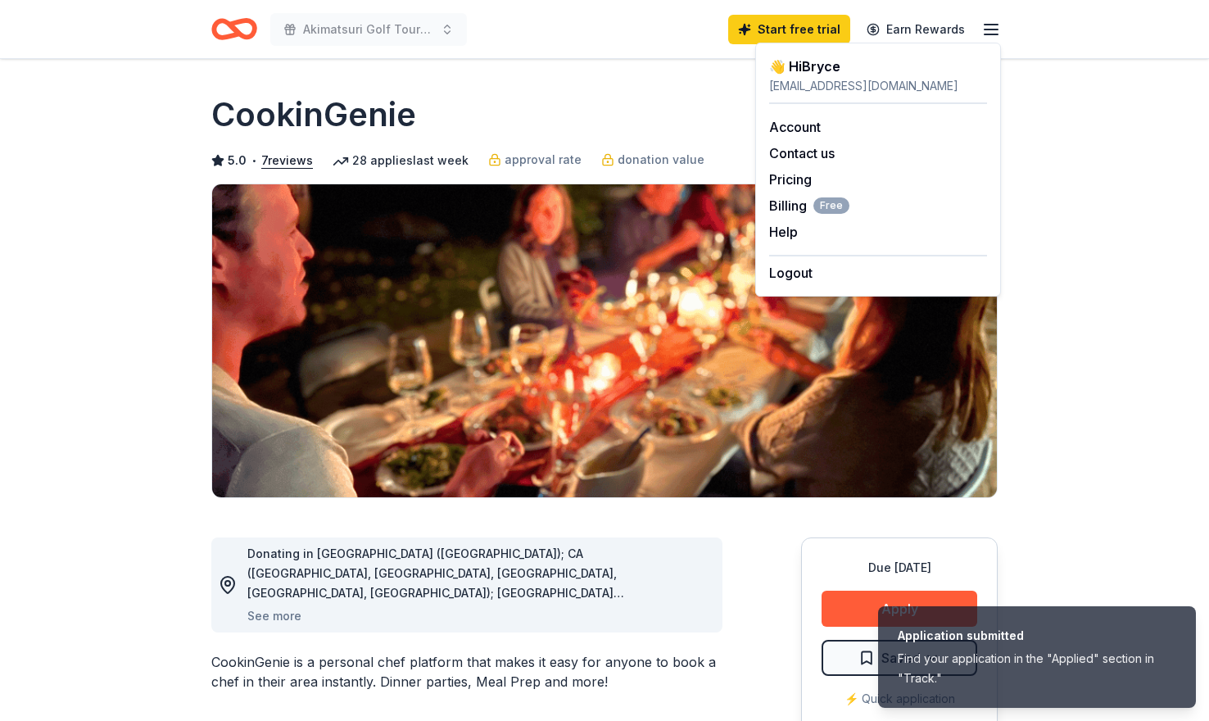
click at [870, 87] on div "bryceesgvjcc@gmail.com" at bounding box center [878, 86] width 218 height 20
click at [810, 125] on link "Account" at bounding box center [795, 127] width 52 height 16
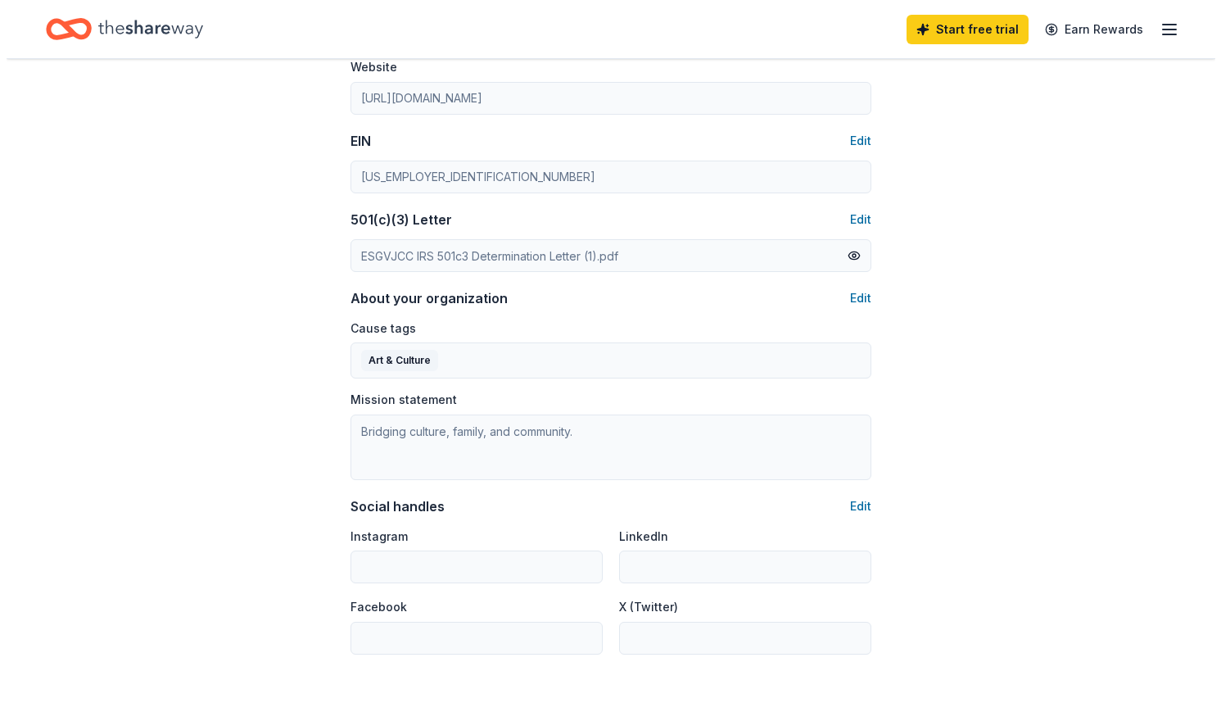
scroll to position [901, 0]
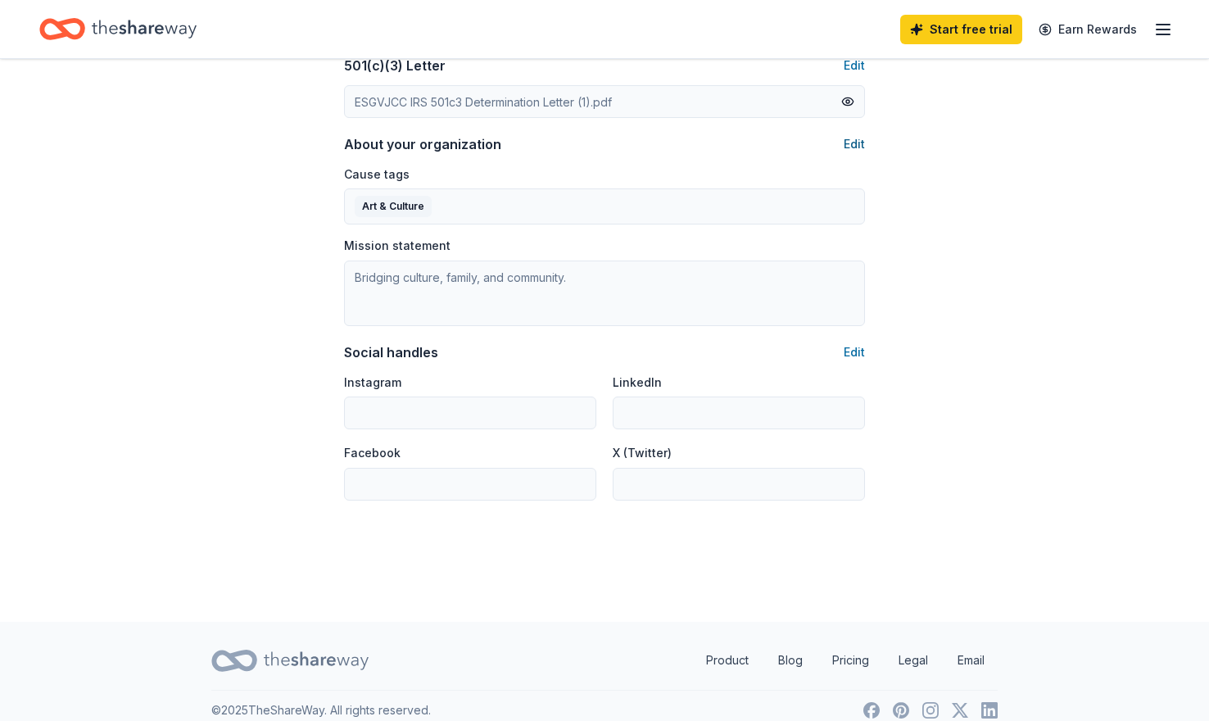
click at [852, 142] on button "Edit" at bounding box center [853, 144] width 21 height 20
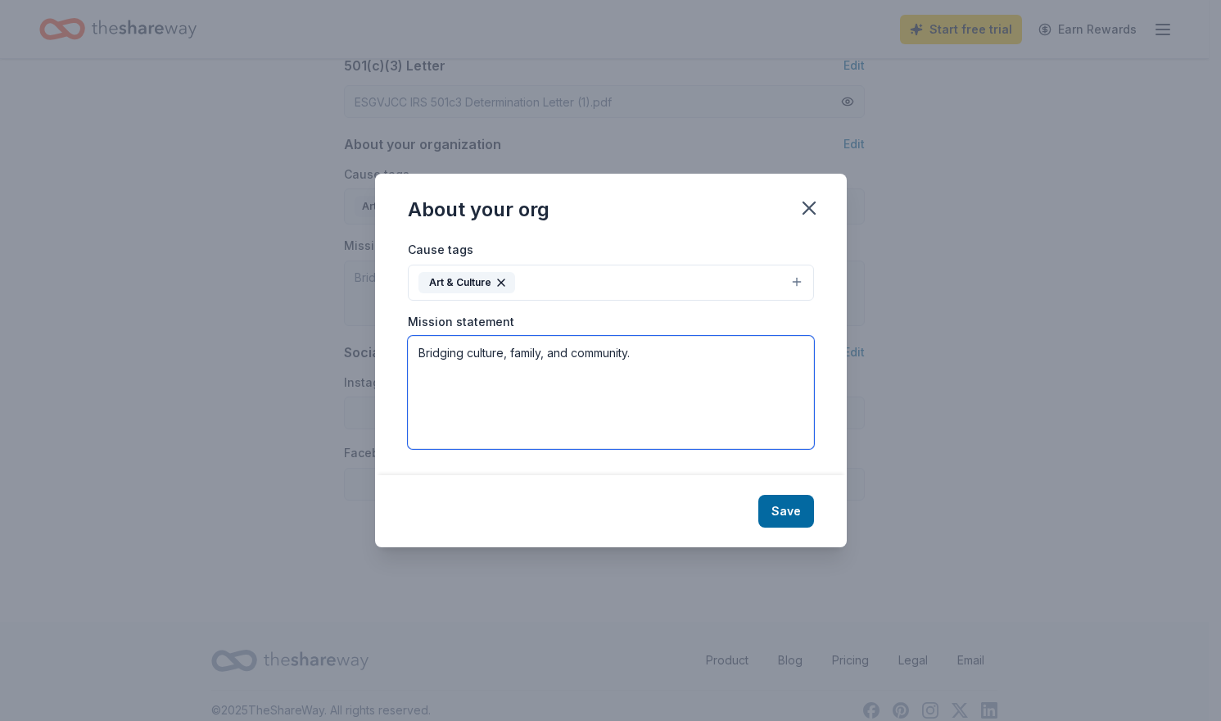
click at [685, 379] on textarea "Bridging culture, family, and community." at bounding box center [611, 392] width 406 height 113
drag, startPoint x: 709, startPoint y: 351, endPoint x: 406, endPoint y: 349, distance: 303.0
click at [406, 349] on div "Cause tags Art & Culture Mission statement Bridging culture, family, and commun…" at bounding box center [611, 357] width 472 height 236
paste textarea "The East San Gabriel Valley Japanese Community Center (ESGVJCC) is a not for pr…"
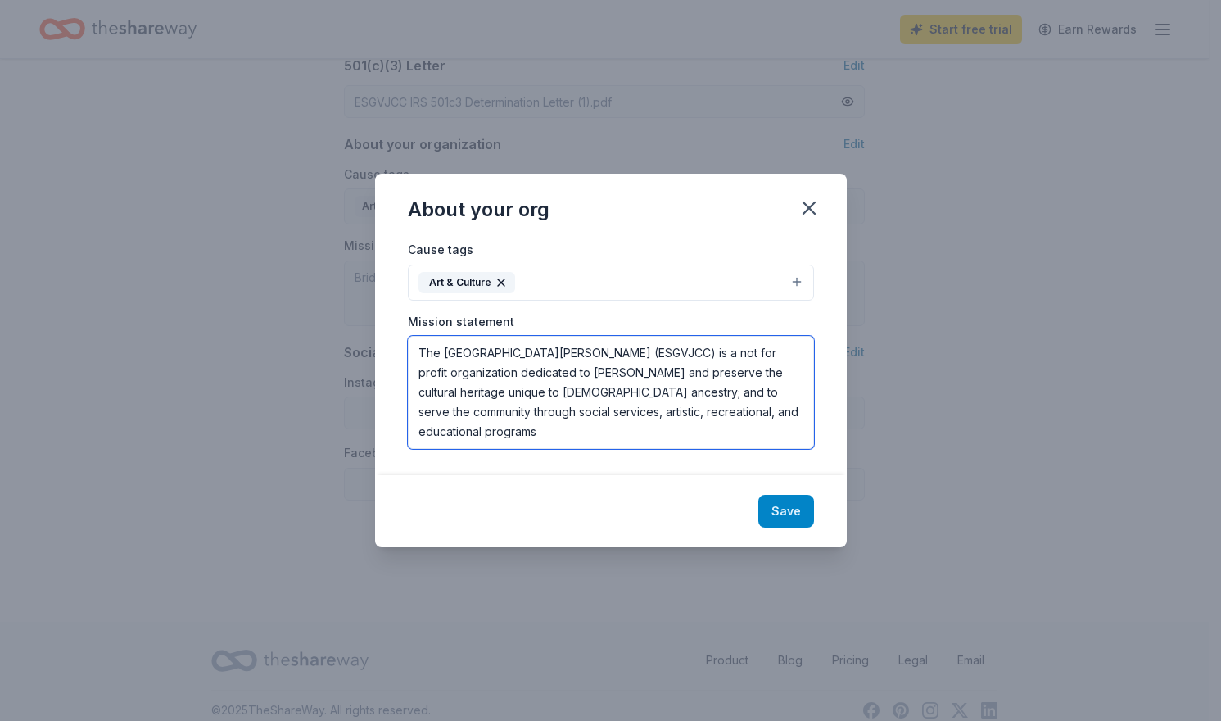
type textarea "The East San Gabriel Valley Japanese Community Center (ESGVJCC) is a not for pr…"
click at [799, 505] on button "Save" at bounding box center [786, 511] width 56 height 33
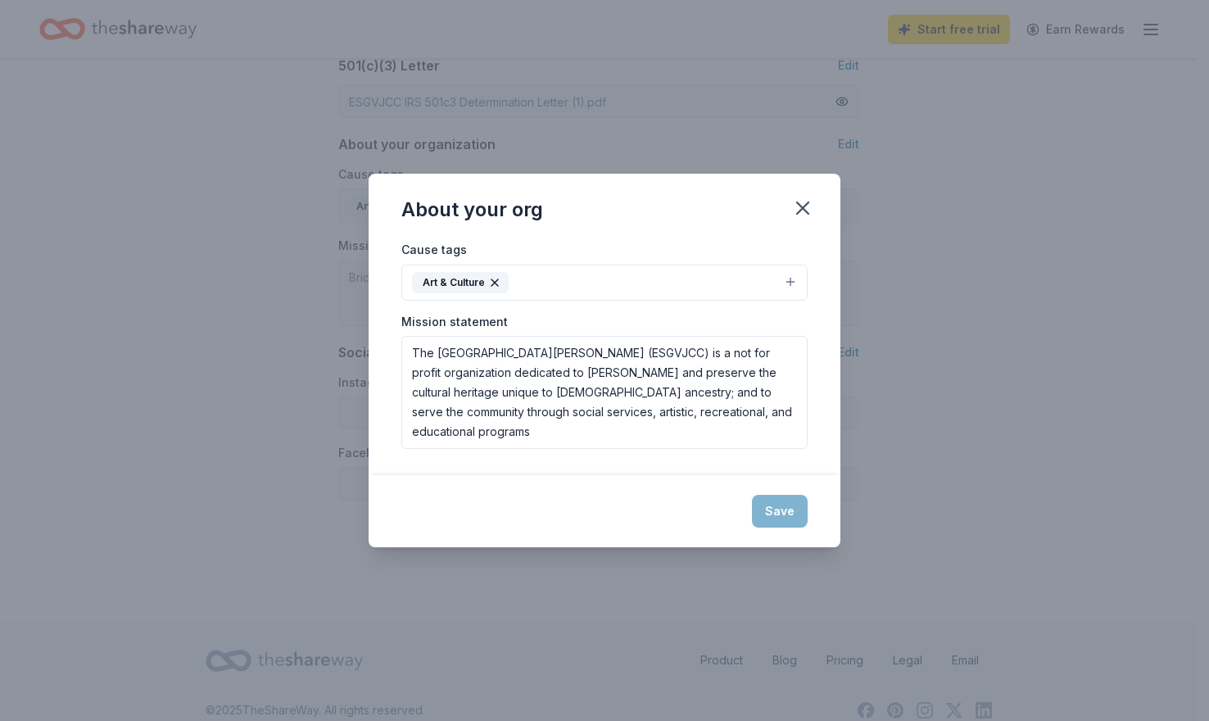
type textarea "The East San Gabriel Valley Japanese Community Center (ESGVJCC) is a not for pr…"
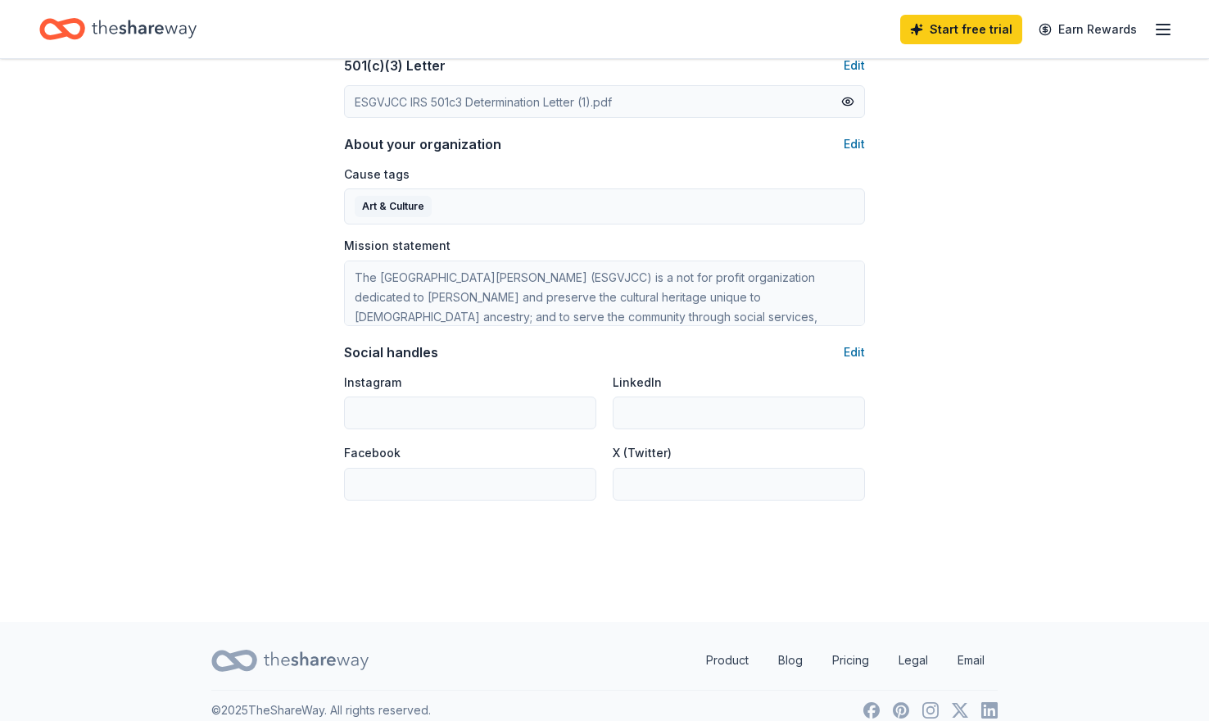
click at [830, 352] on div "Social handles Edit" at bounding box center [604, 352] width 521 height 20
click at [843, 352] on div "Social handles Edit" at bounding box center [604, 352] width 521 height 20
click at [852, 352] on button "Edit" at bounding box center [853, 352] width 21 height 20
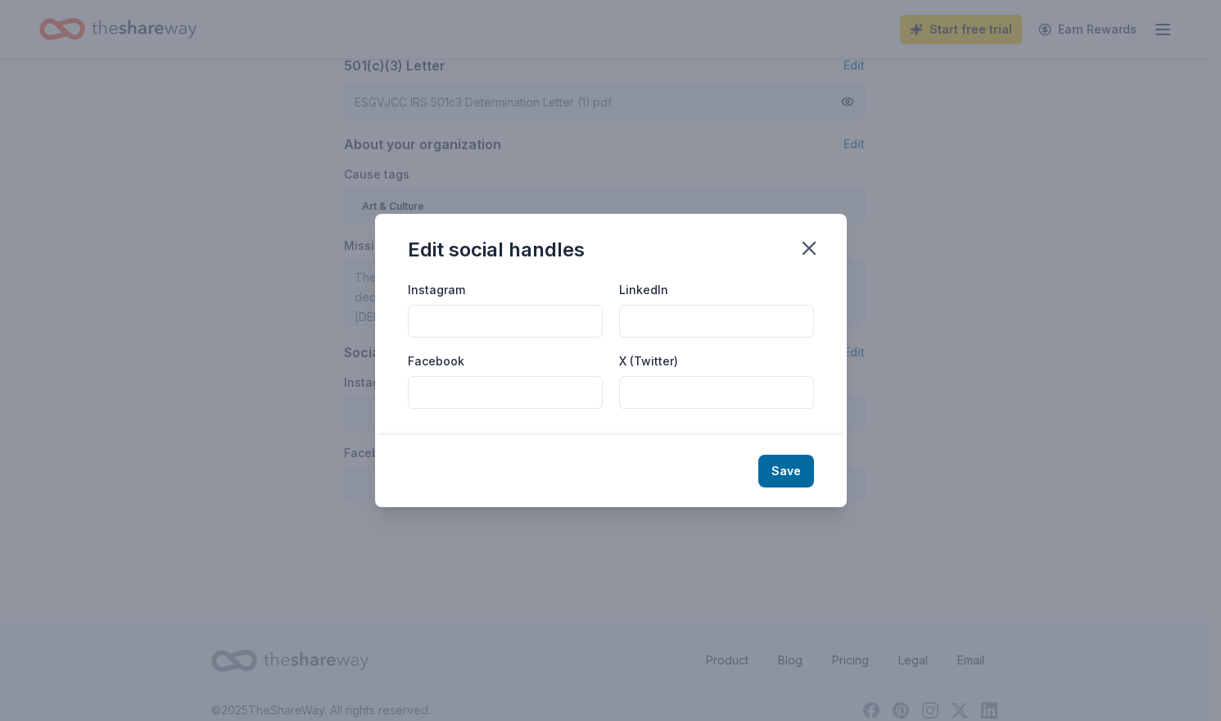
click at [489, 301] on div "Instagram" at bounding box center [505, 308] width 195 height 58
click at [489, 314] on input "Instagram" at bounding box center [505, 321] width 195 height 33
click at [554, 402] on input "Facebook" at bounding box center [505, 392] width 195 height 33
paste input "https://www.facebook.com/esgvjcc/"
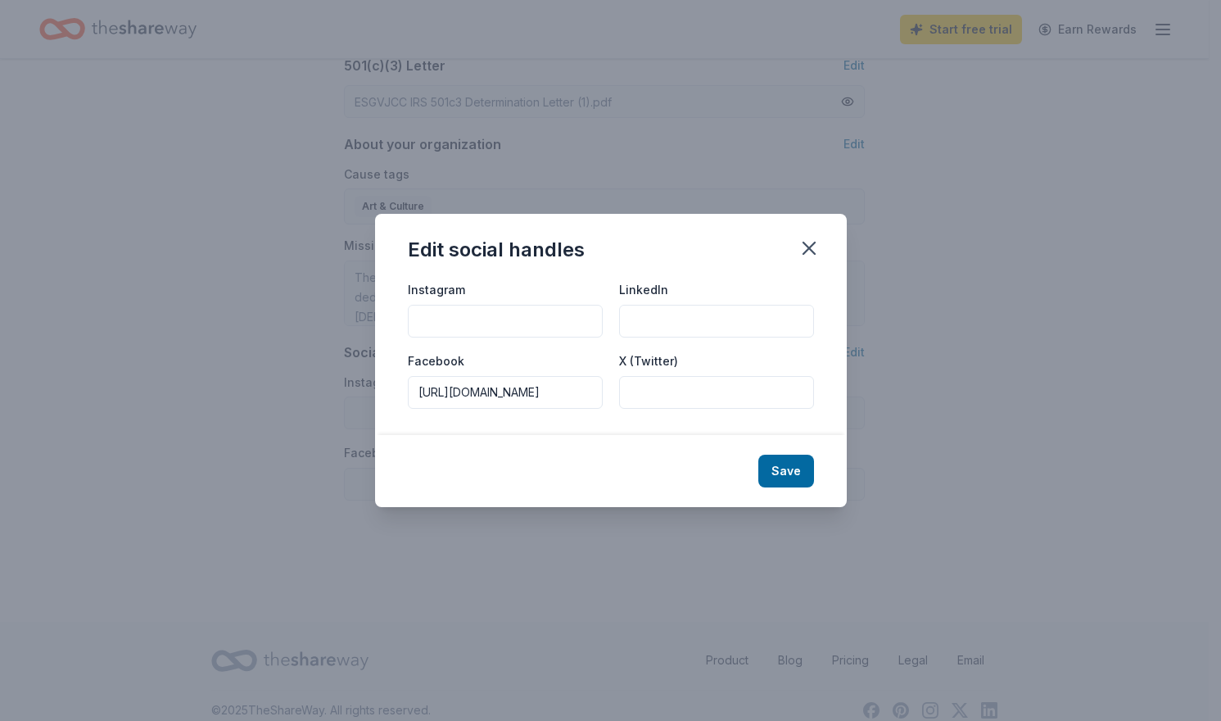
type input "https://www.facebook.com/esgvjcc/"
click at [521, 324] on input "Instagram" at bounding box center [505, 321] width 195 height 33
click at [466, 320] on input "Instagram" at bounding box center [505, 321] width 195 height 33
paste input "https://www.instagram.com/esgvjcc/"
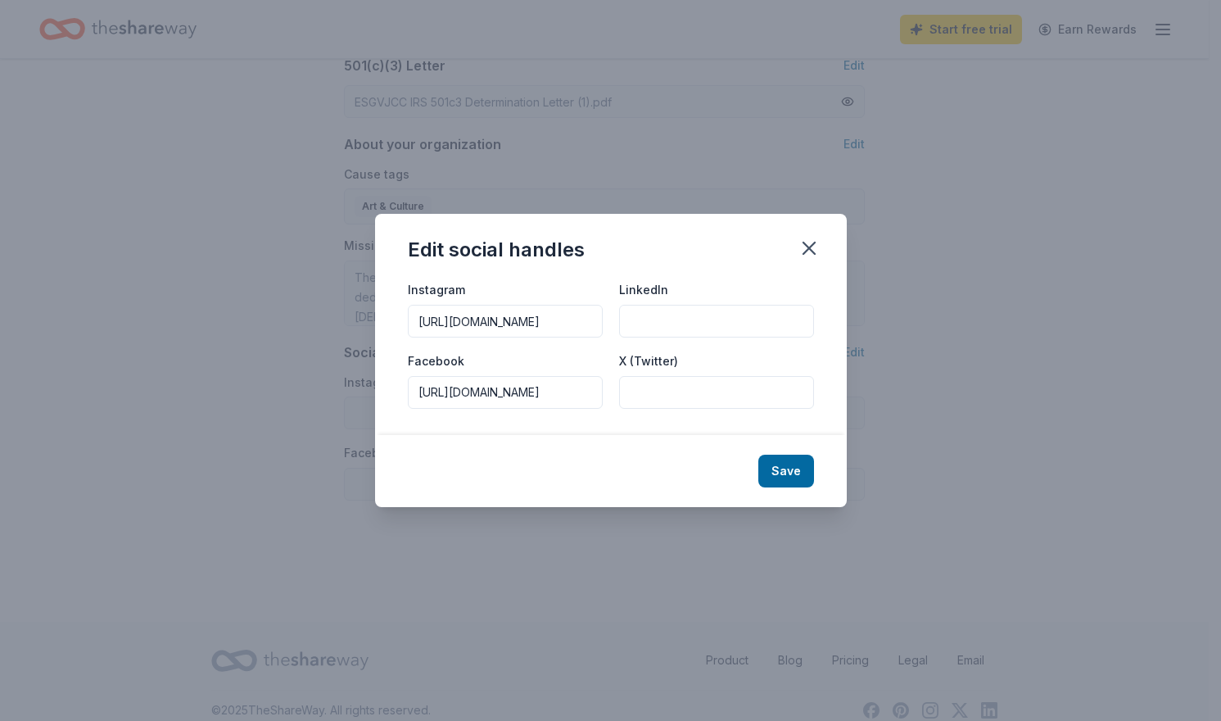
scroll to position [0, 27]
type input "https://www.instagram.com/esgvjcc/"
click at [778, 460] on button "Save" at bounding box center [786, 470] width 56 height 33
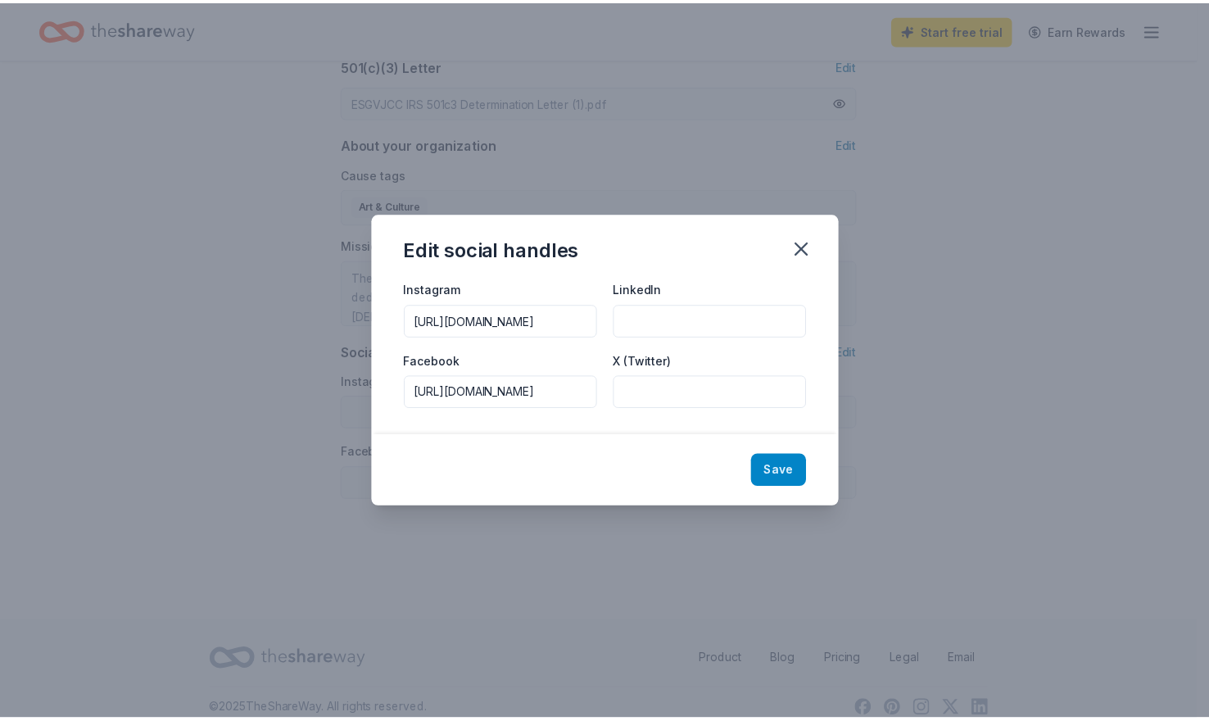
scroll to position [0, 0]
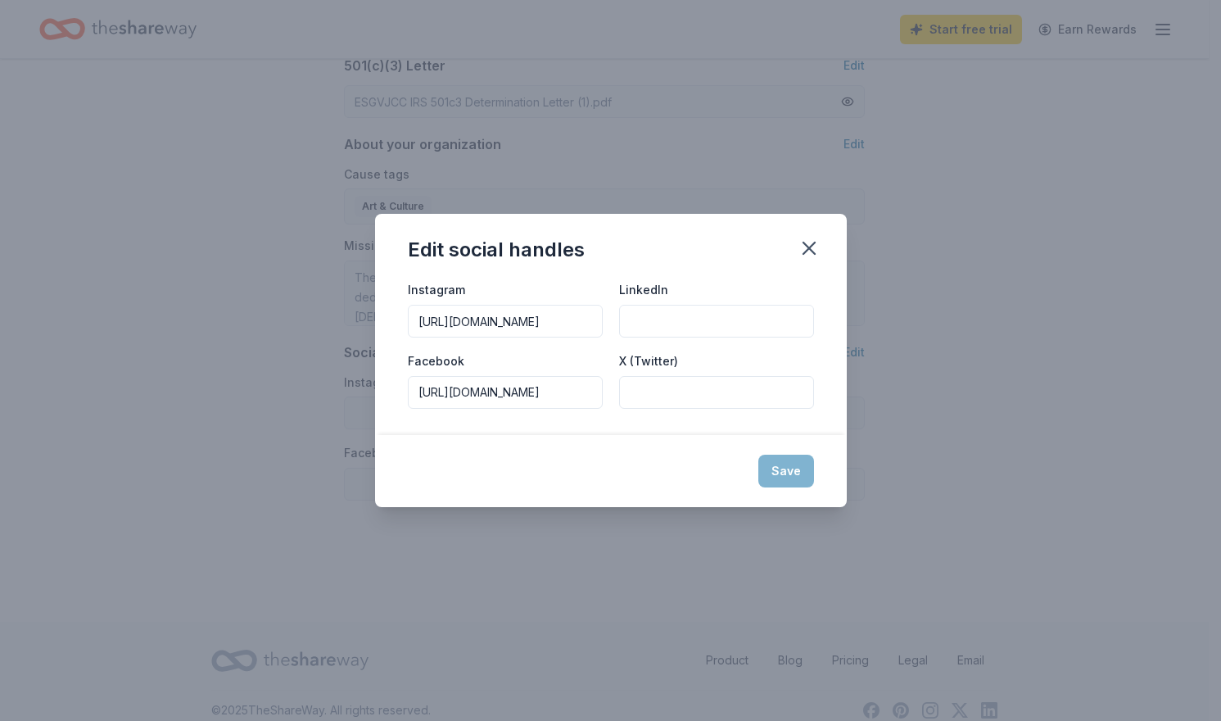
type input "https://www.instagram.com/esgvjcc/"
type input "https://www.facebook.com/esgvjcc/"
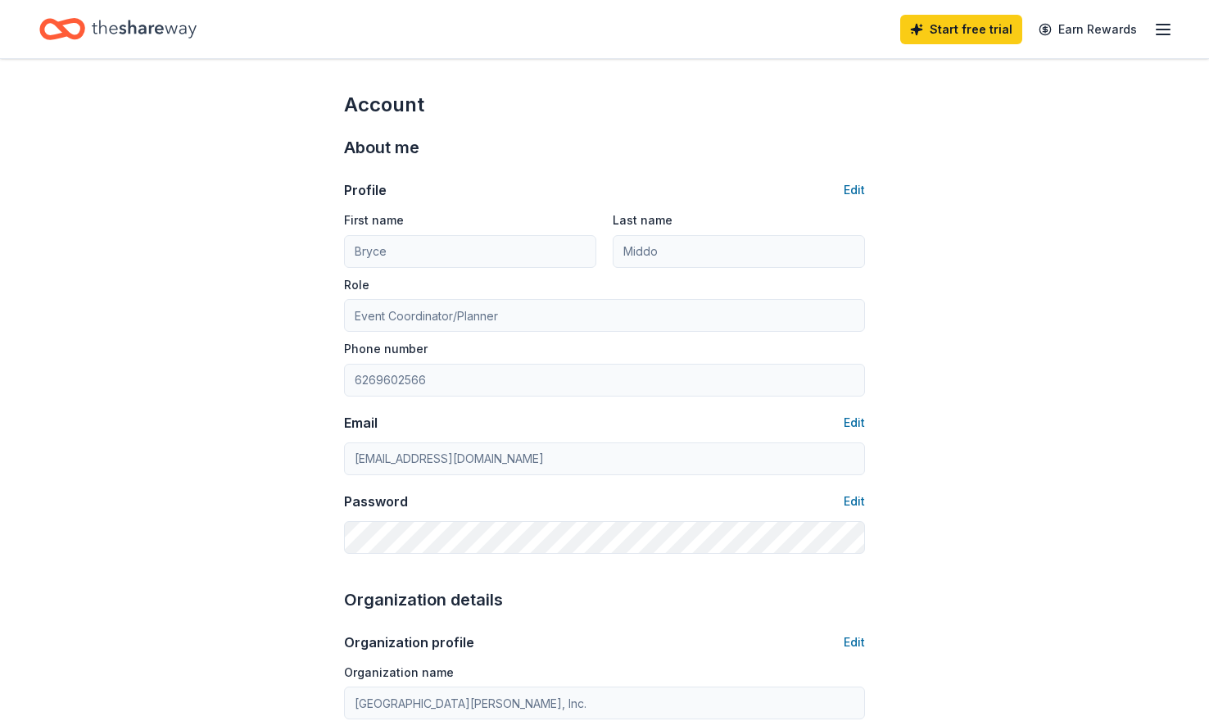
click at [104, 24] on icon "Home" at bounding box center [144, 29] width 105 height 34
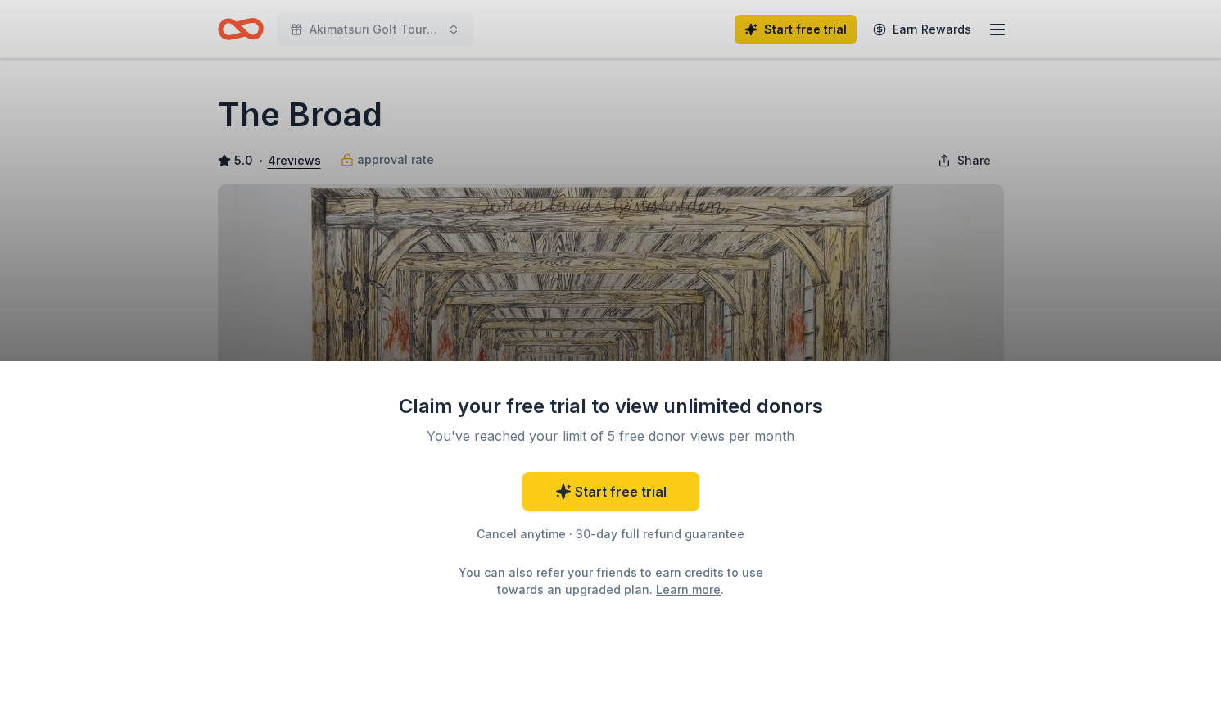
click at [171, 279] on div "Claim your free trial to view unlimited donors You've reached your limit of 5 f…" at bounding box center [610, 360] width 1221 height 721
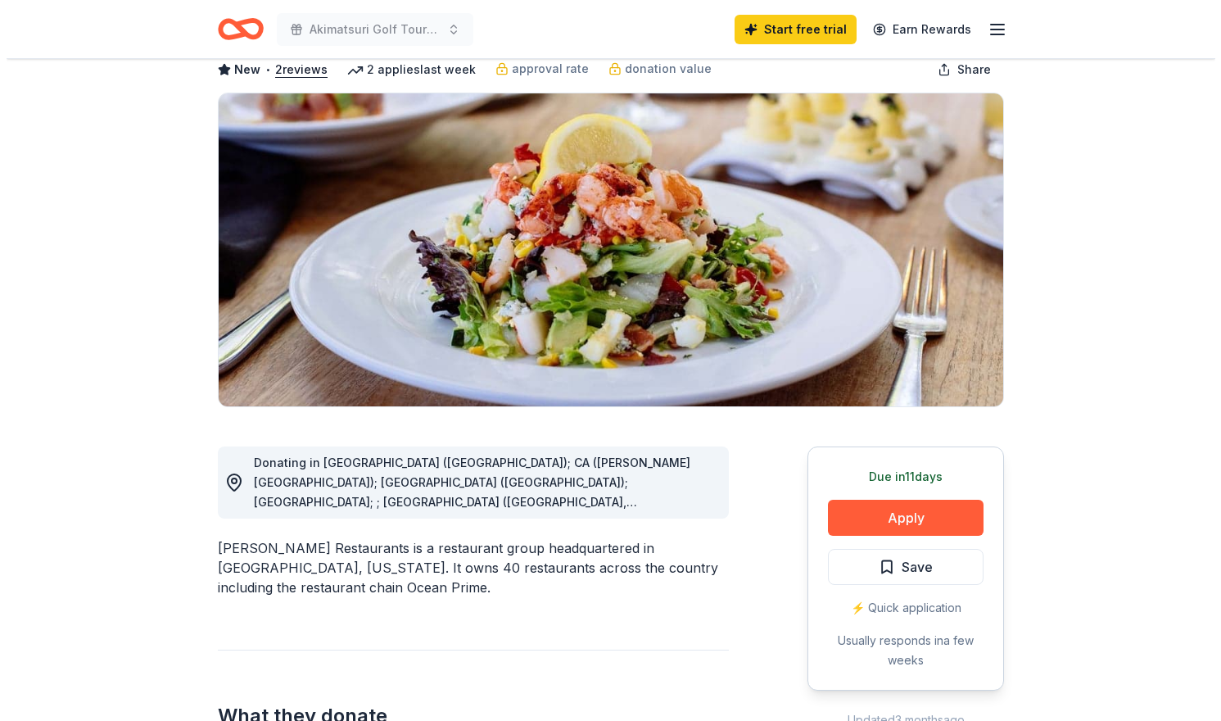
scroll to position [246, 0]
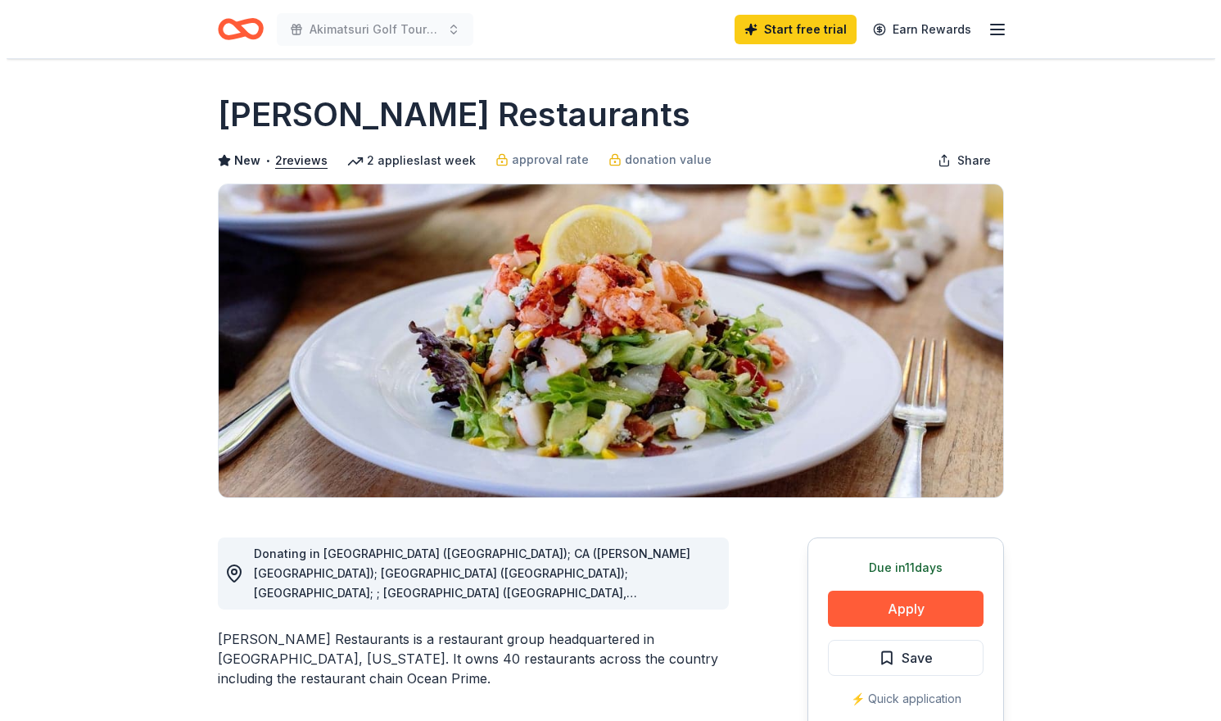
scroll to position [491, 0]
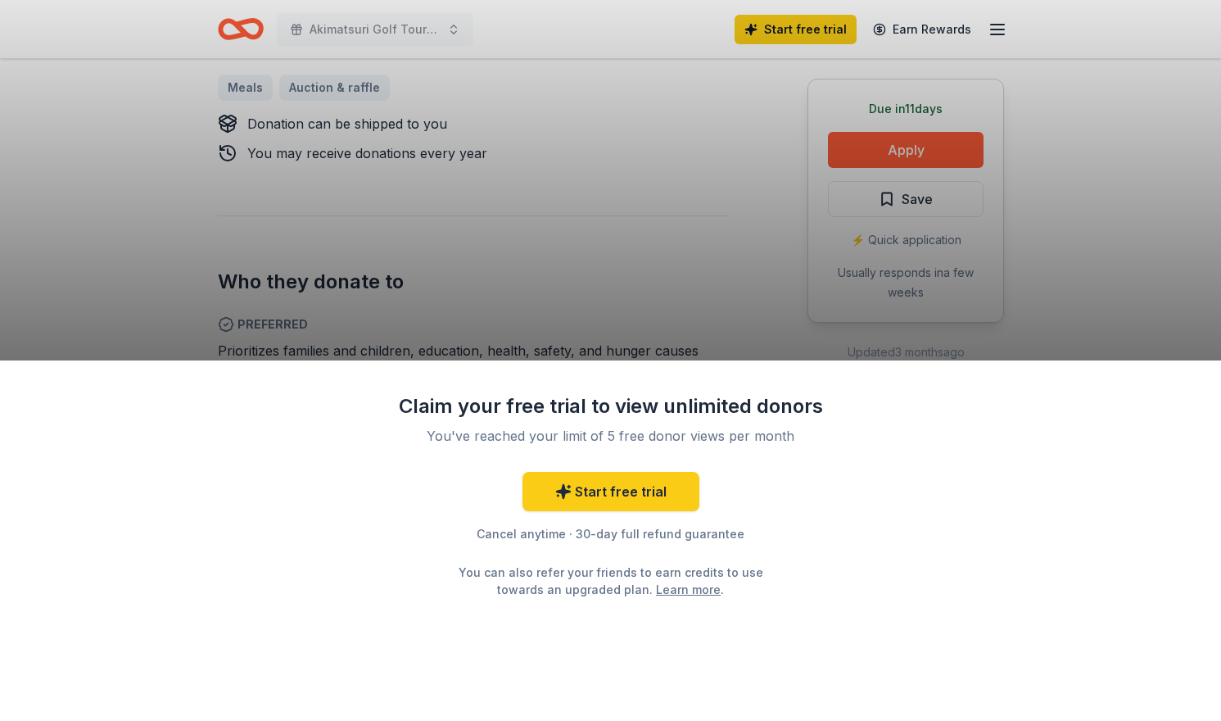
scroll to position [901, 0]
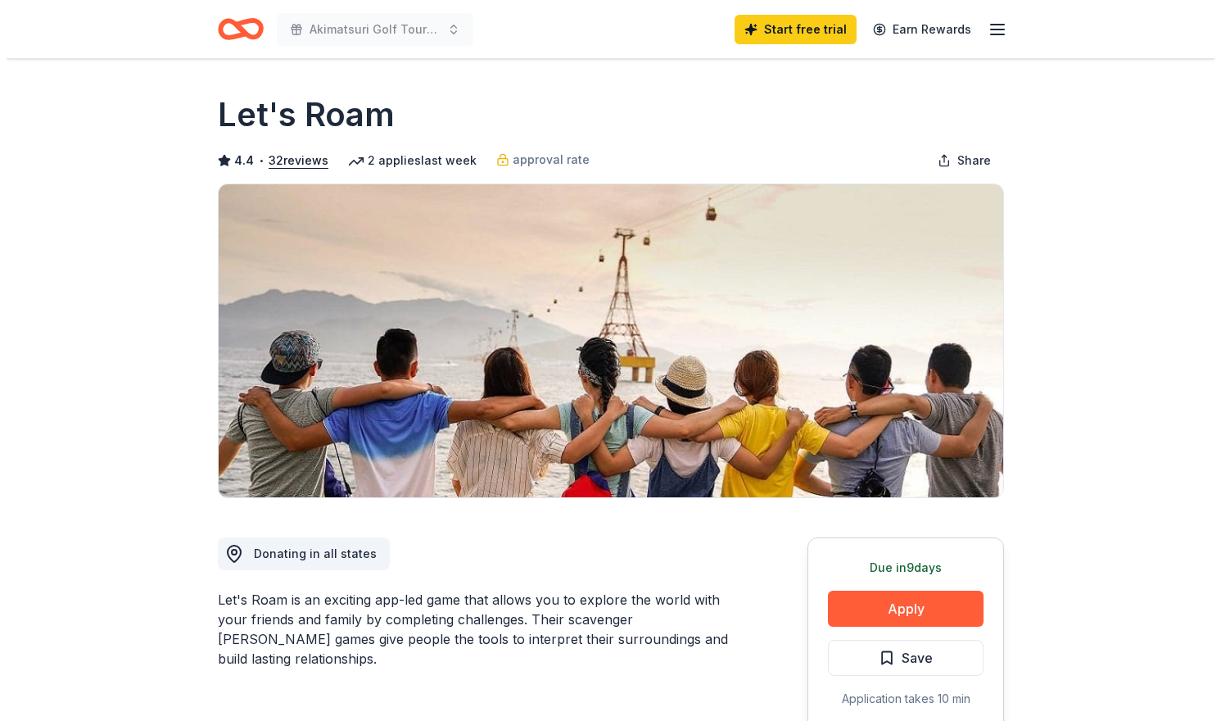
scroll to position [573, 0]
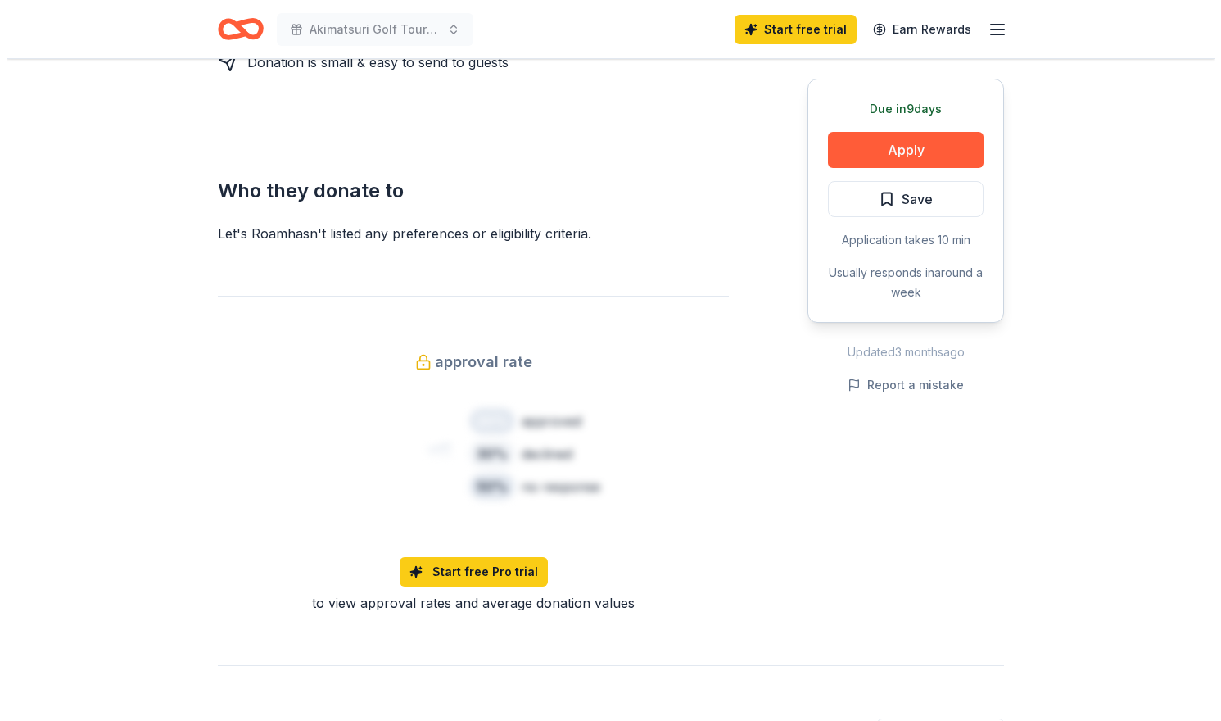
scroll to position [901, 0]
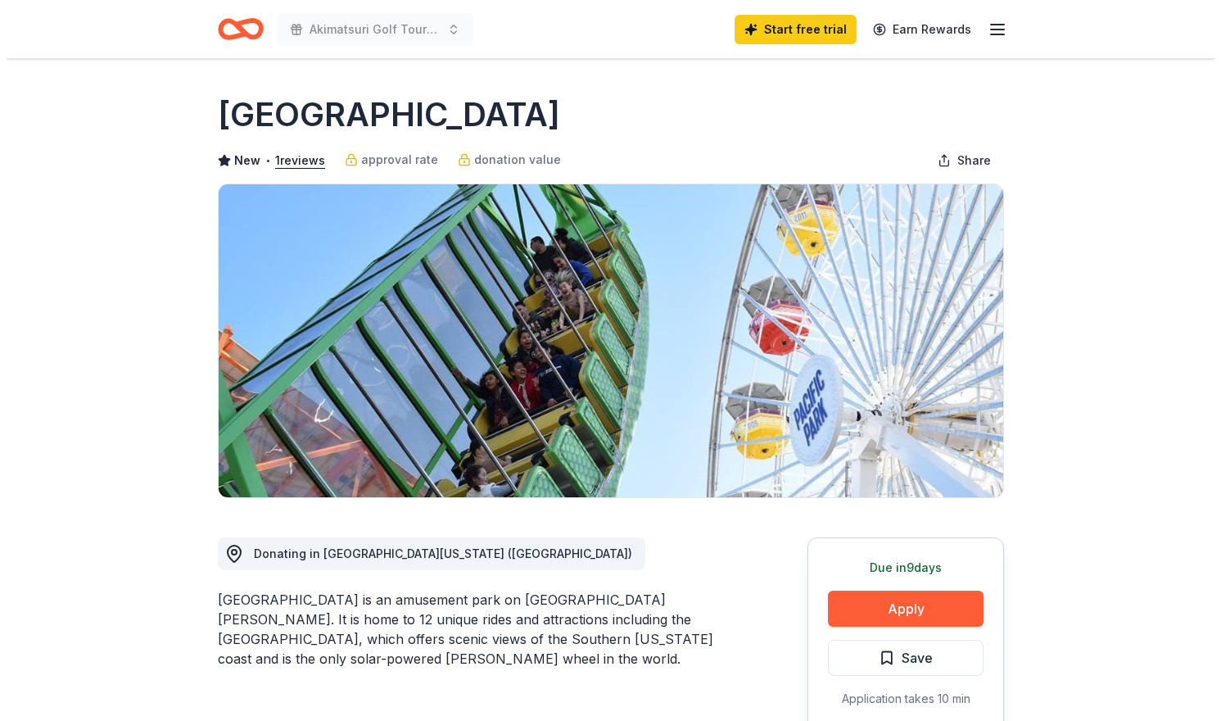
scroll to position [573, 0]
